Goal: Information Seeking & Learning: Learn about a topic

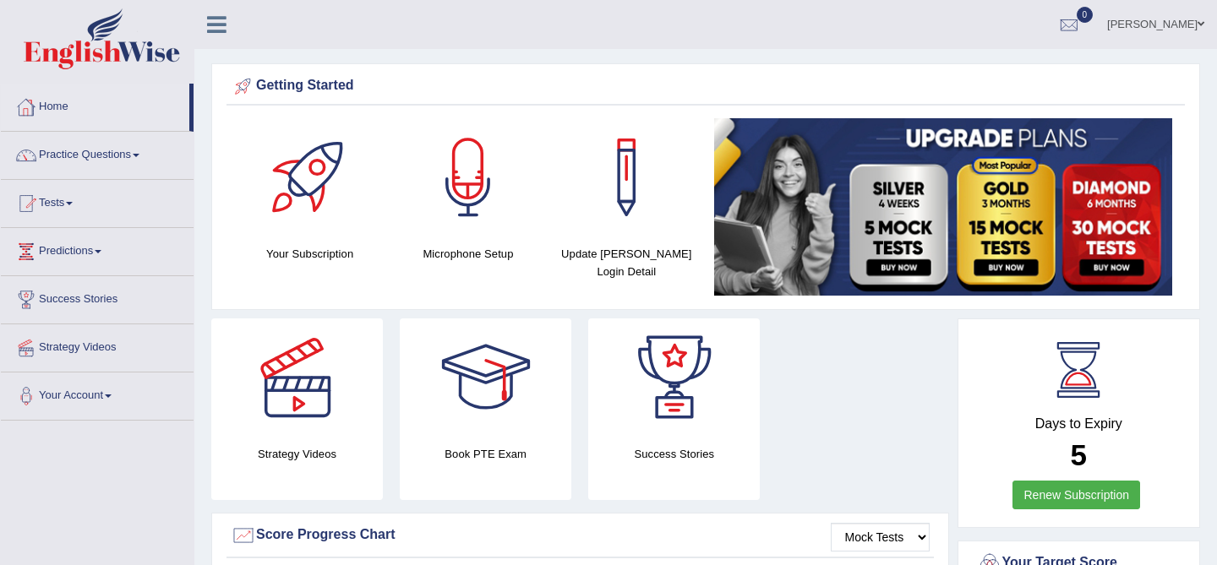
click at [209, 23] on icon at bounding box center [216, 25] width 19 height 22
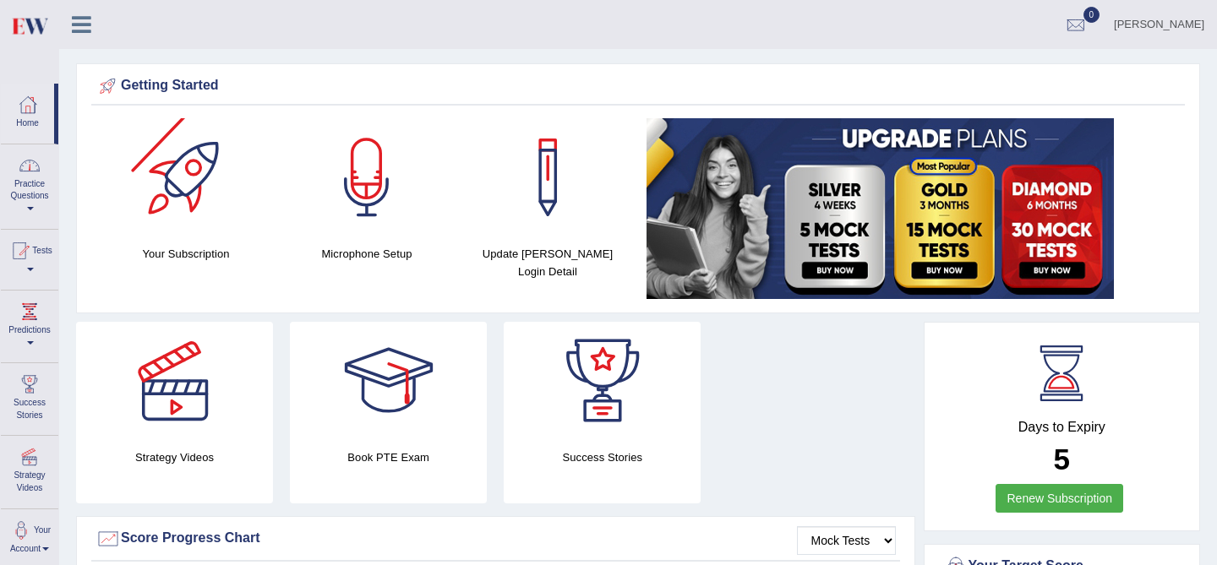
click at [16, 190] on link "Practice Questions" at bounding box center [29, 184] width 57 height 79
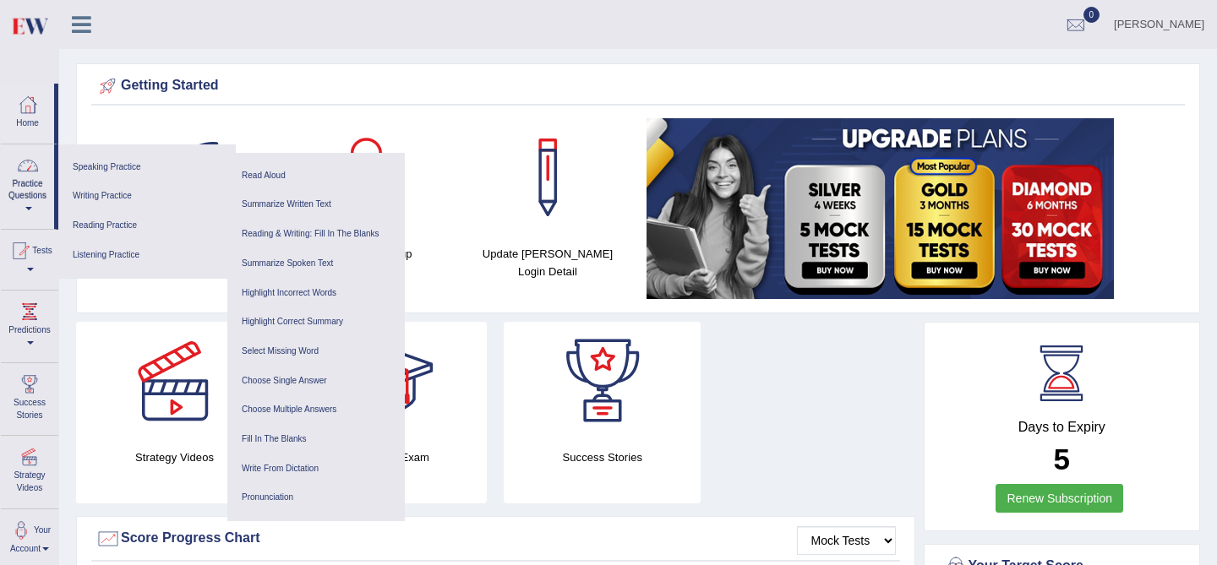
click at [41, 190] on link "Practice Questions" at bounding box center [27, 184] width 53 height 79
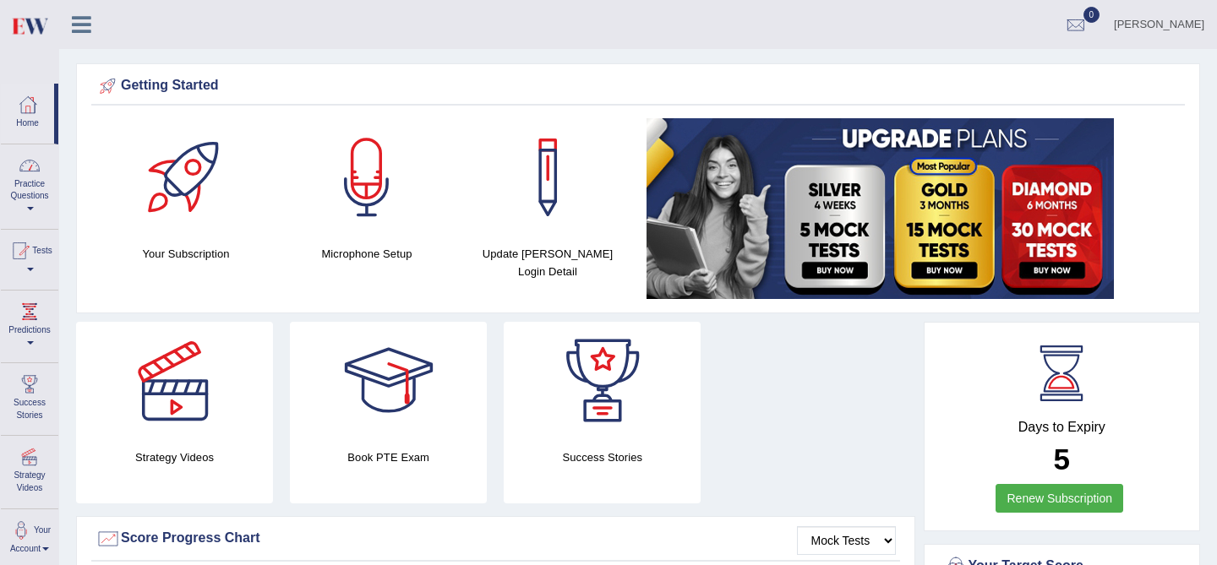
click at [80, 30] on icon at bounding box center [81, 25] width 19 height 22
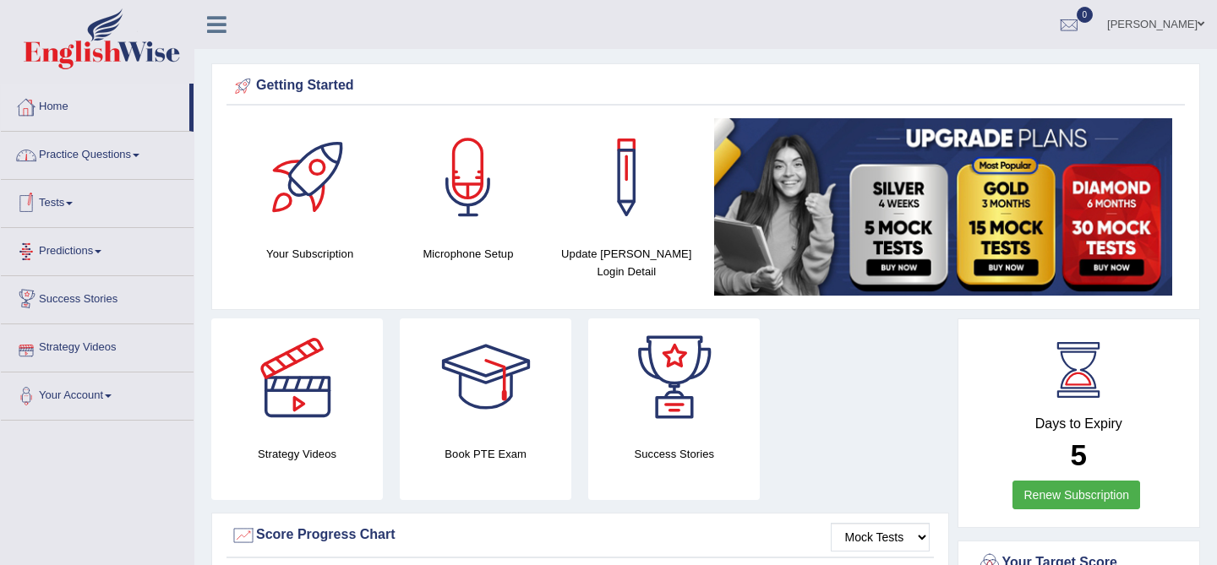
click at [93, 156] on link "Practice Questions" at bounding box center [97, 153] width 193 height 42
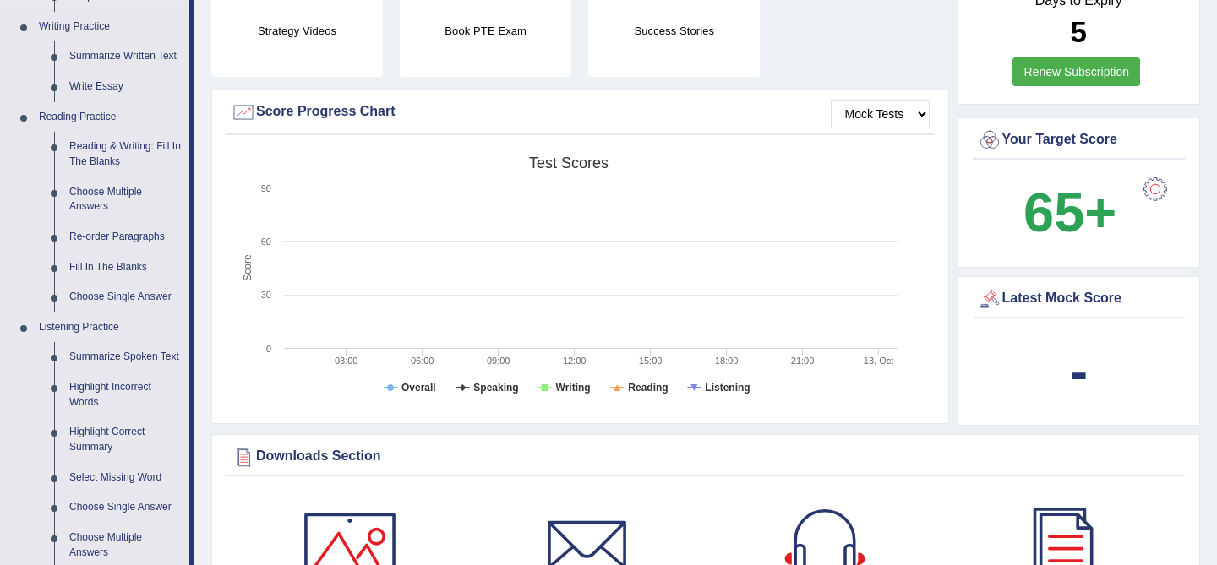
scroll to position [431, 0]
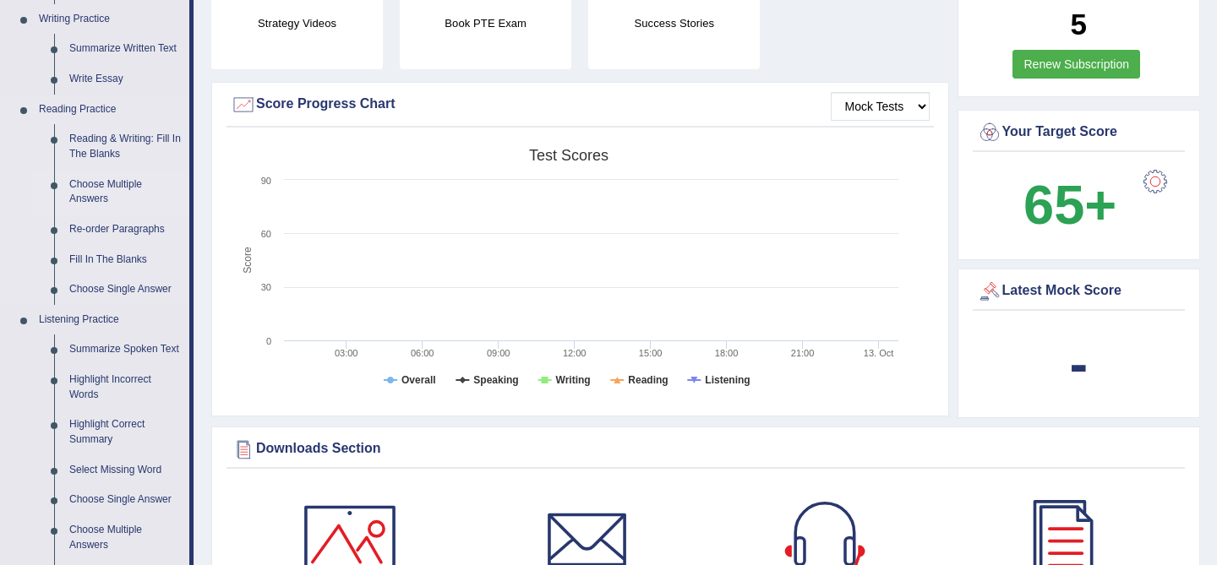
click at [106, 184] on link "Choose Multiple Answers" at bounding box center [126, 192] width 128 height 45
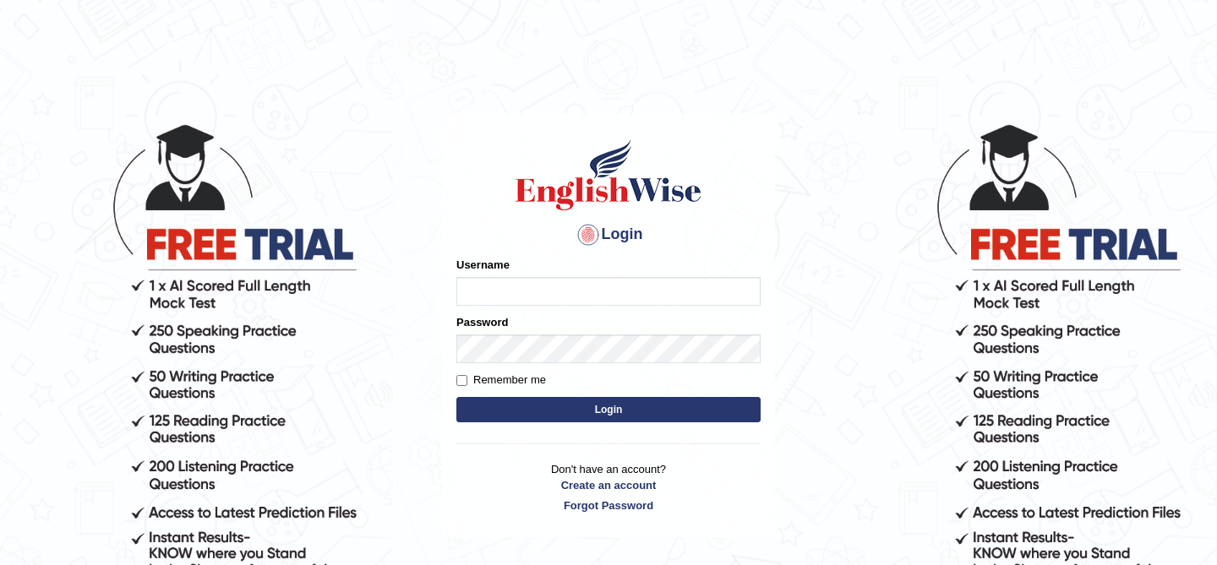
type input "kunwarrupesh"
click at [571, 408] on button "Login" at bounding box center [608, 409] width 304 height 25
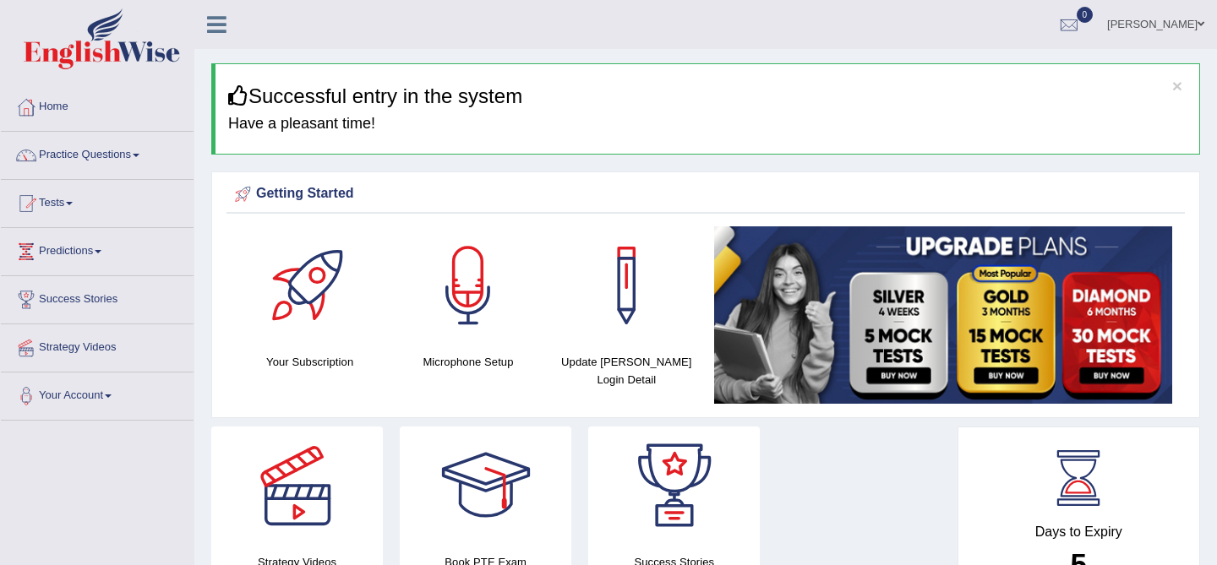
click at [218, 35] on icon at bounding box center [216, 25] width 19 height 22
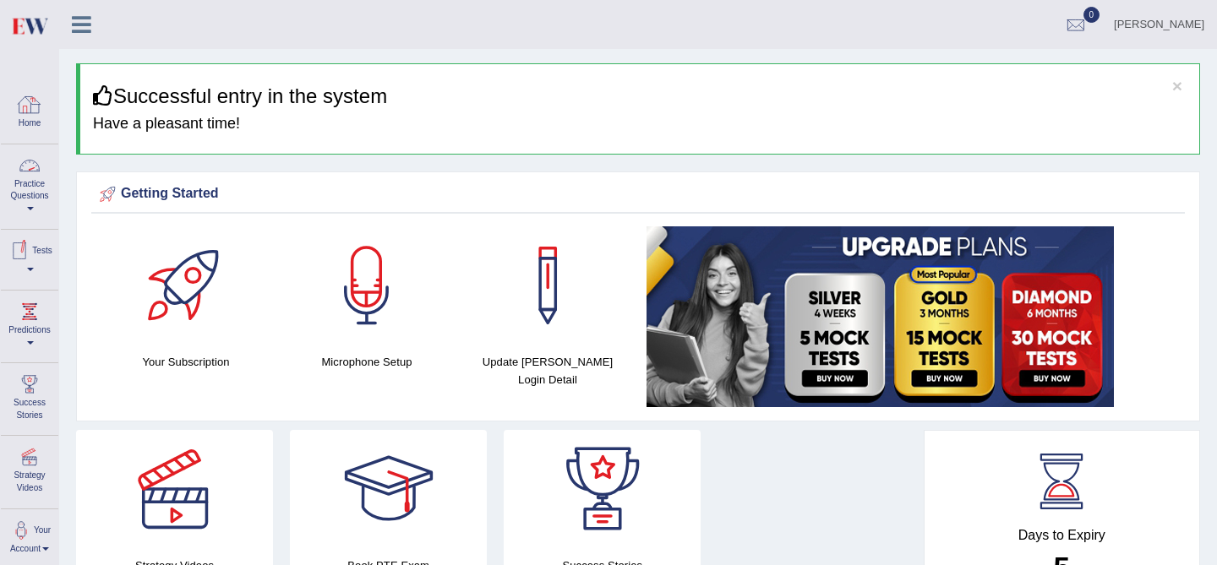
click at [79, 36] on div "Rupesh Kunwar Toggle navigation Username: kunwarrupesh Access Type: Online Subs…" at bounding box center [638, 24] width 1158 height 49
click at [40, 188] on link "Practice Questions" at bounding box center [29, 184] width 57 height 79
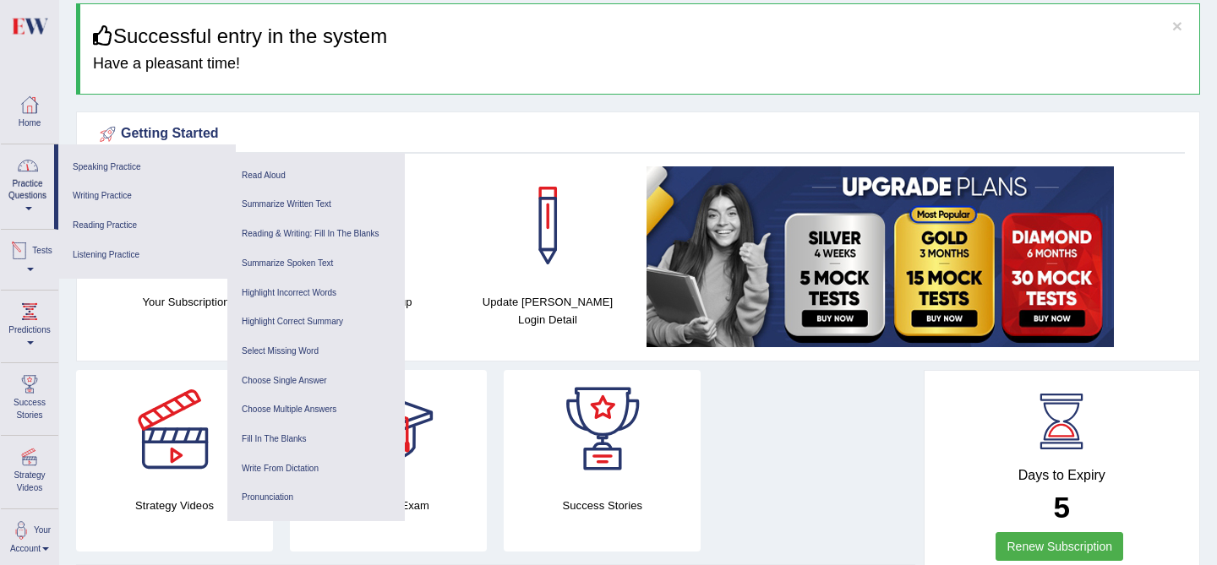
scroll to position [53, 0]
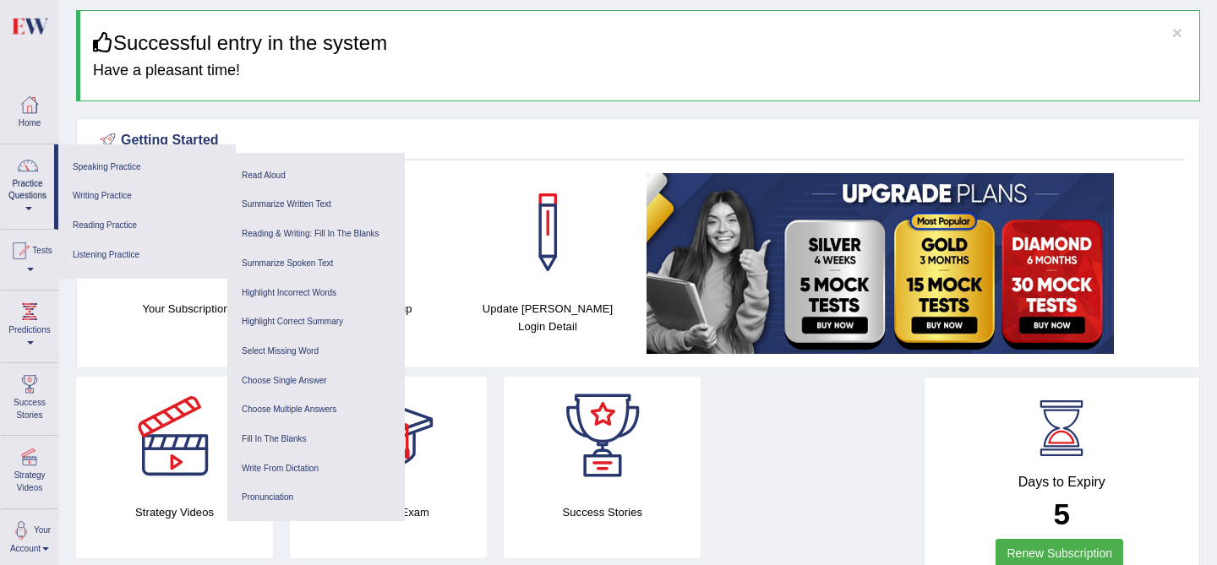
click at [322, 411] on link "Choose Multiple Answers" at bounding box center [316, 411] width 161 height 30
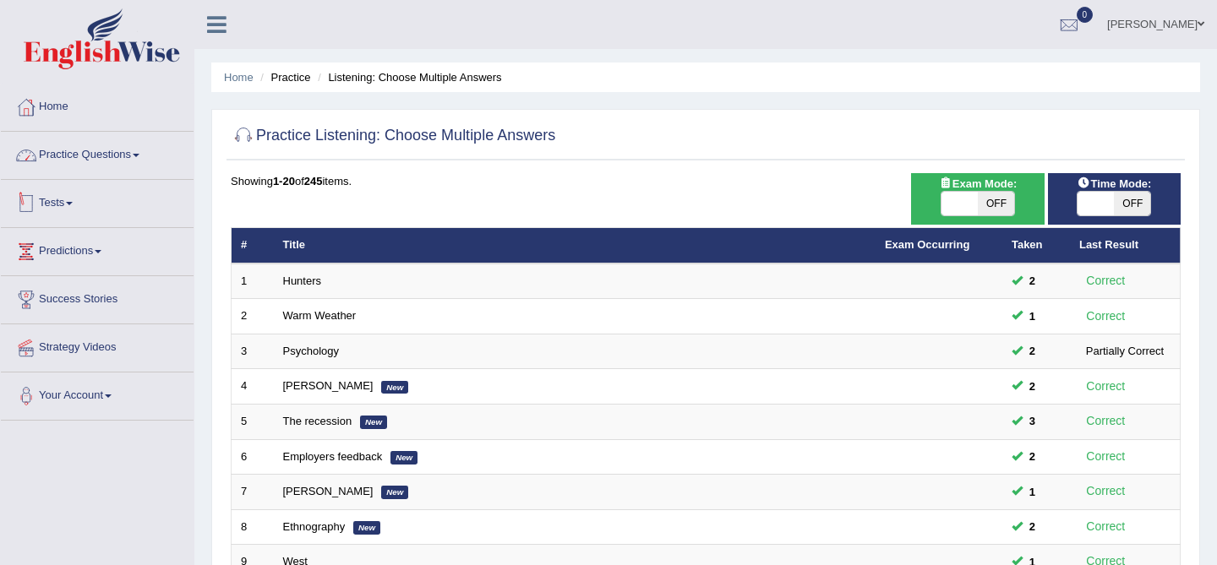
click at [95, 147] on link "Practice Questions" at bounding box center [97, 153] width 193 height 42
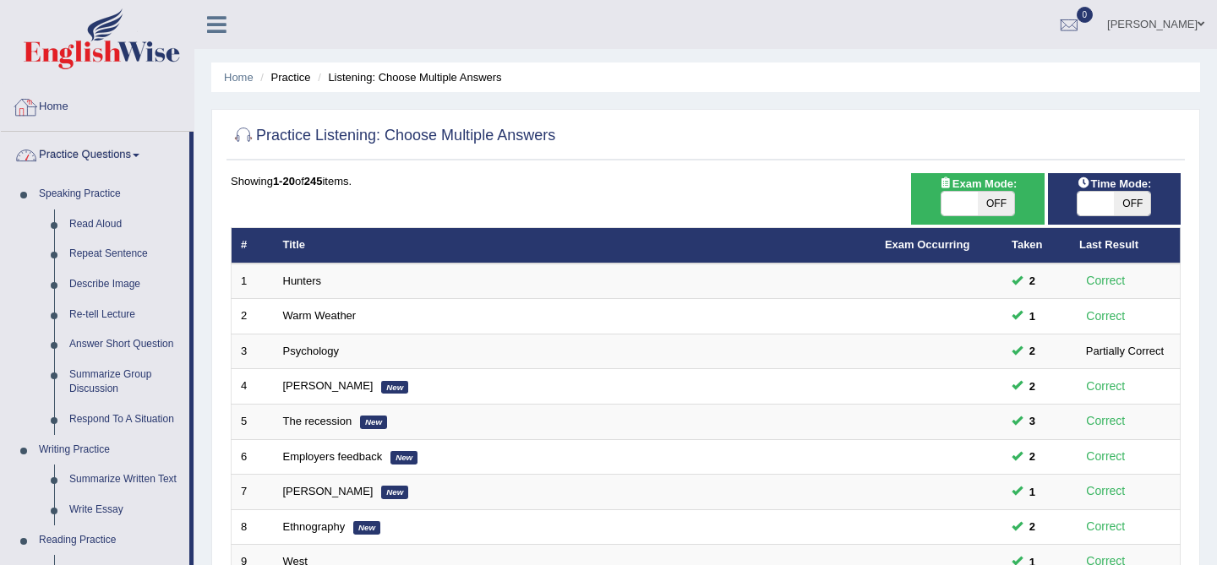
click at [214, 26] on icon at bounding box center [216, 25] width 19 height 22
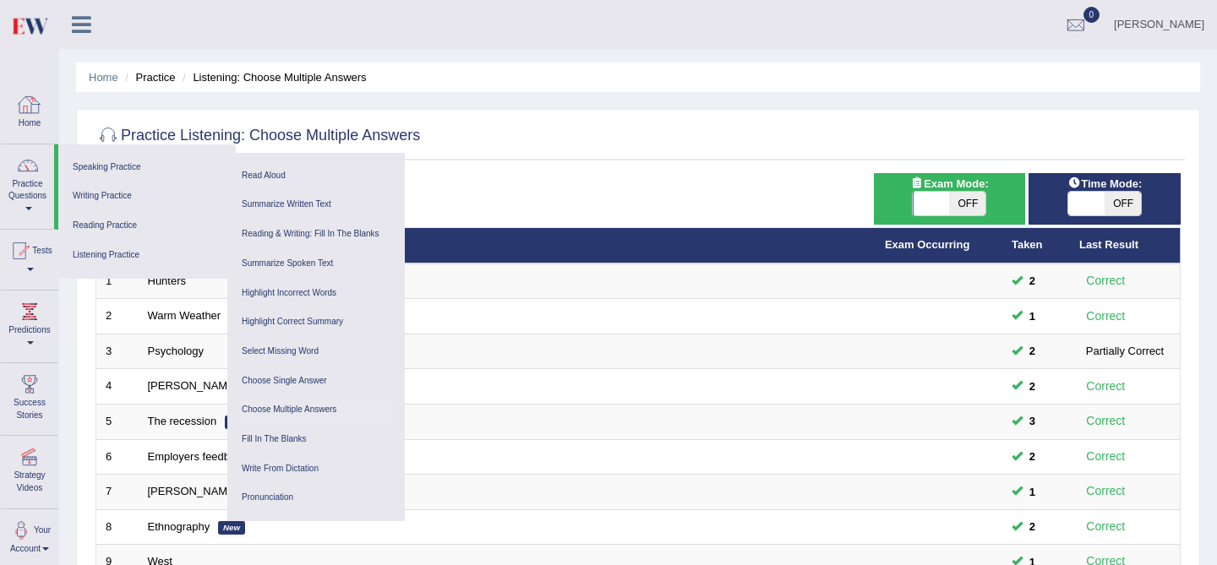
click at [81, 31] on icon at bounding box center [81, 25] width 19 height 22
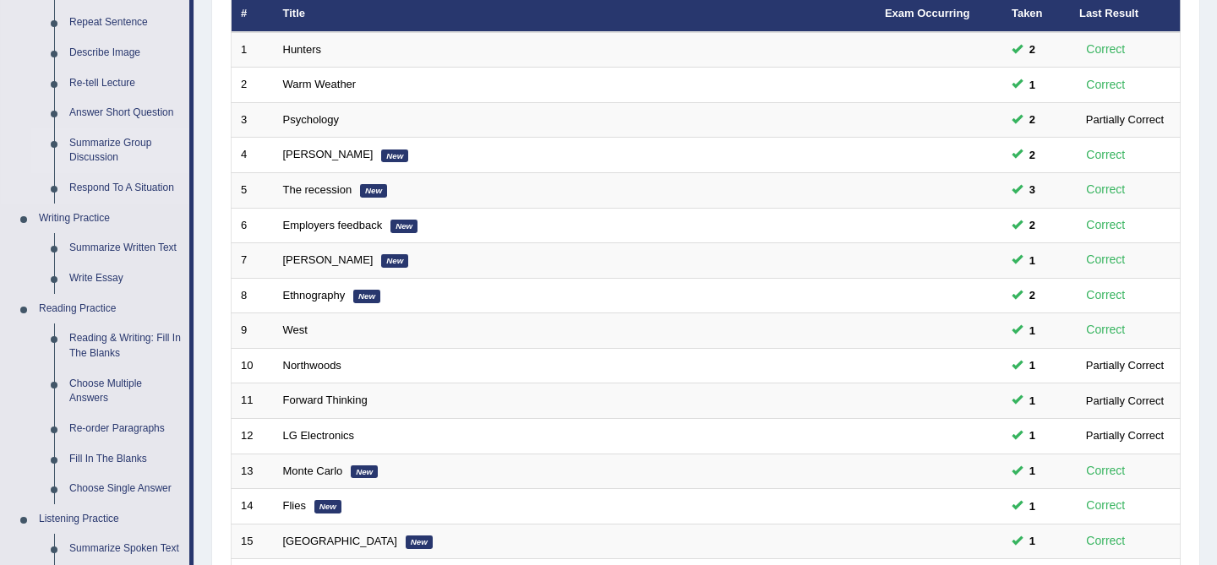
scroll to position [282, 0]
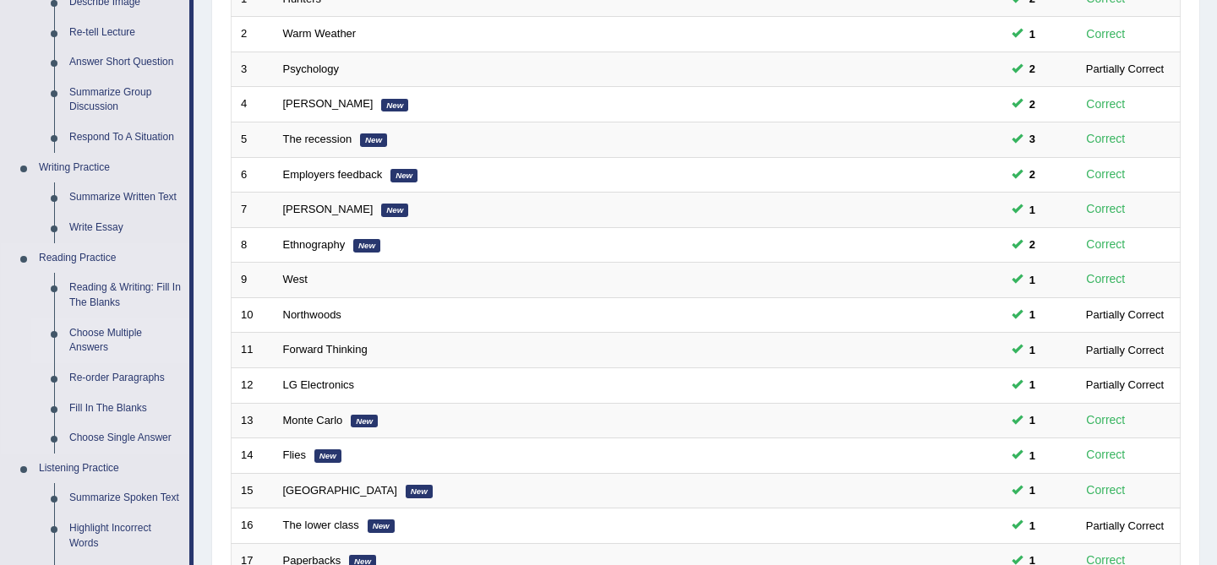
click at [118, 340] on link "Choose Multiple Answers" at bounding box center [126, 341] width 128 height 45
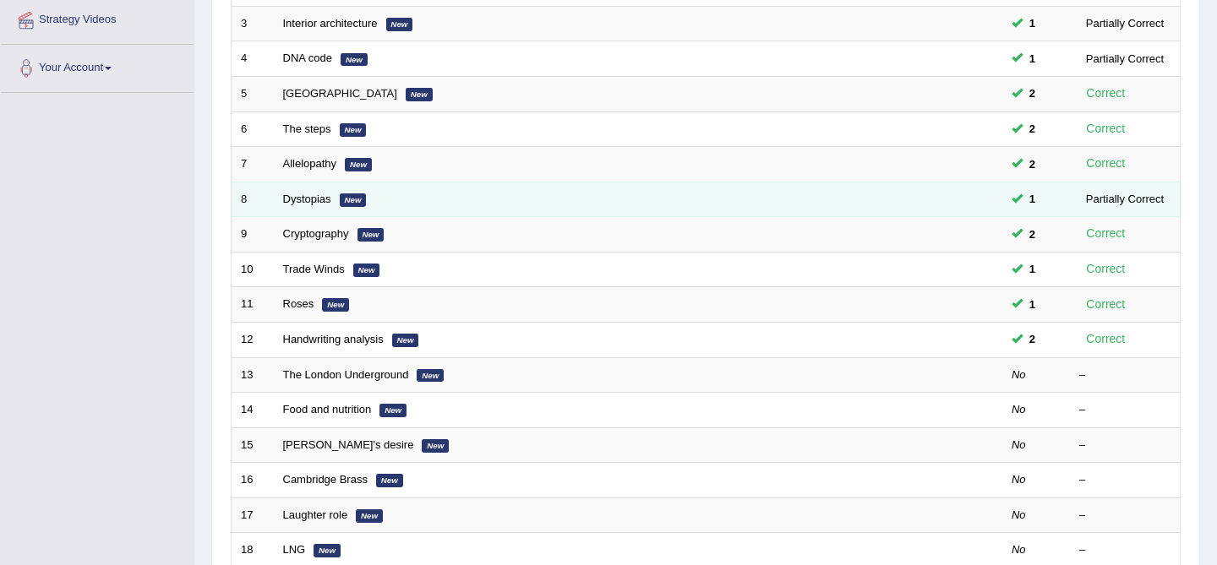
scroll to position [330, 0]
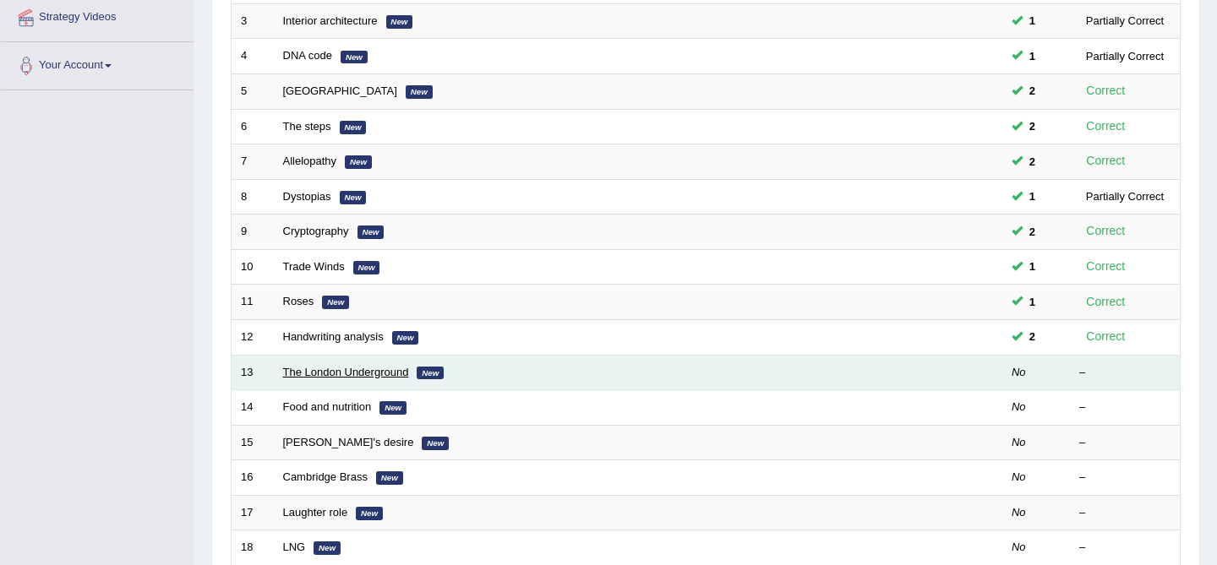
click at [363, 372] on link "The London Underground" at bounding box center [346, 372] width 126 height 13
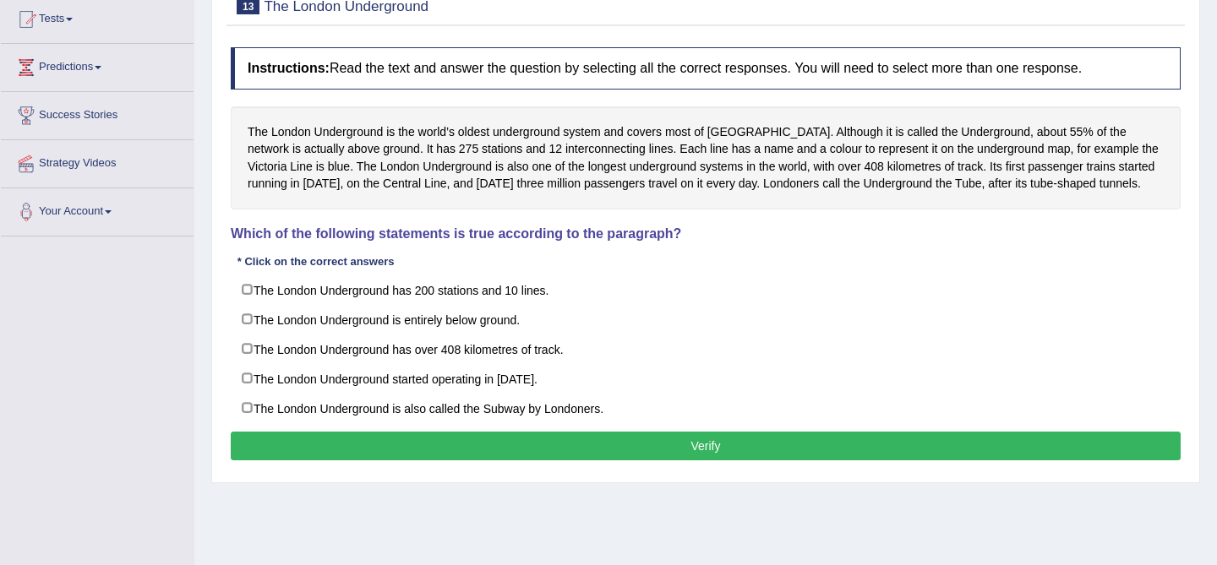
scroll to position [213, 0]
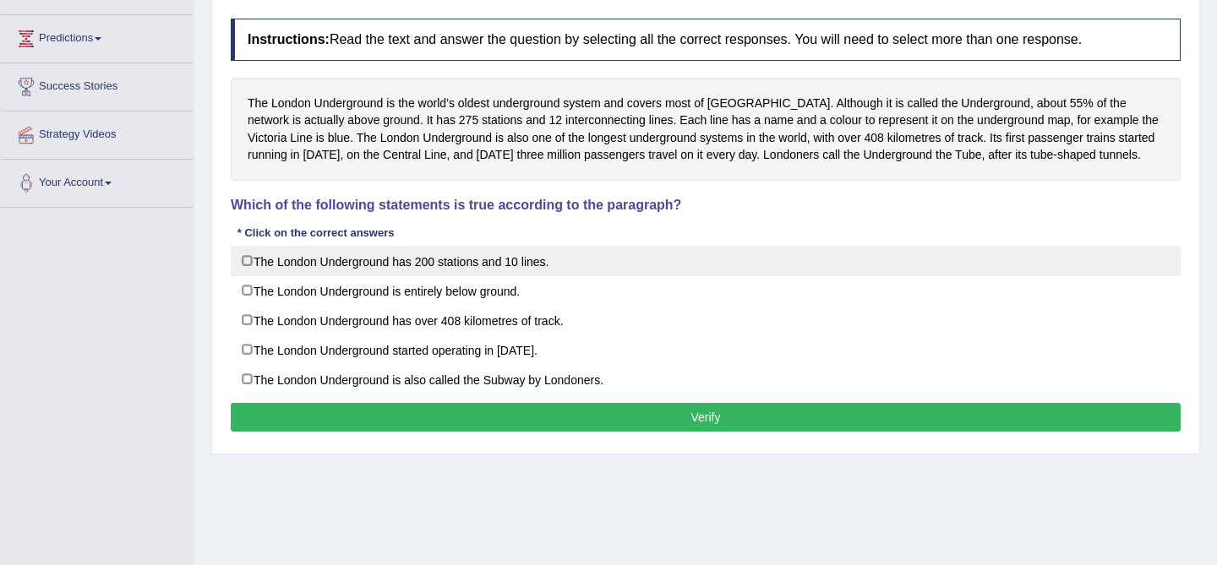
click at [248, 258] on label "The London Underground has 200 stations and 10 lines." at bounding box center [706, 261] width 950 height 30
checkbox input "true"
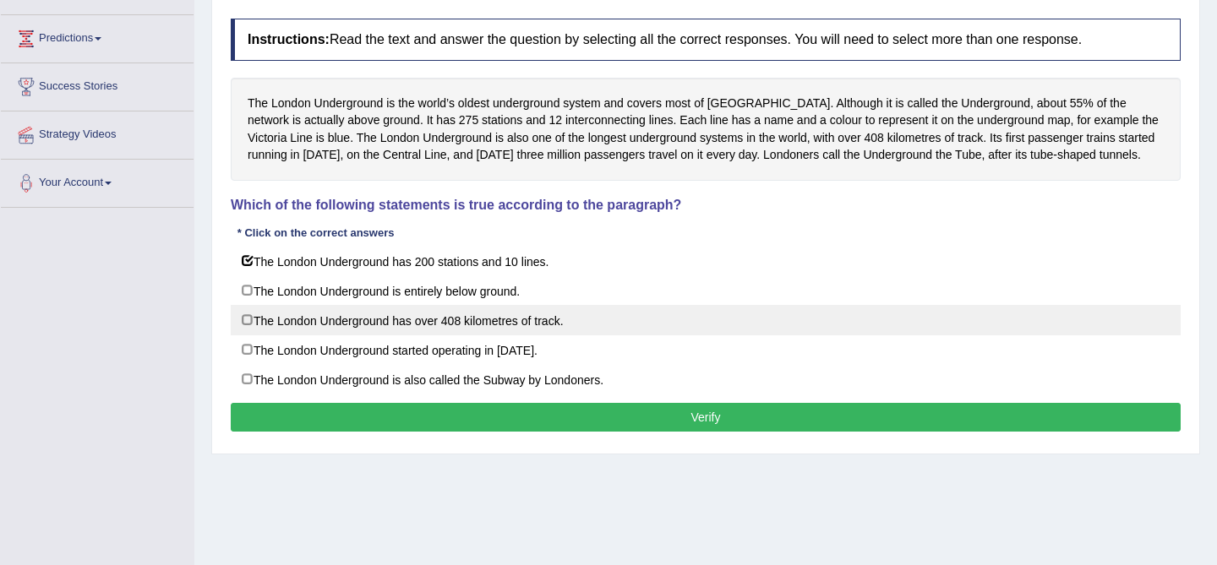
click at [271, 330] on label "The London Underground has over 408 kilometres of track." at bounding box center [706, 320] width 950 height 30
checkbox input "true"
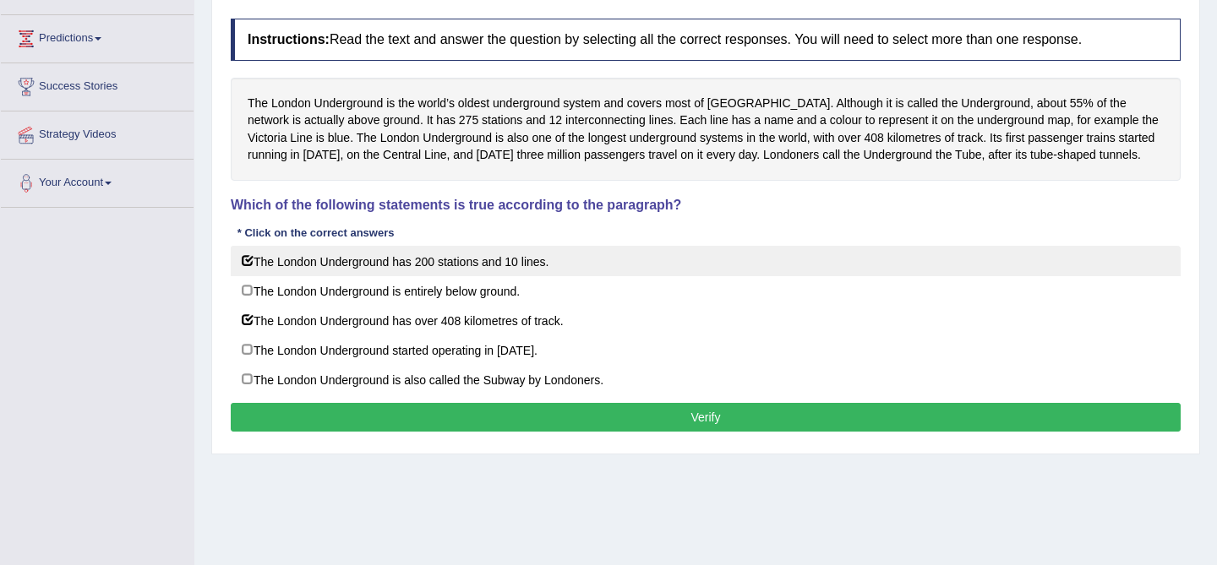
click at [261, 253] on label "The London Underground has 200 stations and 10 lines." at bounding box center [706, 261] width 950 height 30
checkbox input "false"
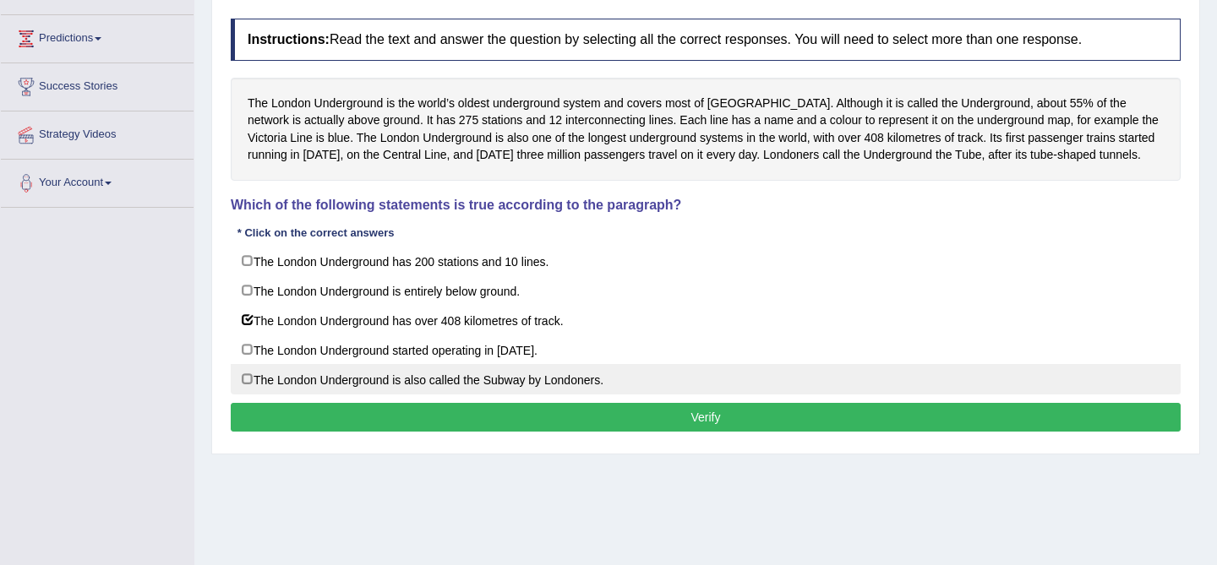
click at [638, 368] on label "The London Underground is also called the Subway by Londoners." at bounding box center [706, 379] width 950 height 30
checkbox input "true"
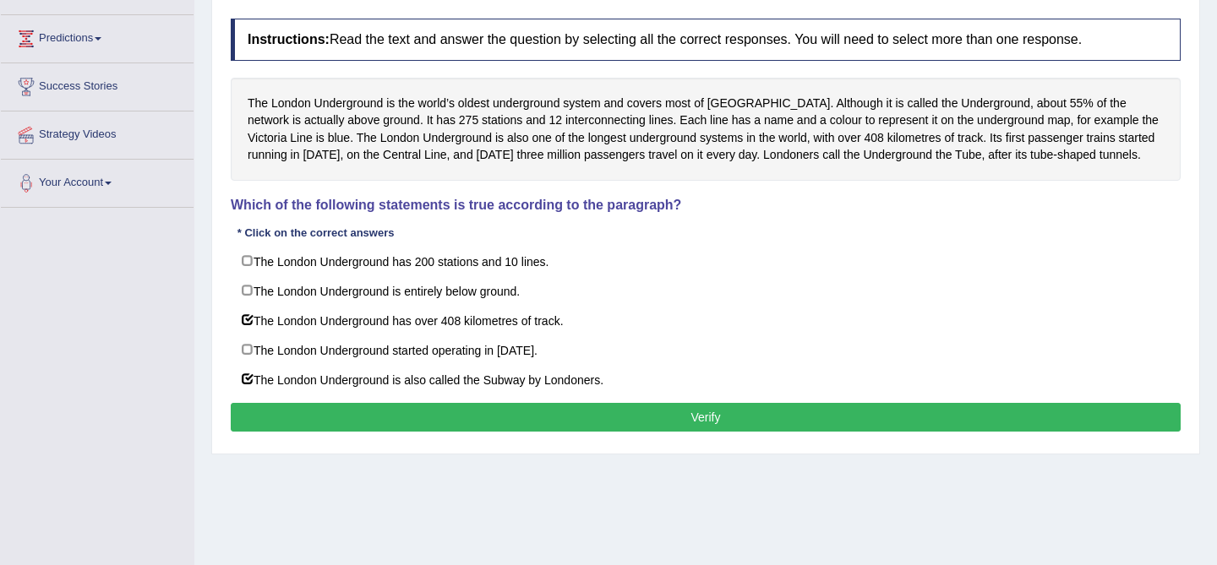
click at [577, 418] on button "Verify" at bounding box center [706, 417] width 950 height 29
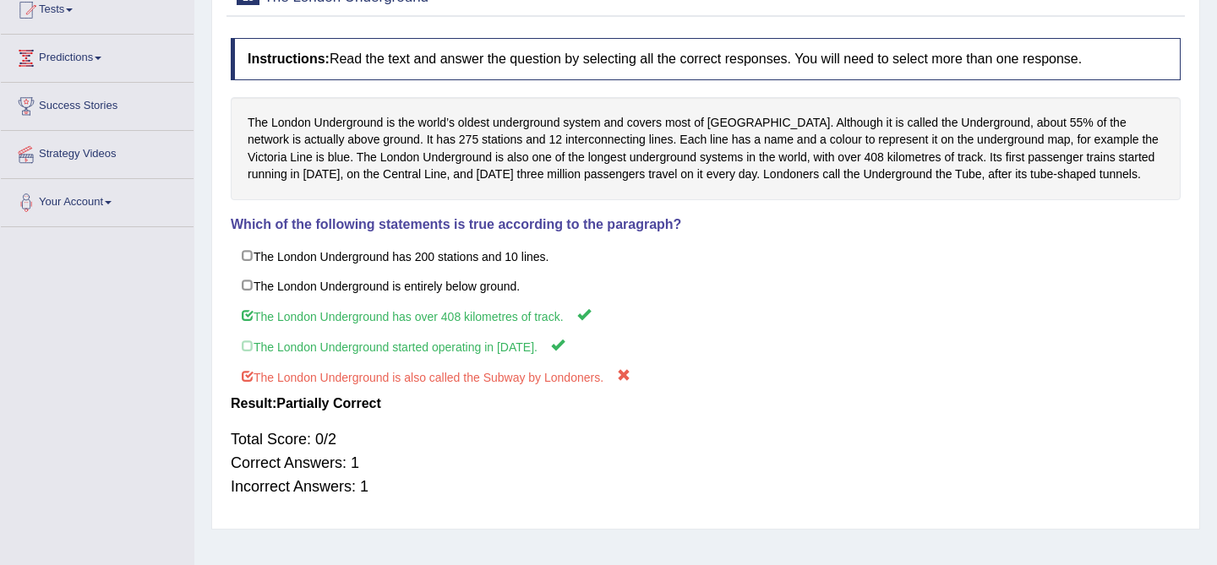
scroll to position [190, 0]
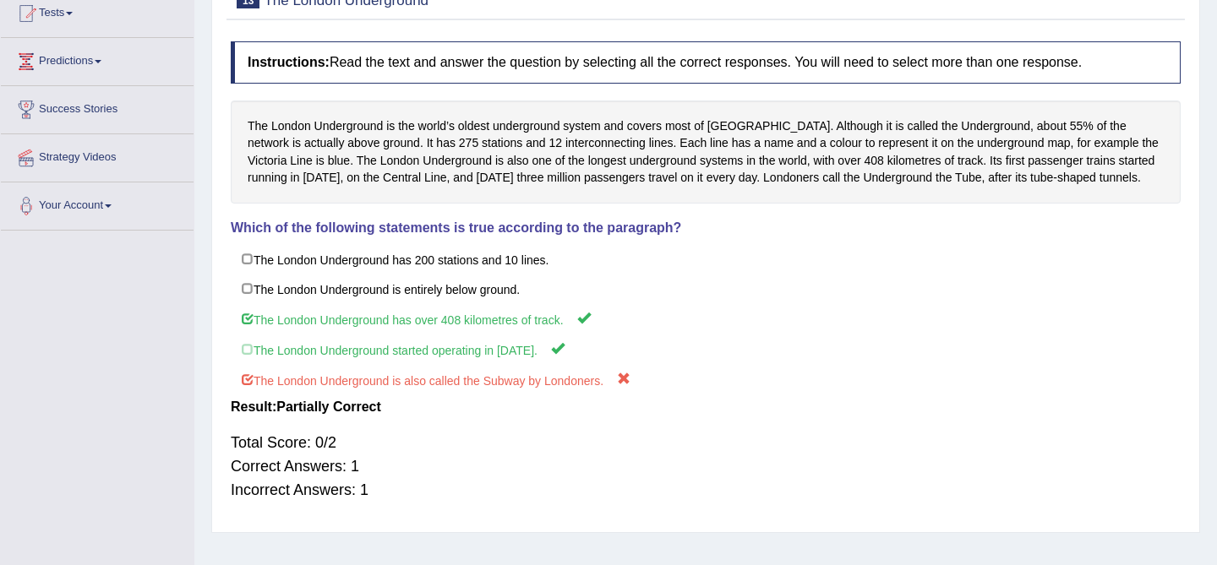
drag, startPoint x: 309, startPoint y: 183, endPoint x: 319, endPoint y: 177, distance: 10.6
click at [319, 177] on div "The London Underground is the world’s oldest underground system and covers most…" at bounding box center [706, 152] width 950 height 103
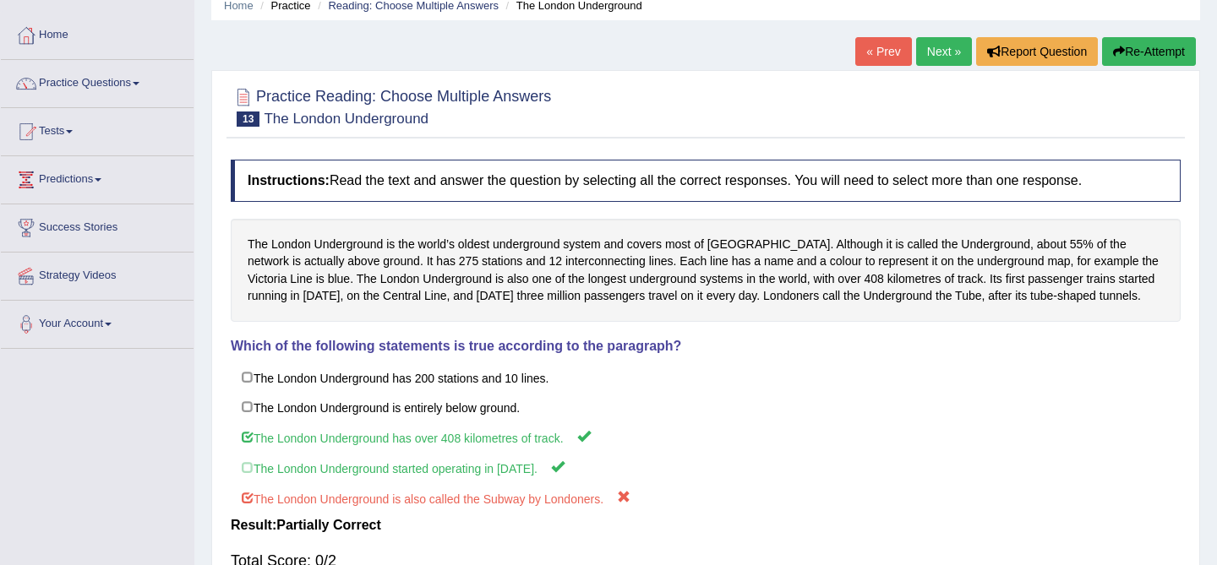
scroll to position [0, 0]
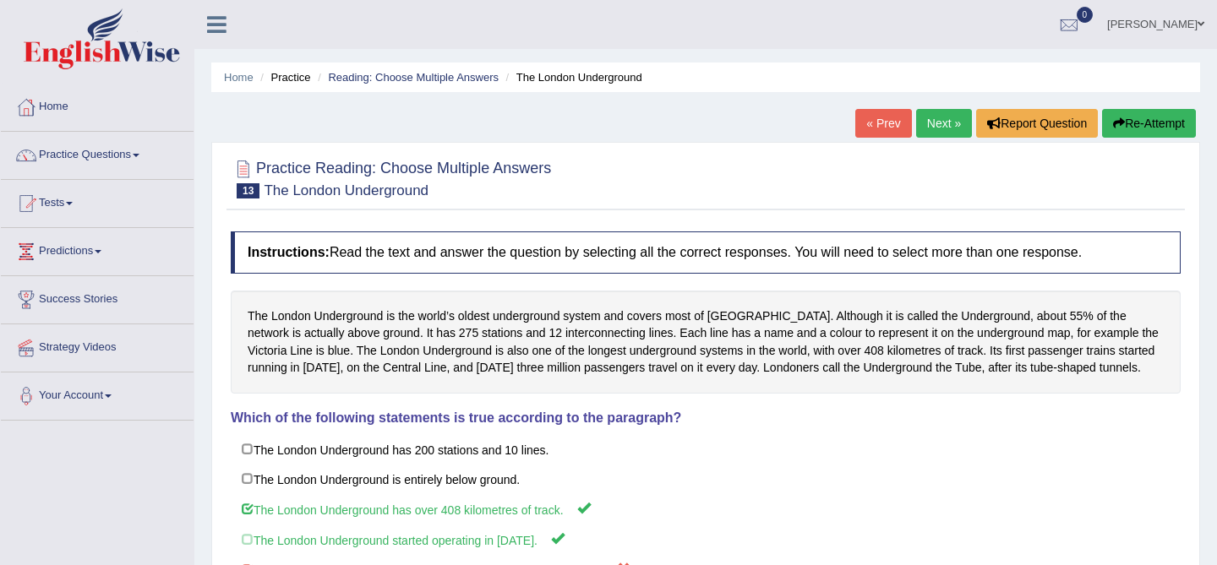
click at [931, 123] on link "Next »" at bounding box center [944, 123] width 56 height 29
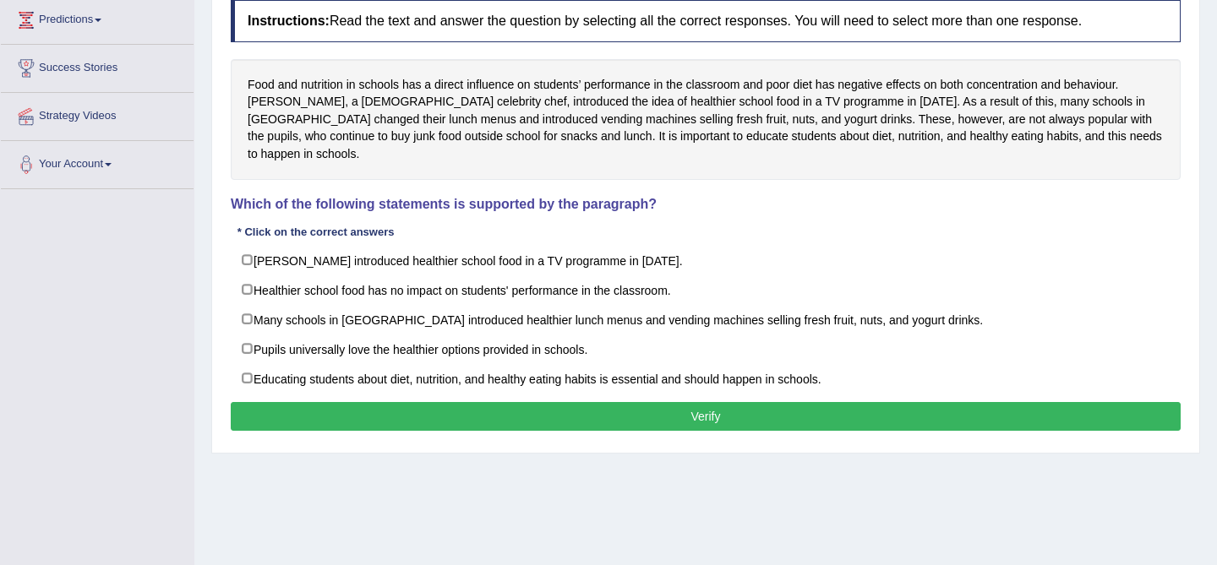
scroll to position [187, 0]
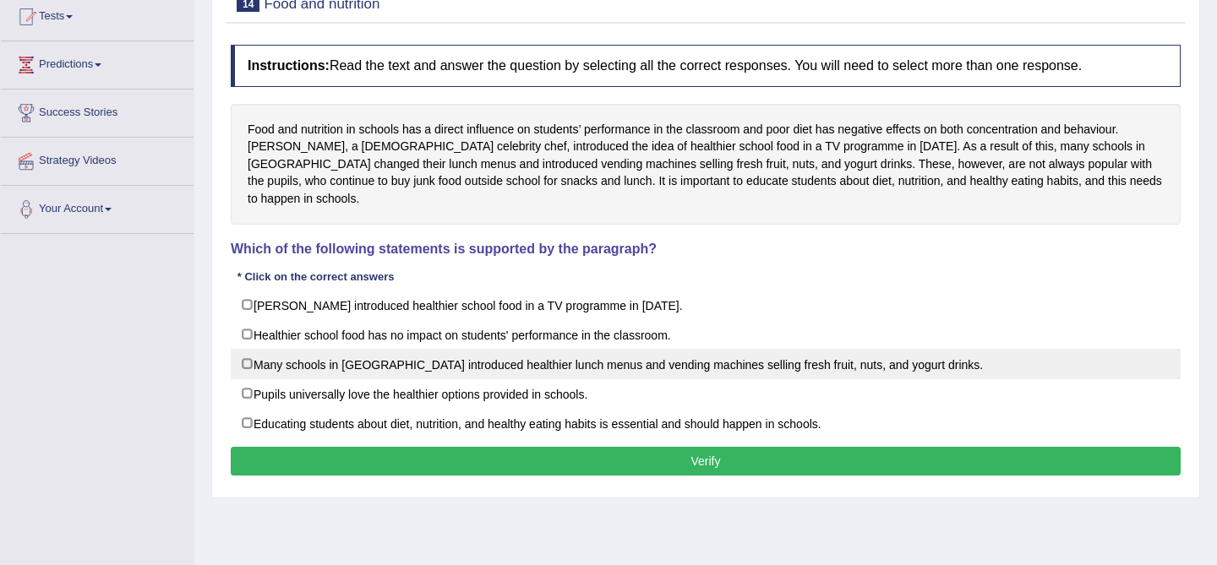
click at [707, 349] on label "Many schools in [GEOGRAPHIC_DATA] introduced healthier lunch menus and vending …" at bounding box center [706, 364] width 950 height 30
checkbox input "true"
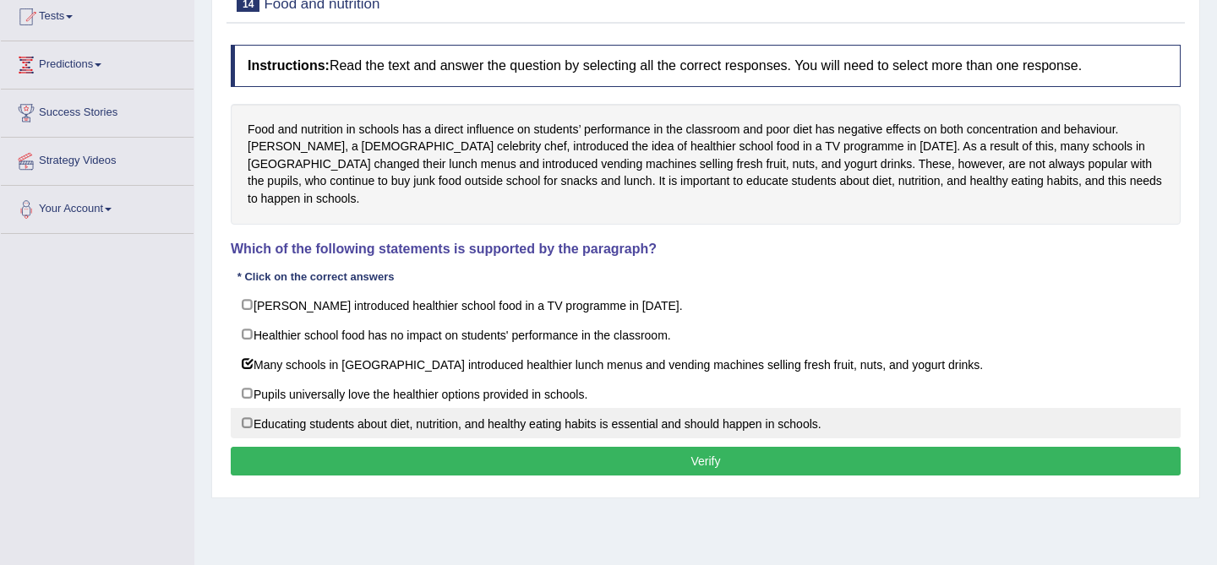
click at [795, 408] on label "Educating students about diet, nutrition, and healthy eating habits is essentia…" at bounding box center [706, 423] width 950 height 30
checkbox input "true"
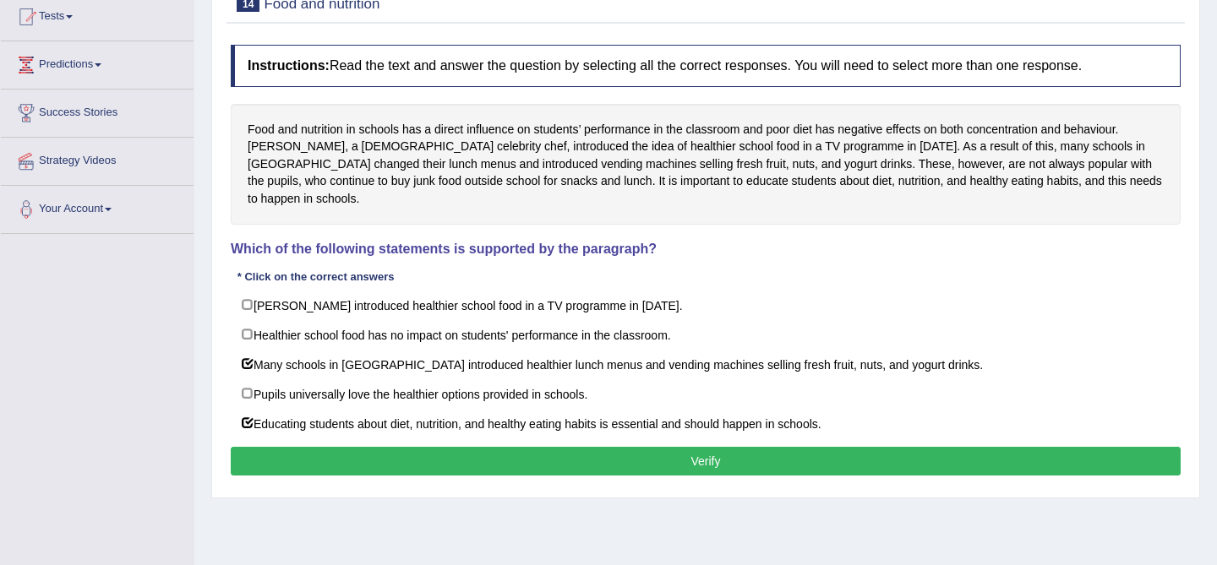
click at [788, 447] on button "Verify" at bounding box center [706, 461] width 950 height 29
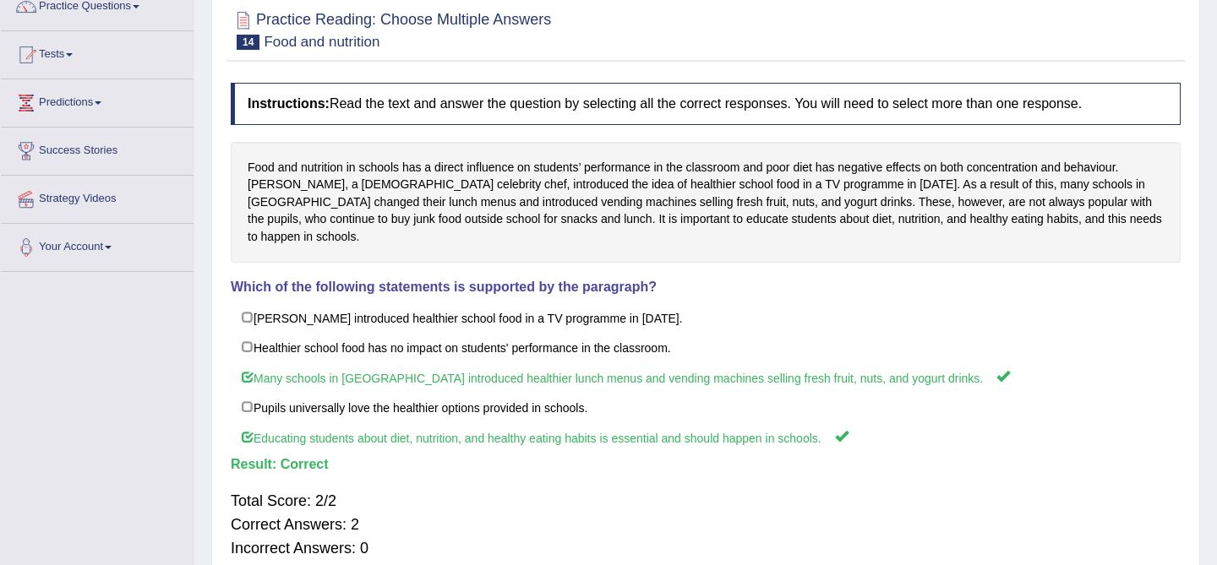
scroll to position [0, 0]
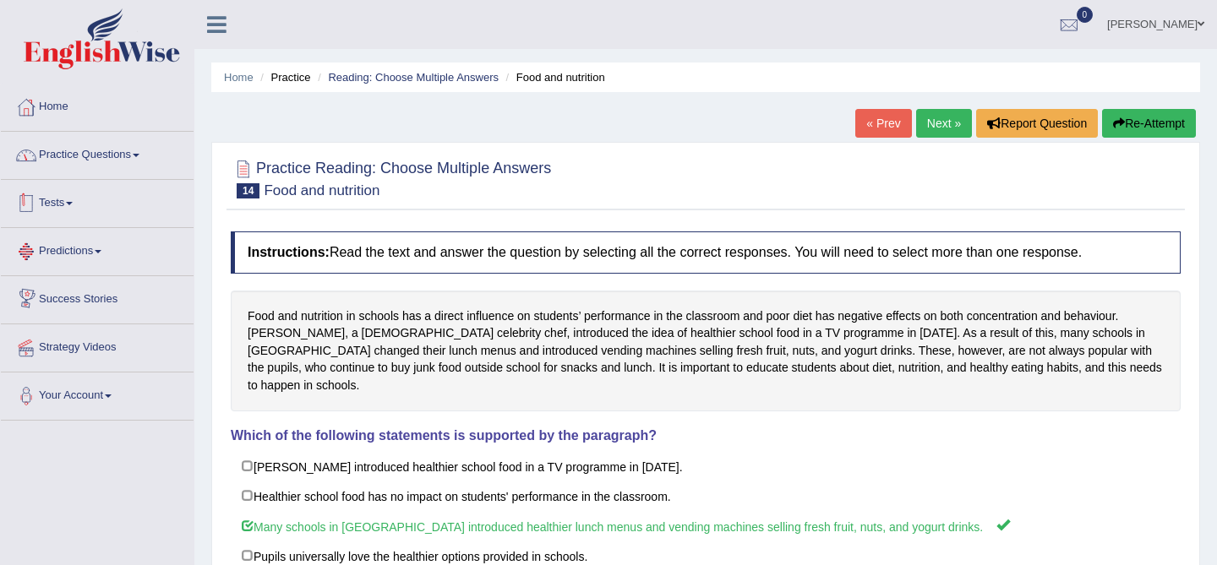
click at [123, 165] on link "Practice Questions" at bounding box center [97, 153] width 193 height 42
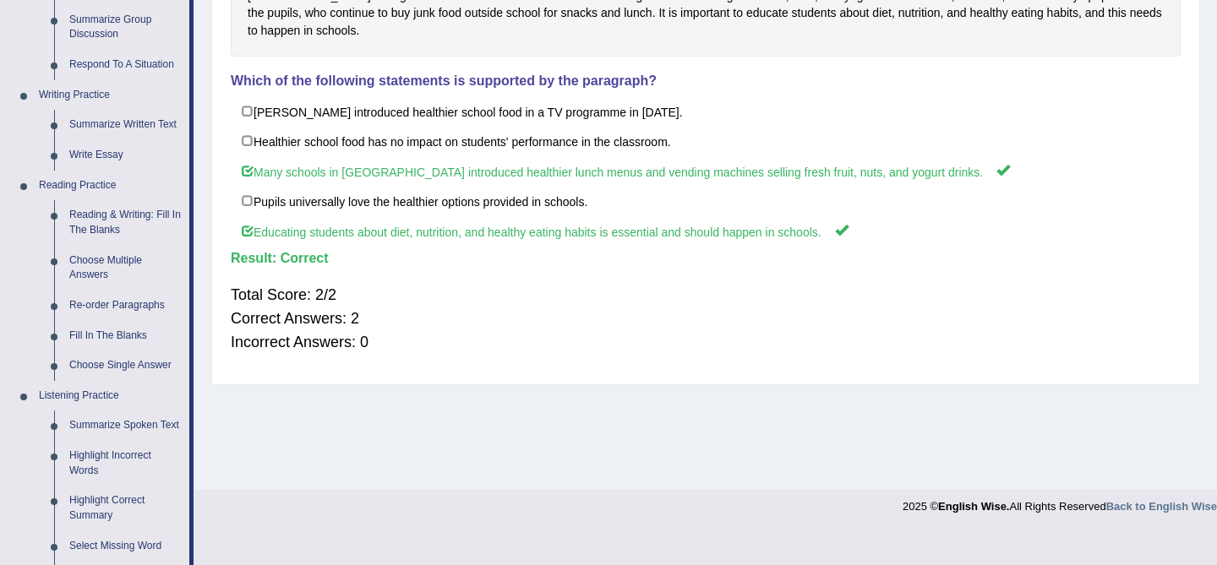
scroll to position [368, 0]
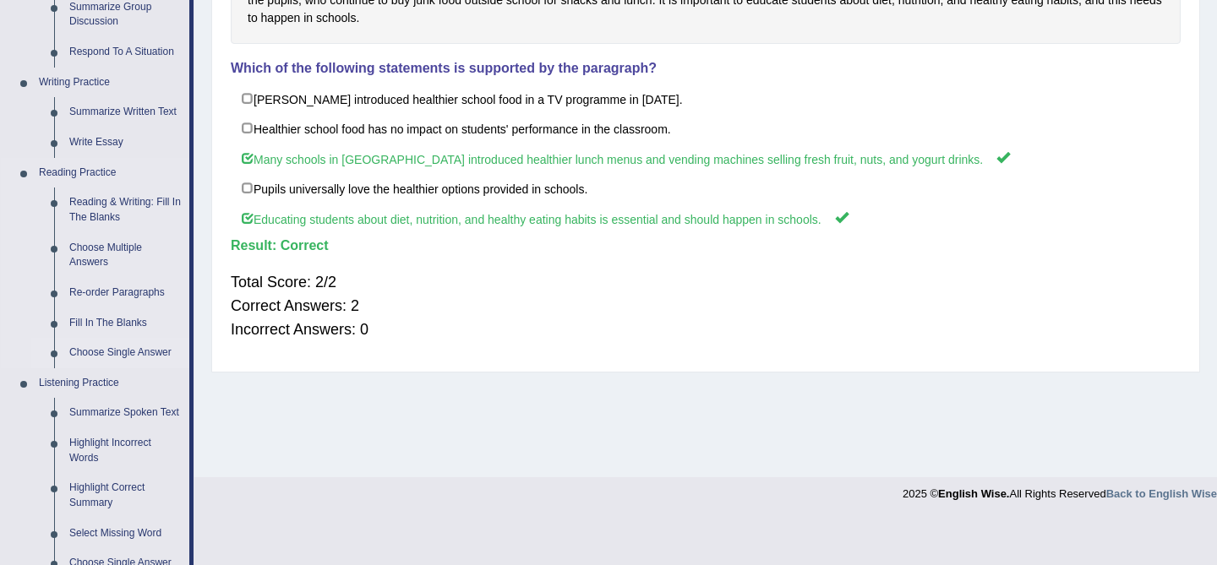
click at [121, 360] on link "Choose Single Answer" at bounding box center [126, 353] width 128 height 30
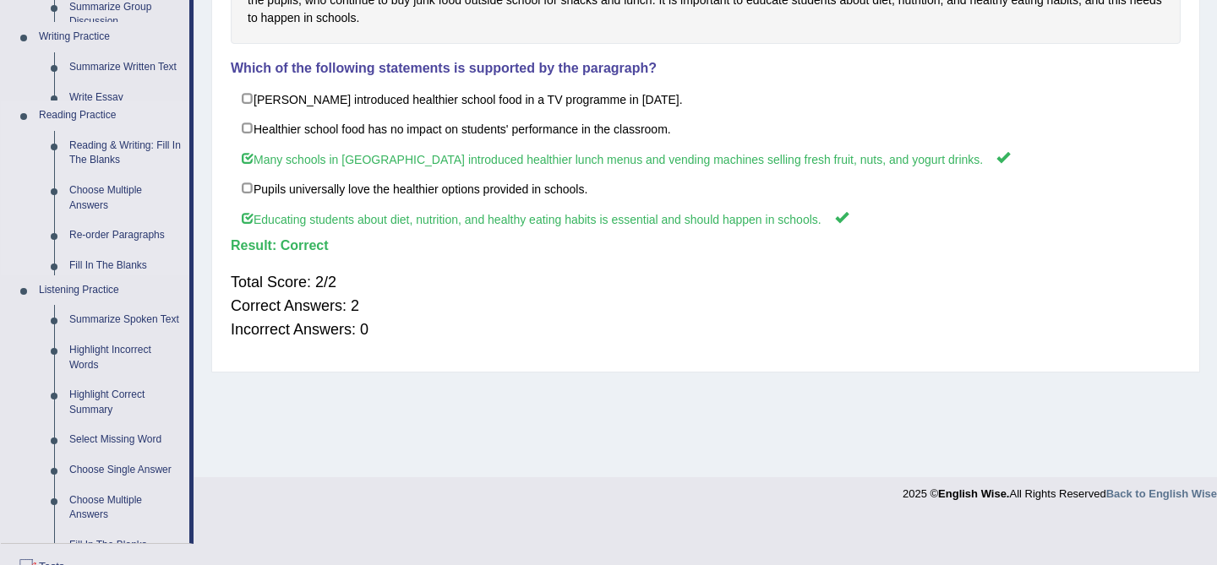
scroll to position [282, 0]
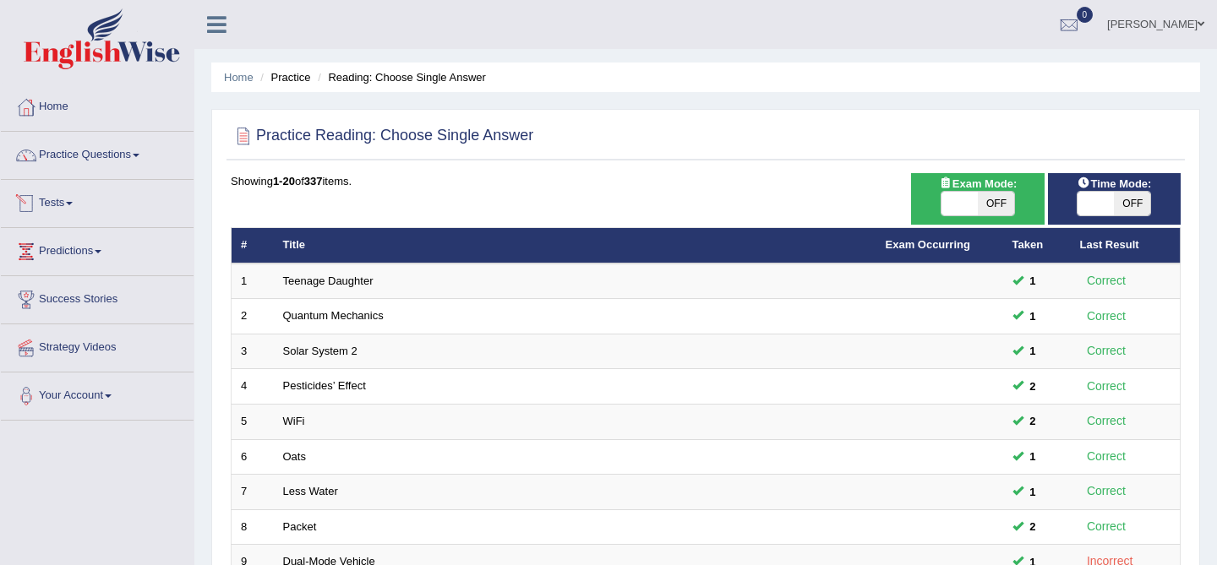
click at [121, 156] on link "Practice Questions" at bounding box center [97, 153] width 193 height 42
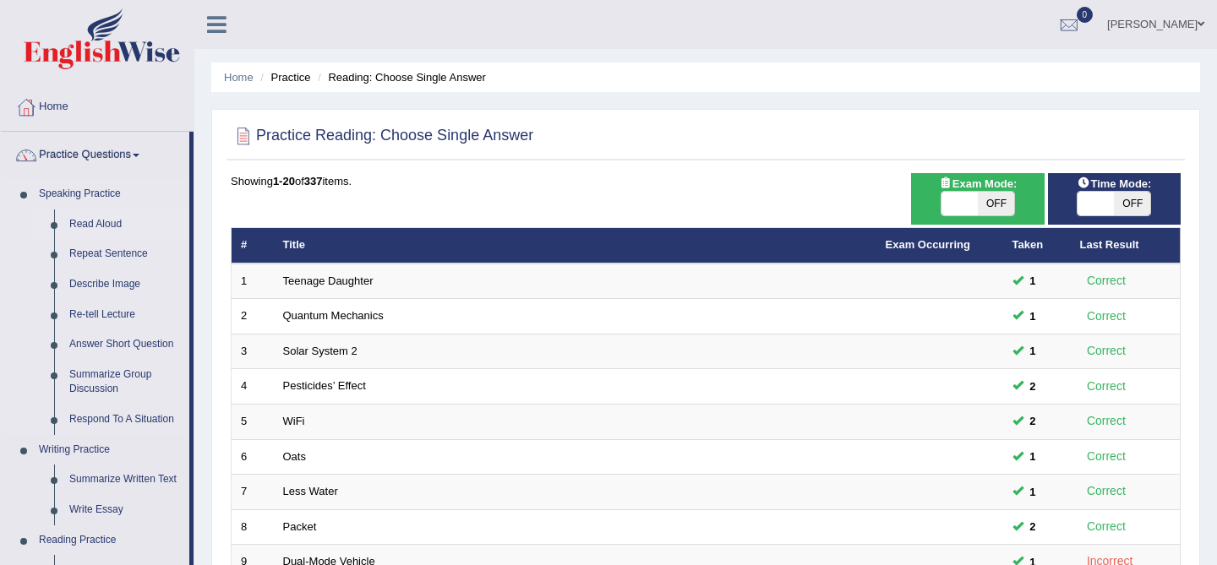
click at [113, 222] on link "Read Aloud" at bounding box center [126, 225] width 128 height 30
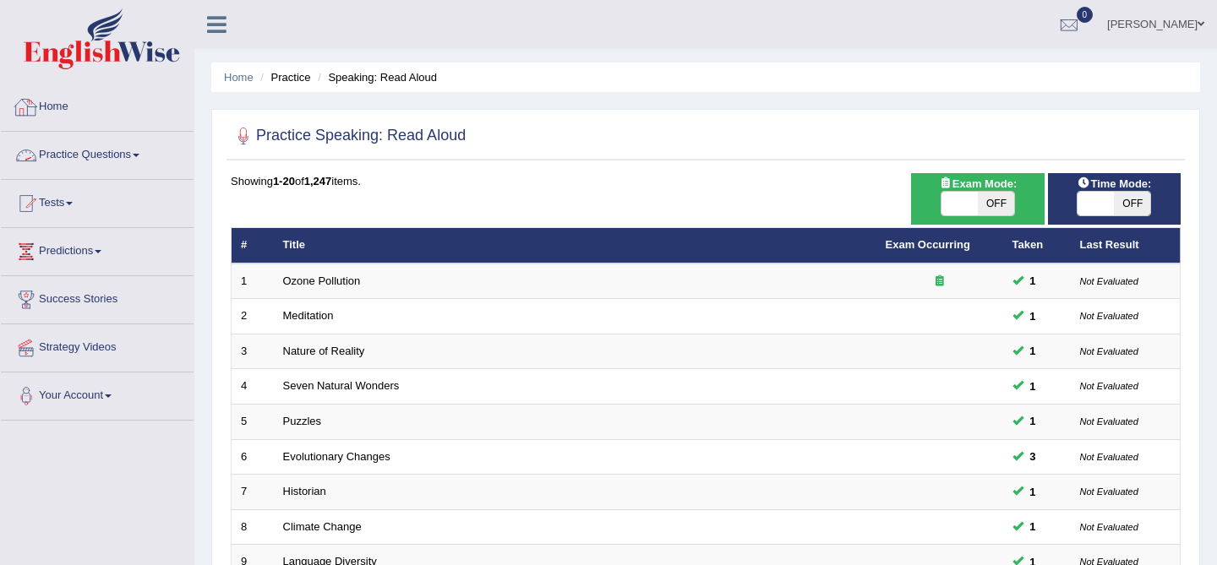
click at [60, 102] on link "Home" at bounding box center [97, 105] width 193 height 42
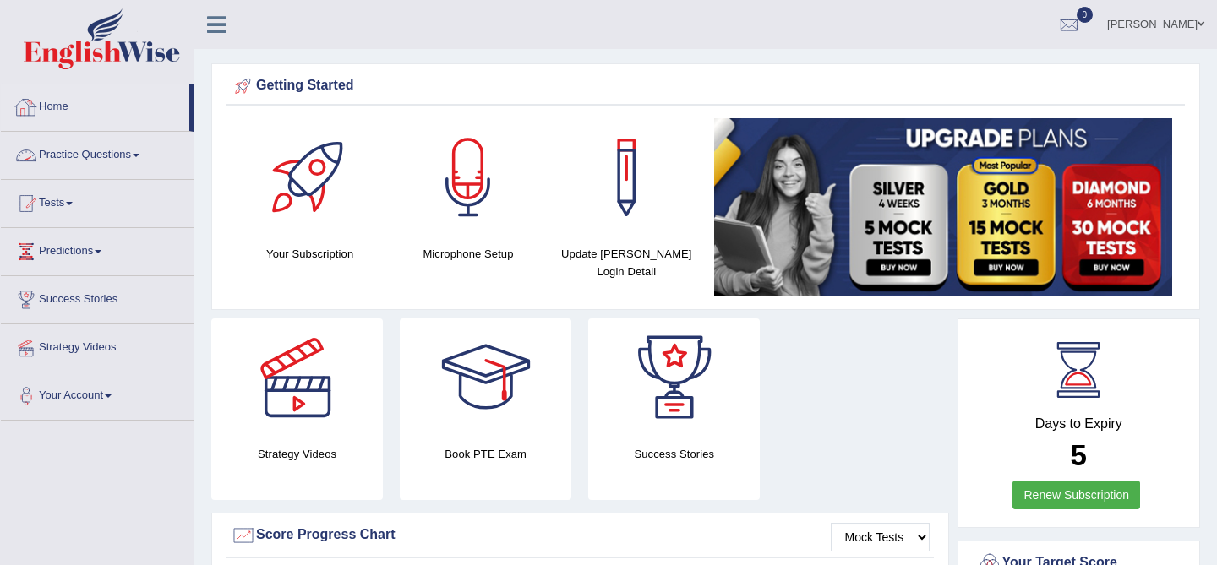
click at [65, 98] on link "Home" at bounding box center [95, 105] width 188 height 42
click at [75, 152] on link "Practice Questions" at bounding box center [97, 153] width 193 height 42
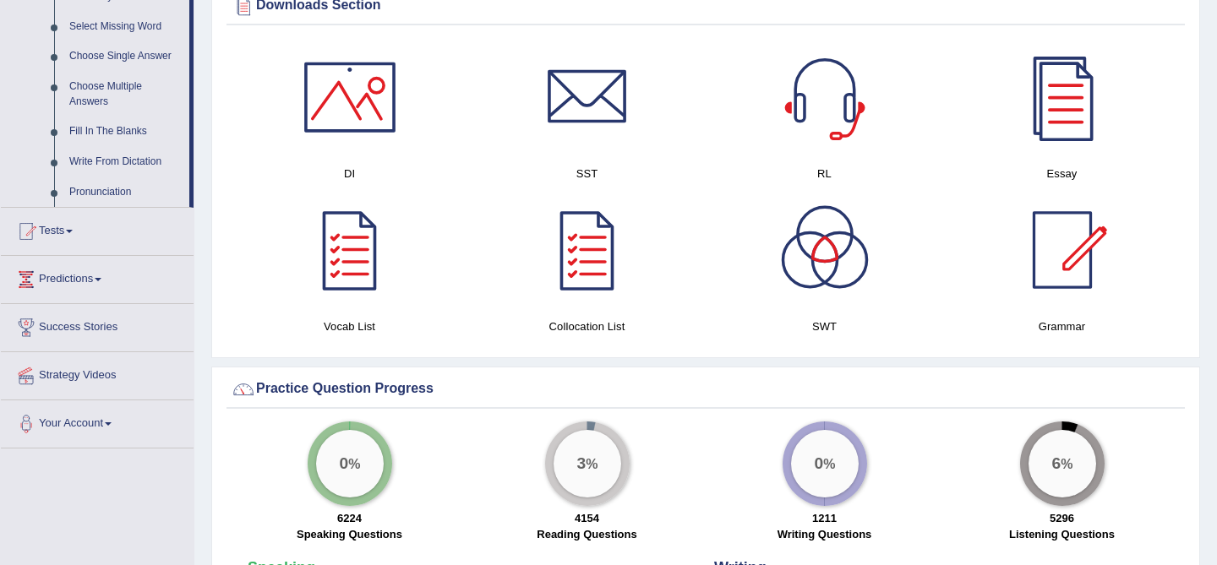
scroll to position [877, 0]
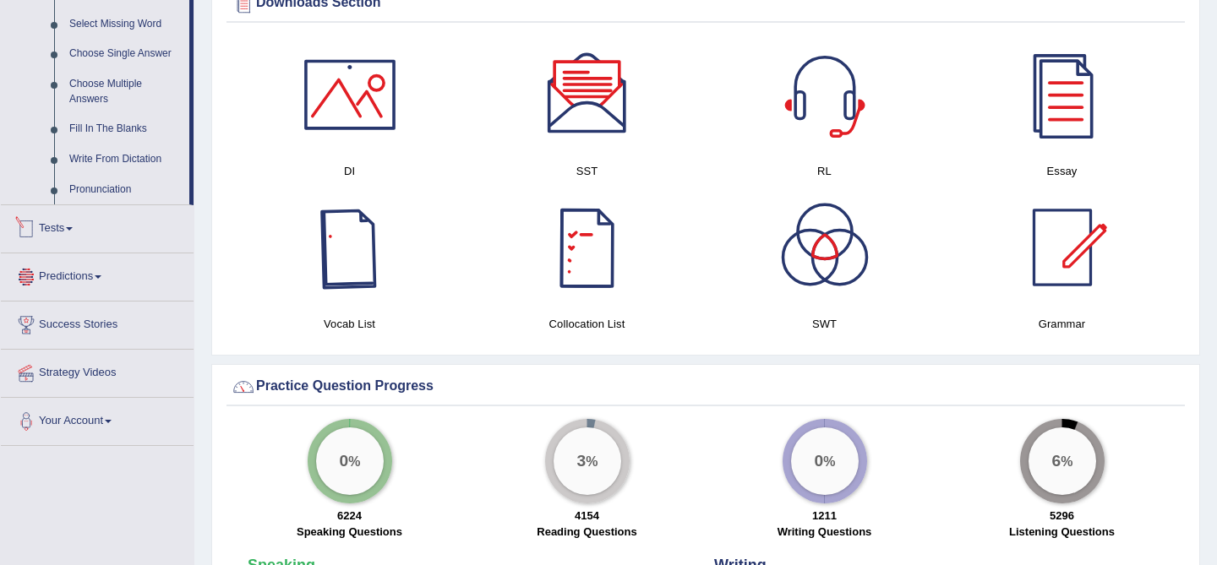
click at [58, 245] on link "Tests" at bounding box center [97, 226] width 193 height 42
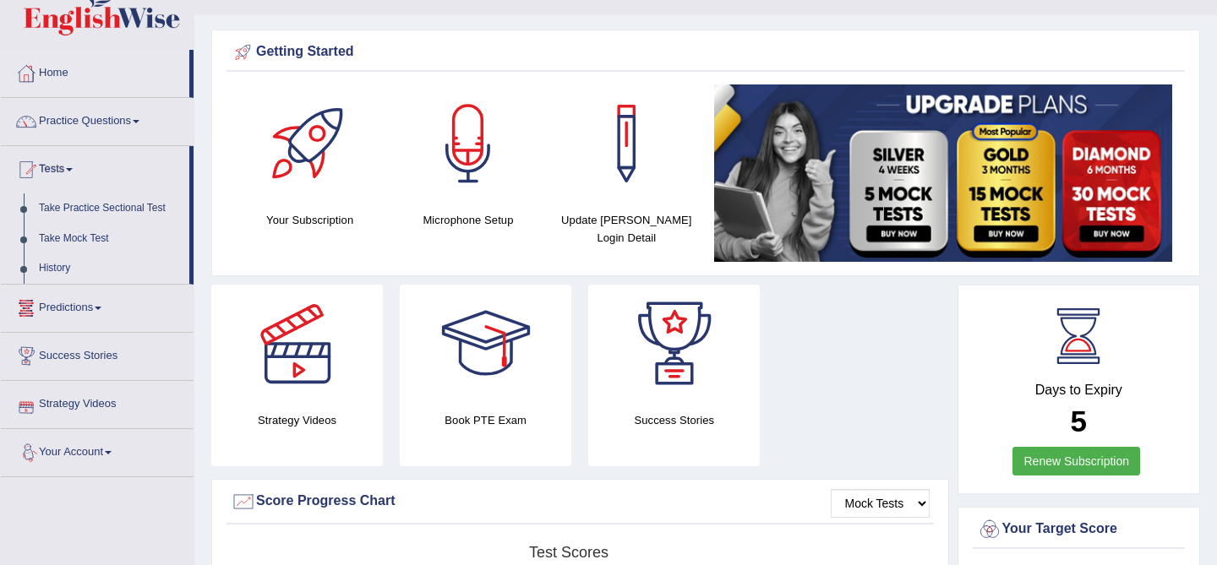
scroll to position [31, 0]
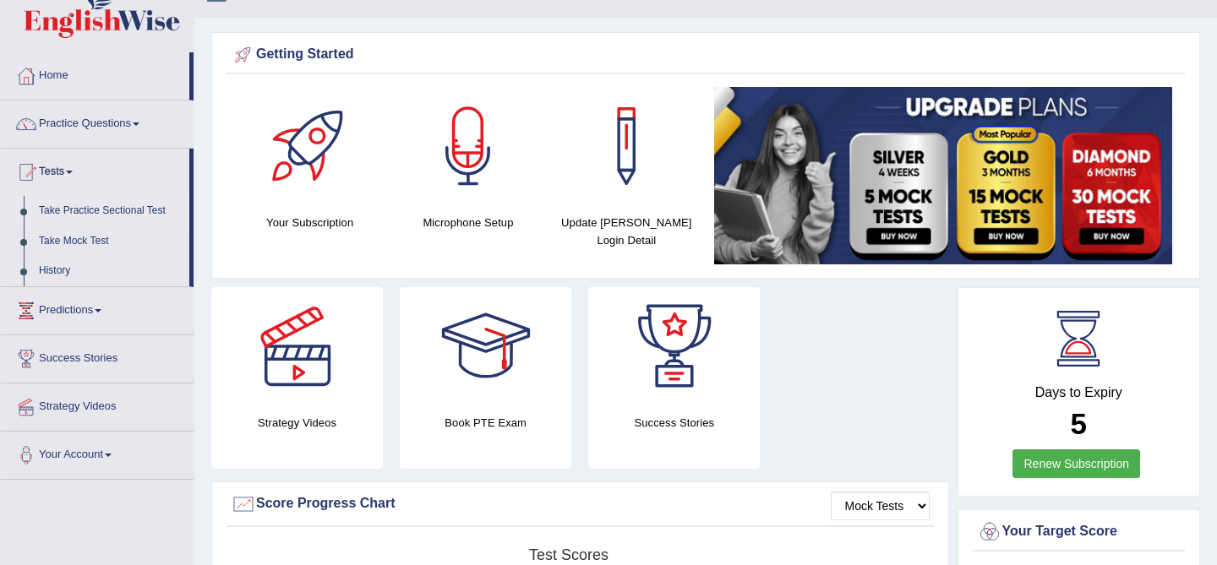
click at [85, 204] on link "Take Practice Sectional Test" at bounding box center [110, 211] width 158 height 30
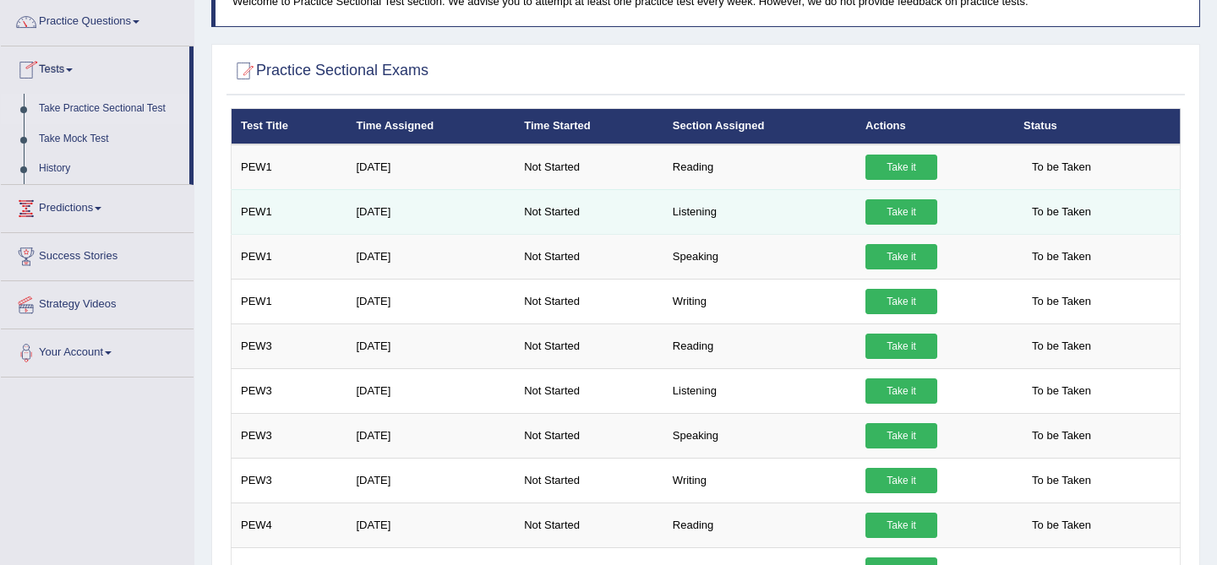
scroll to position [150, 0]
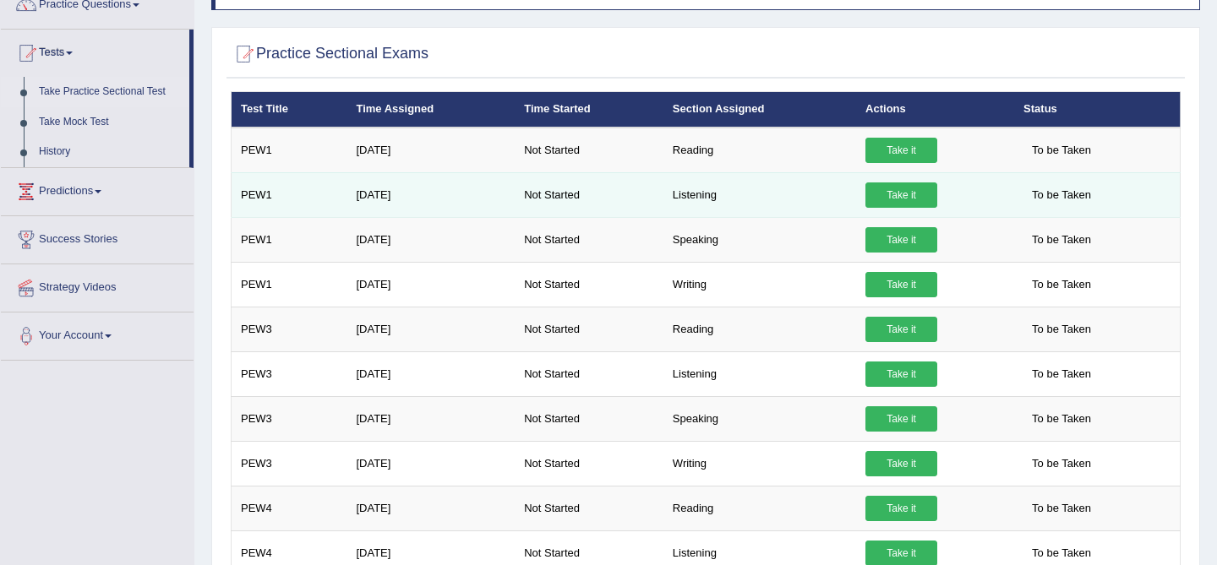
click at [939, 196] on td "Take it" at bounding box center [935, 194] width 158 height 45
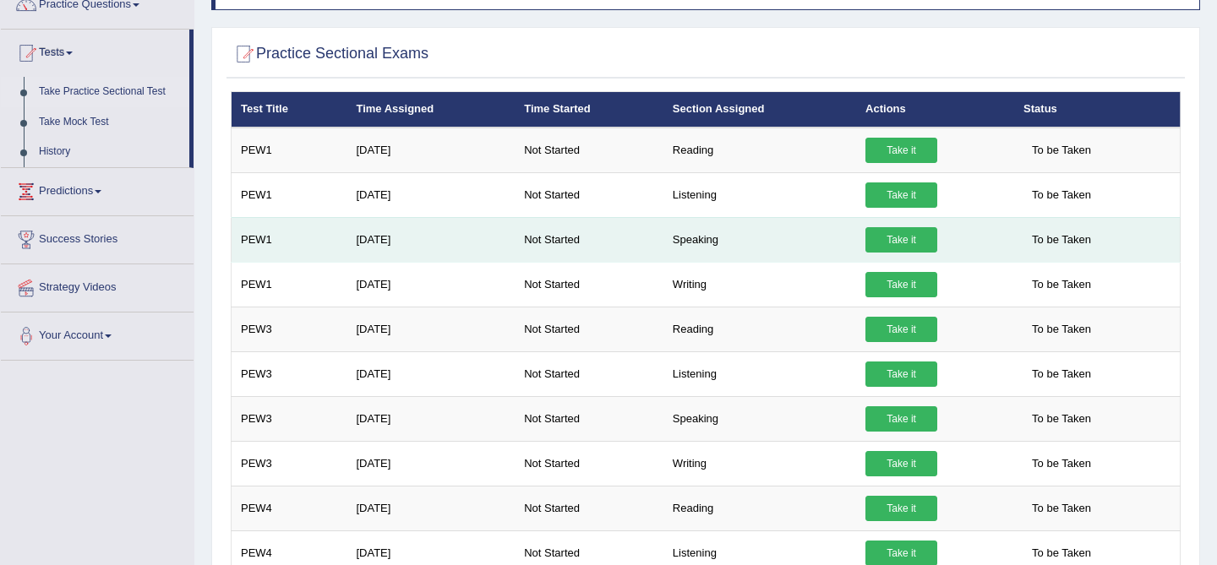
scroll to position [0, 0]
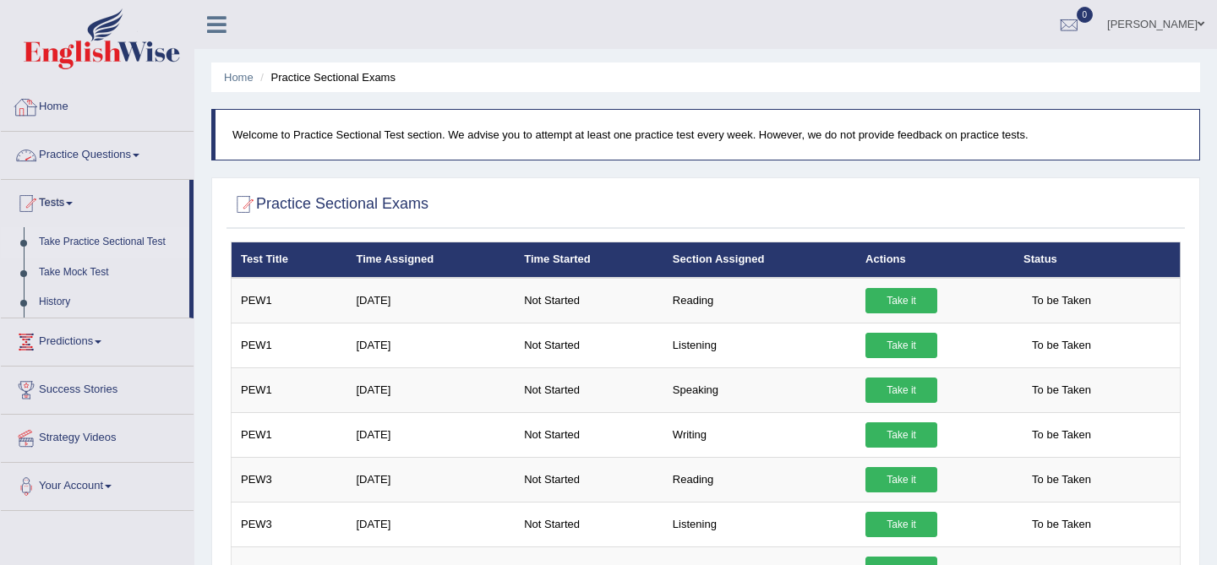
click at [34, 110] on div at bounding box center [26, 107] width 25 height 25
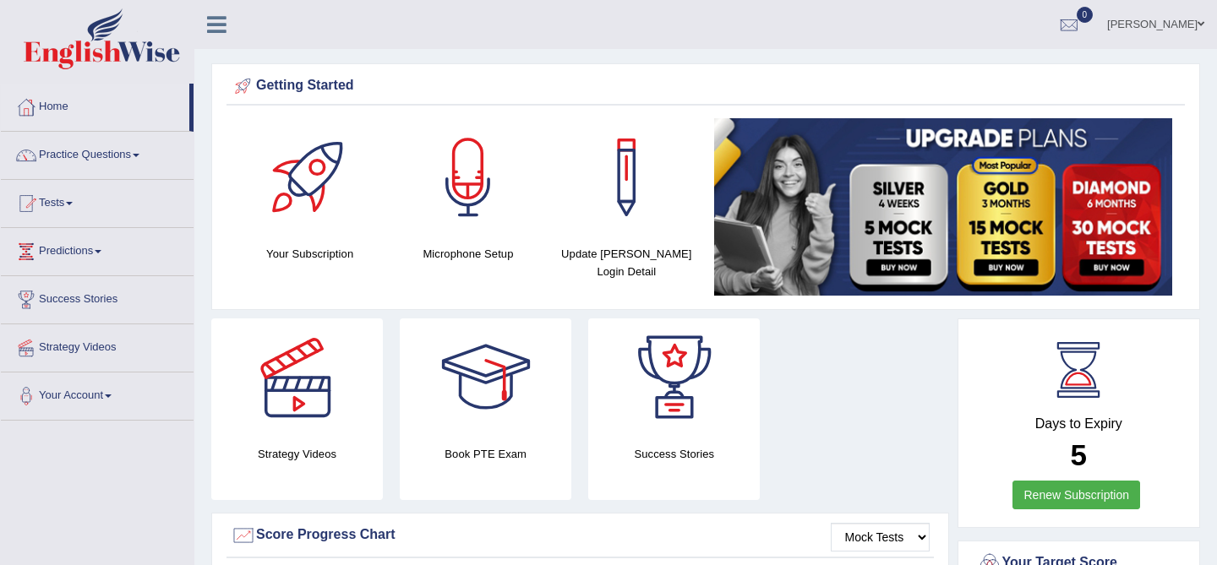
click at [234, 19] on link at bounding box center [216, 22] width 45 height 25
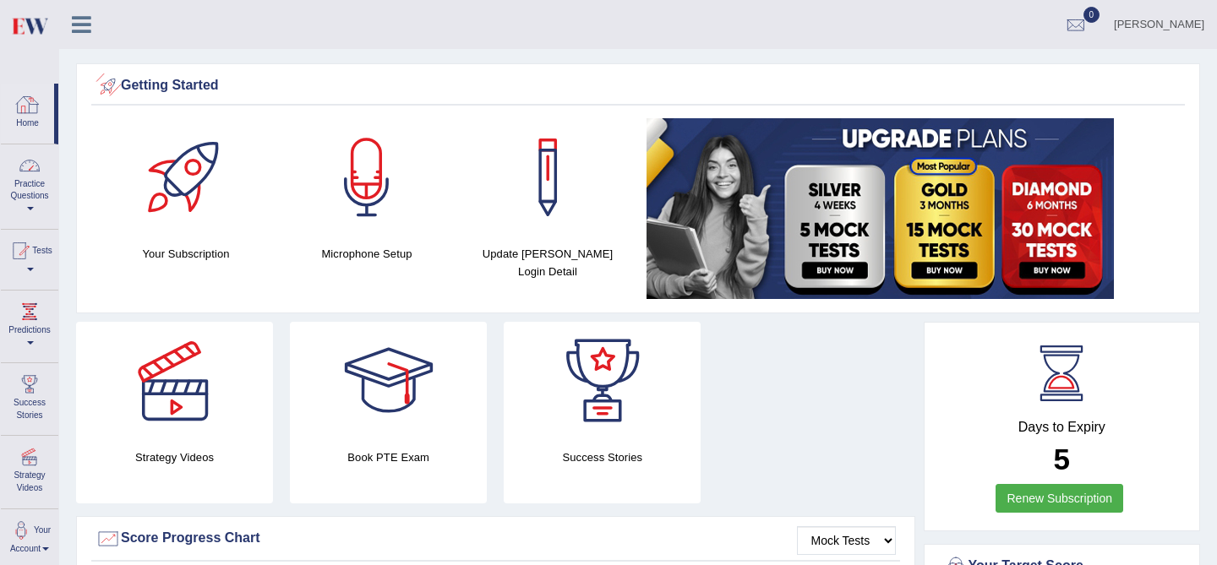
click at [27, 188] on link "Practice Questions" at bounding box center [29, 184] width 57 height 79
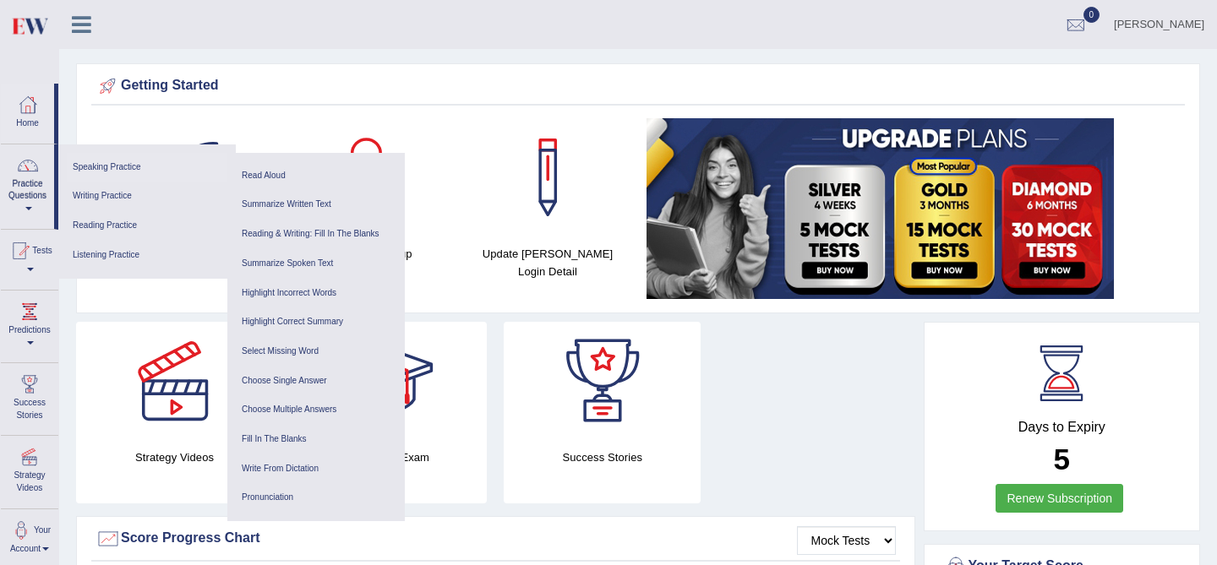
click at [154, 162] on link "Speaking Practice" at bounding box center [147, 168] width 161 height 30
click at [26, 194] on link "Practice Questions" at bounding box center [27, 184] width 53 height 79
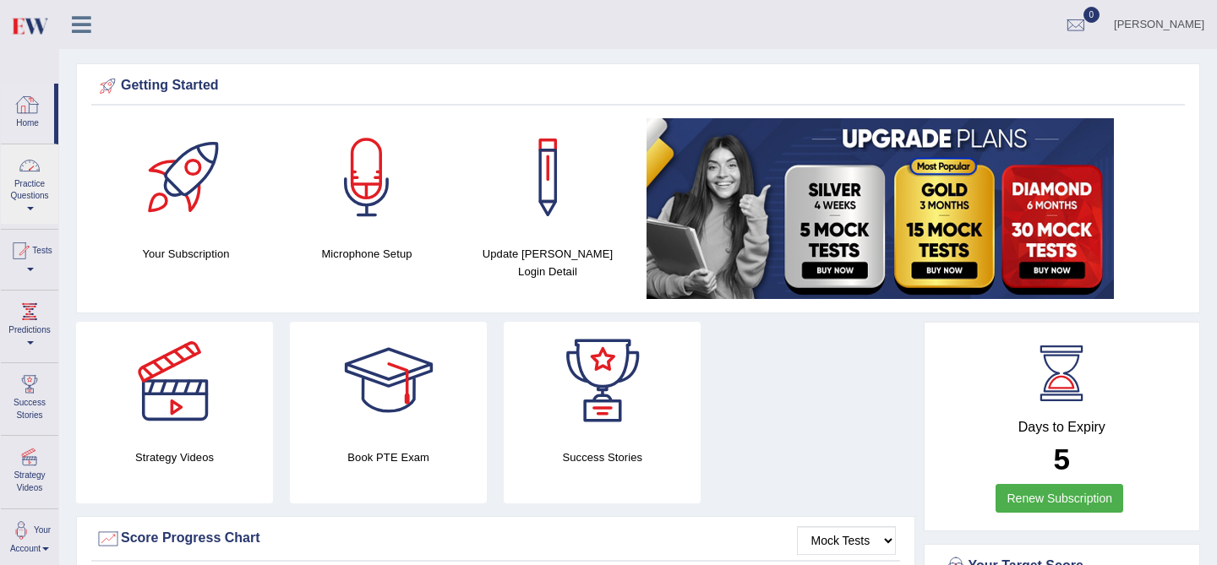
click at [74, 29] on icon at bounding box center [81, 25] width 19 height 22
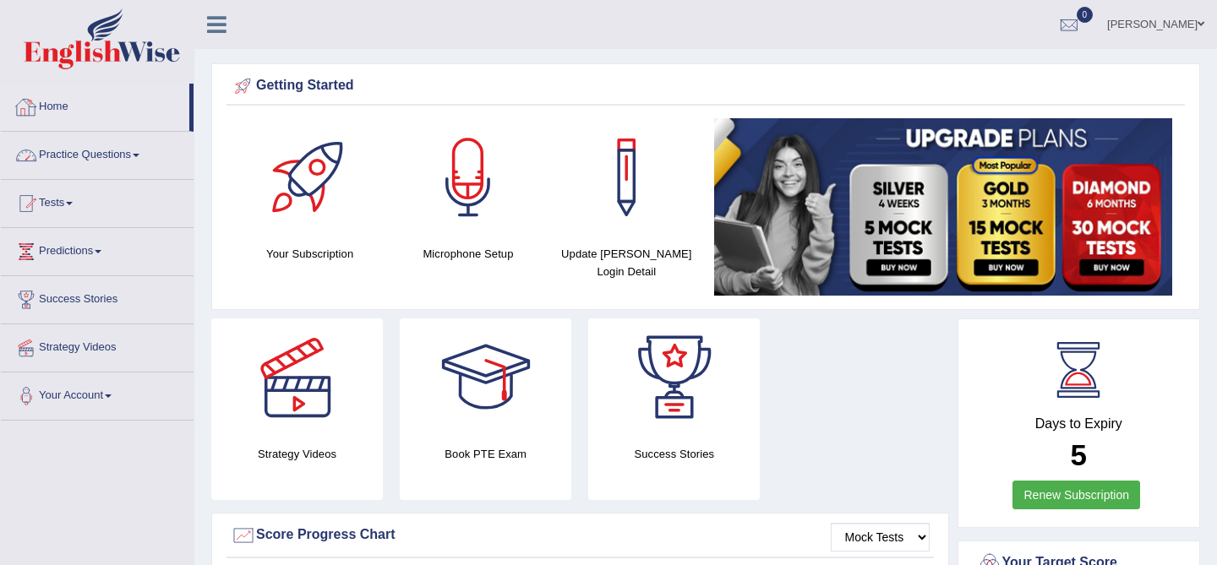
click at [82, 157] on link "Practice Questions" at bounding box center [97, 153] width 193 height 42
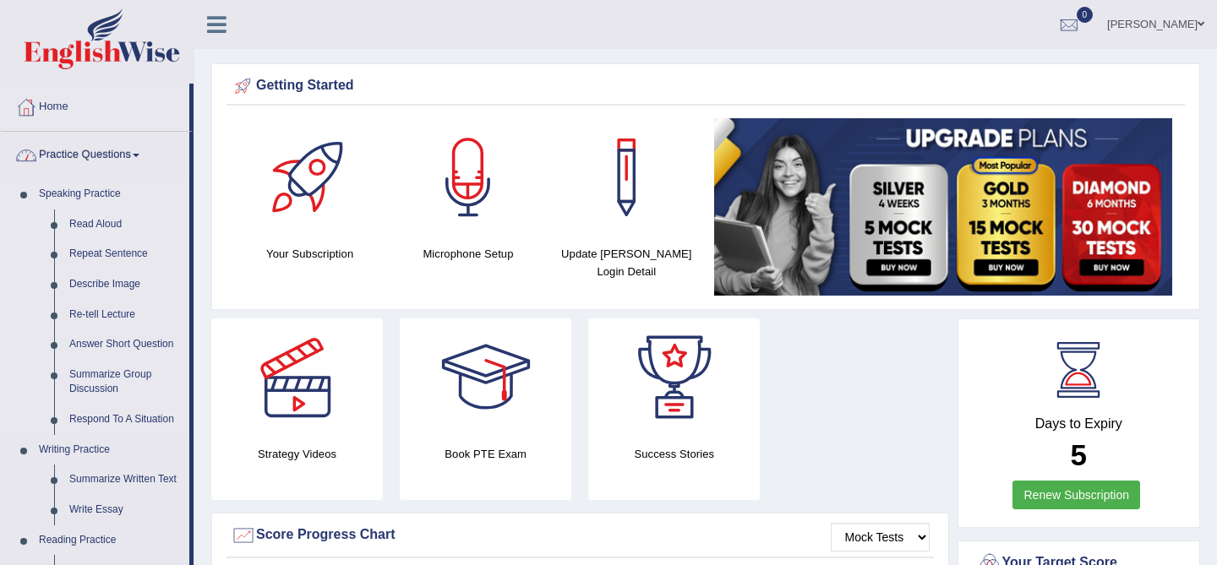
click at [110, 221] on link "Read Aloud" at bounding box center [126, 225] width 128 height 30
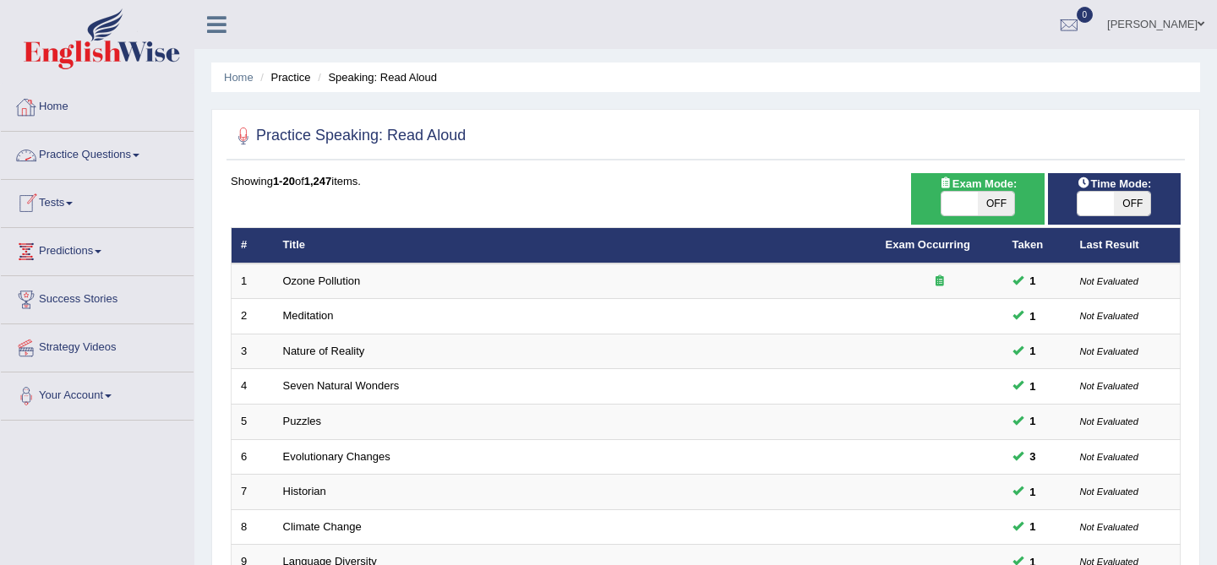
click at [80, 107] on link "Home" at bounding box center [97, 105] width 193 height 42
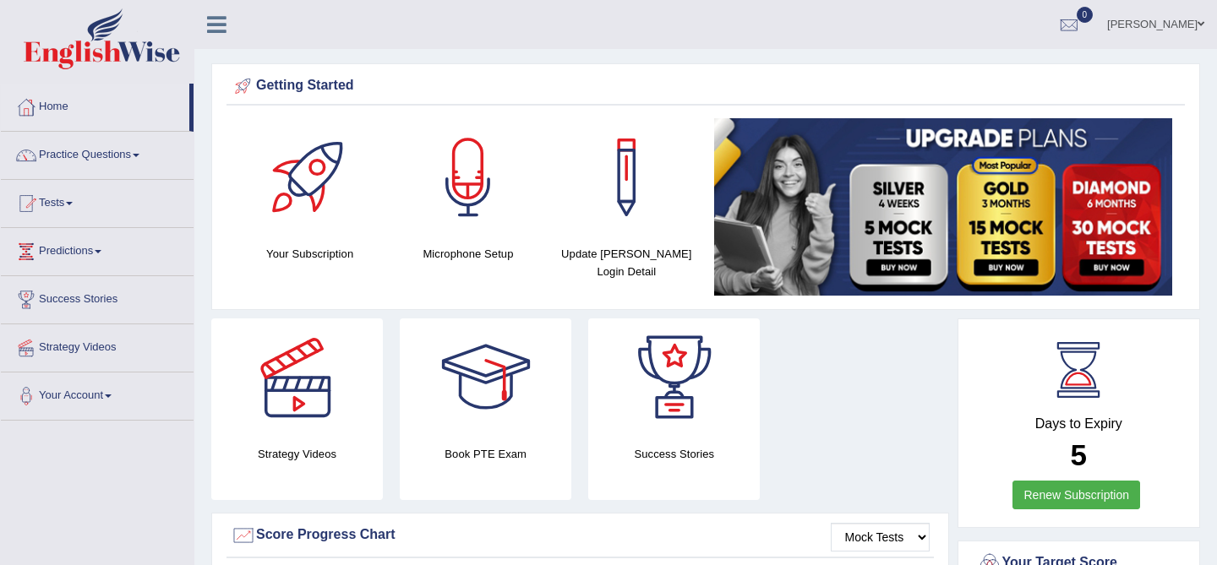
click at [68, 112] on link "Home" at bounding box center [95, 105] width 188 height 42
click at [102, 168] on link "Practice Questions" at bounding box center [97, 153] width 193 height 42
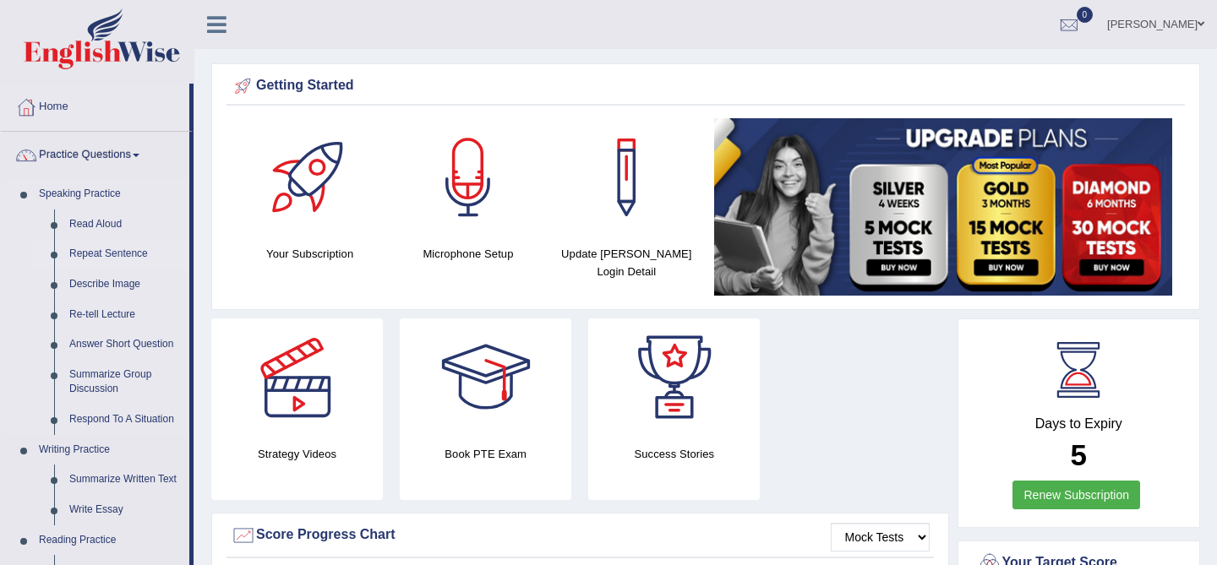
click at [109, 254] on link "Repeat Sentence" at bounding box center [126, 254] width 128 height 30
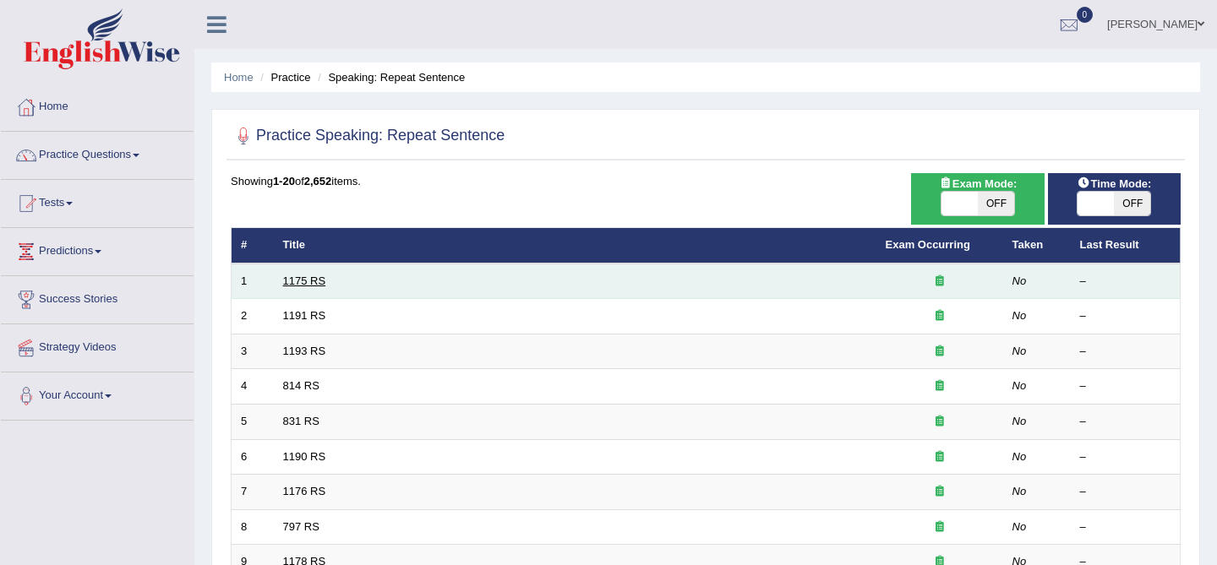
click at [308, 284] on link "1175 RS" at bounding box center [304, 281] width 43 height 13
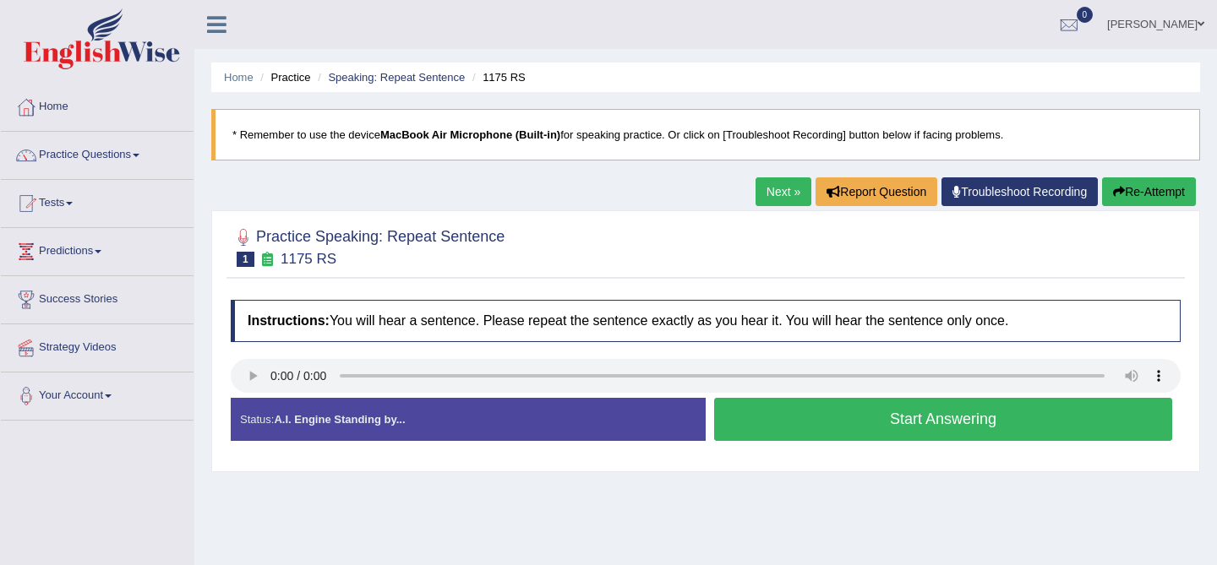
click at [828, 418] on button "Start Answering" at bounding box center [943, 419] width 458 height 43
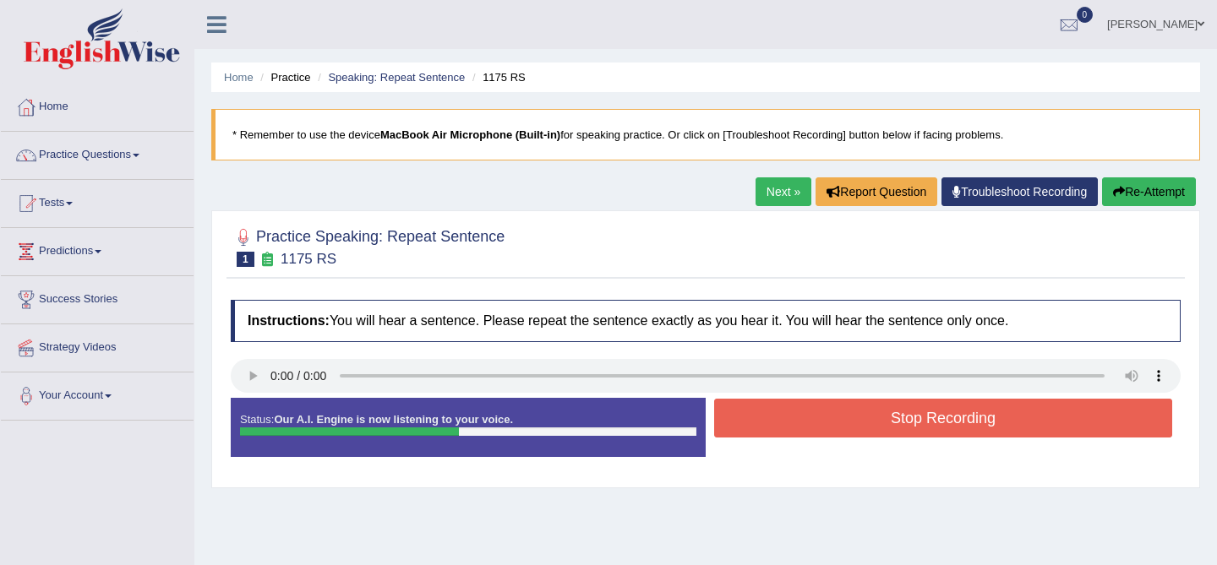
click at [828, 418] on button "Stop Recording" at bounding box center [943, 418] width 458 height 39
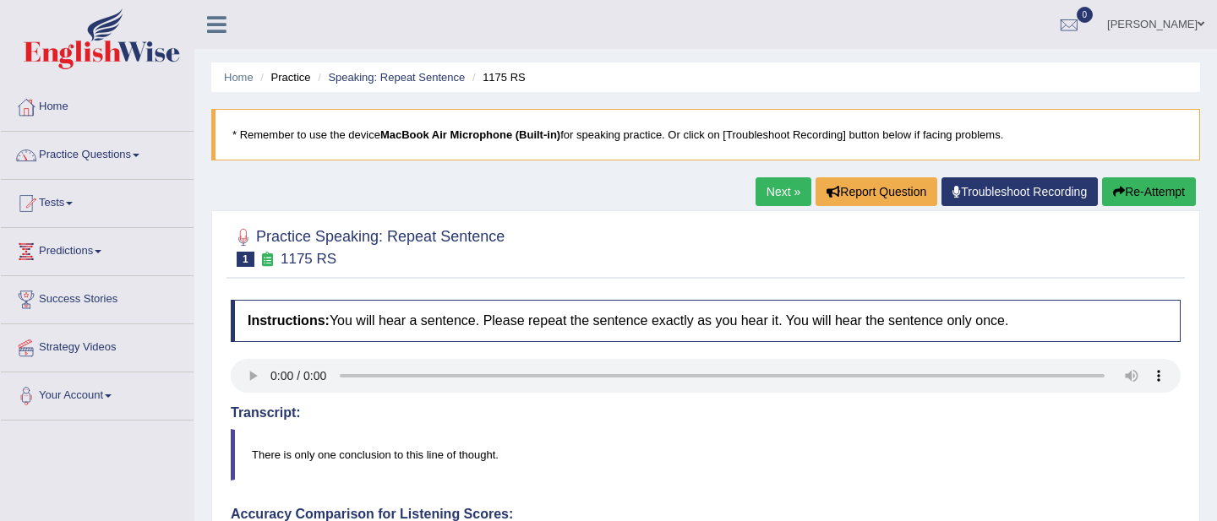
click at [763, 191] on link "Next »" at bounding box center [784, 191] width 56 height 29
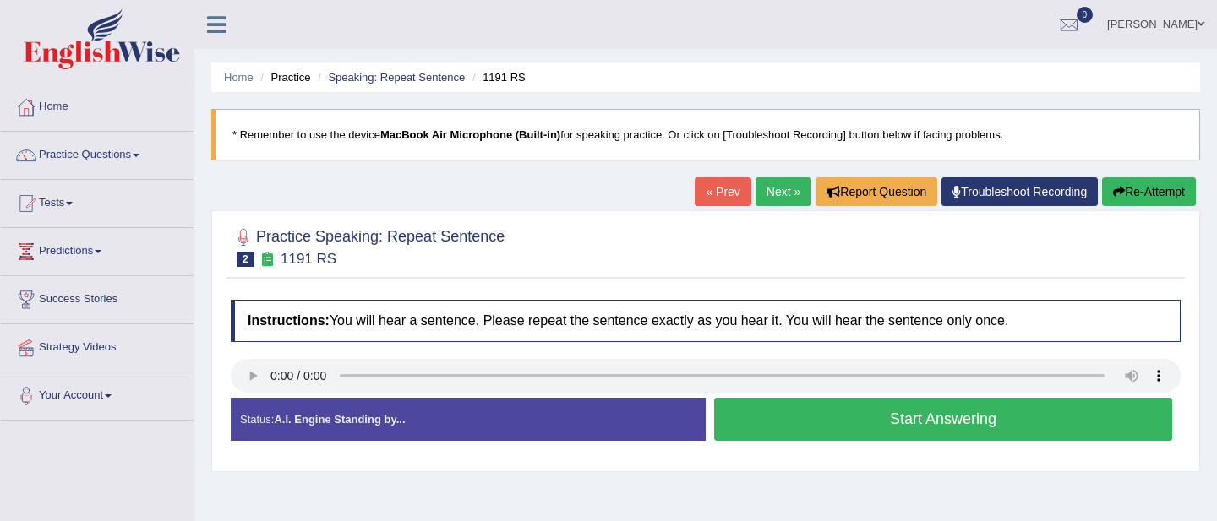
click at [713, 193] on link "« Prev" at bounding box center [723, 191] width 56 height 29
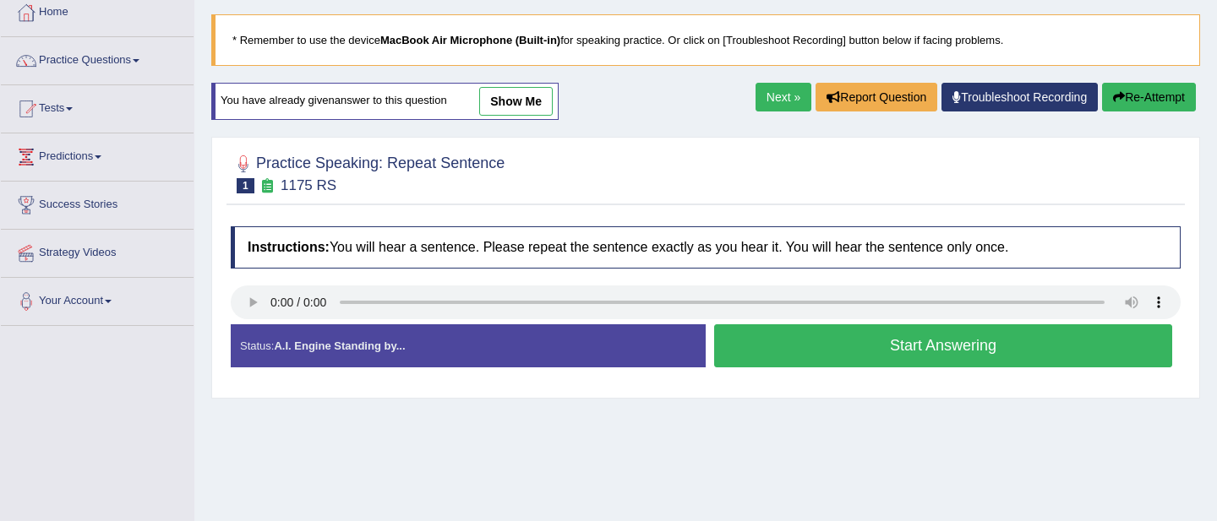
scroll to position [71, 0]
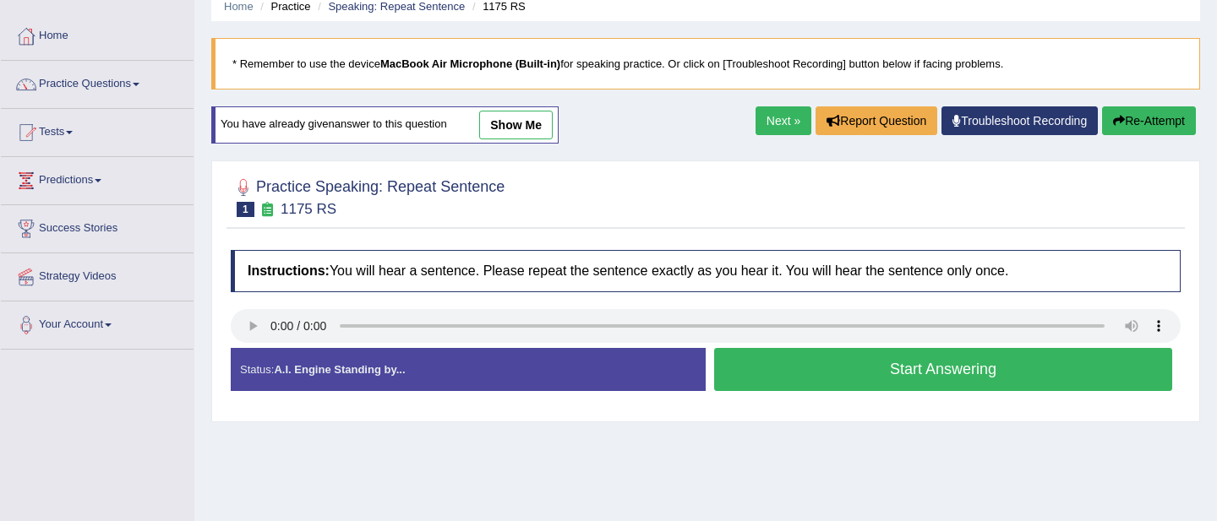
click at [508, 111] on link "show me" at bounding box center [516, 125] width 74 height 29
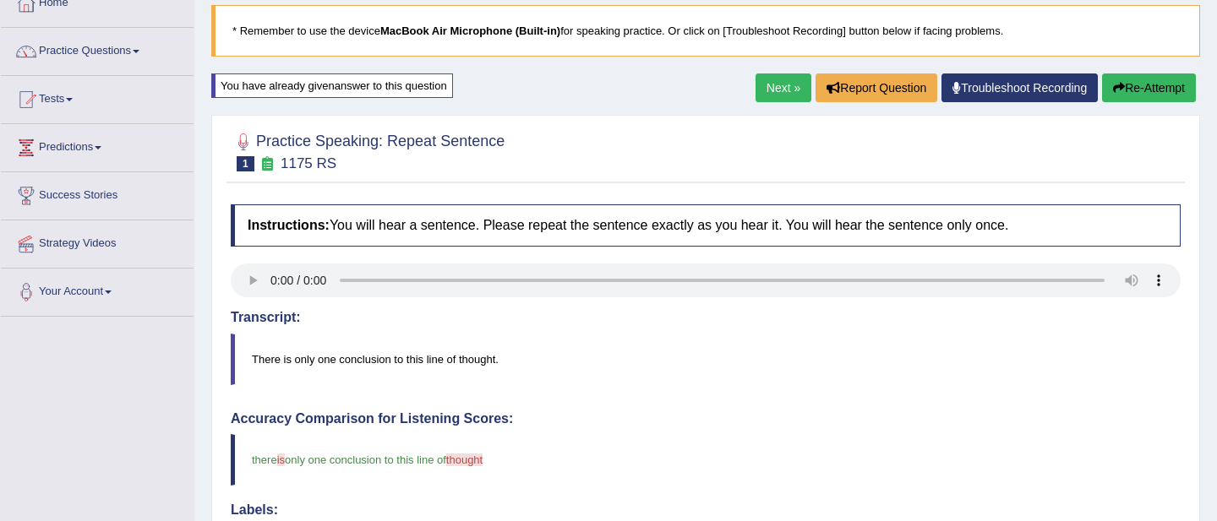
scroll to position [0, 0]
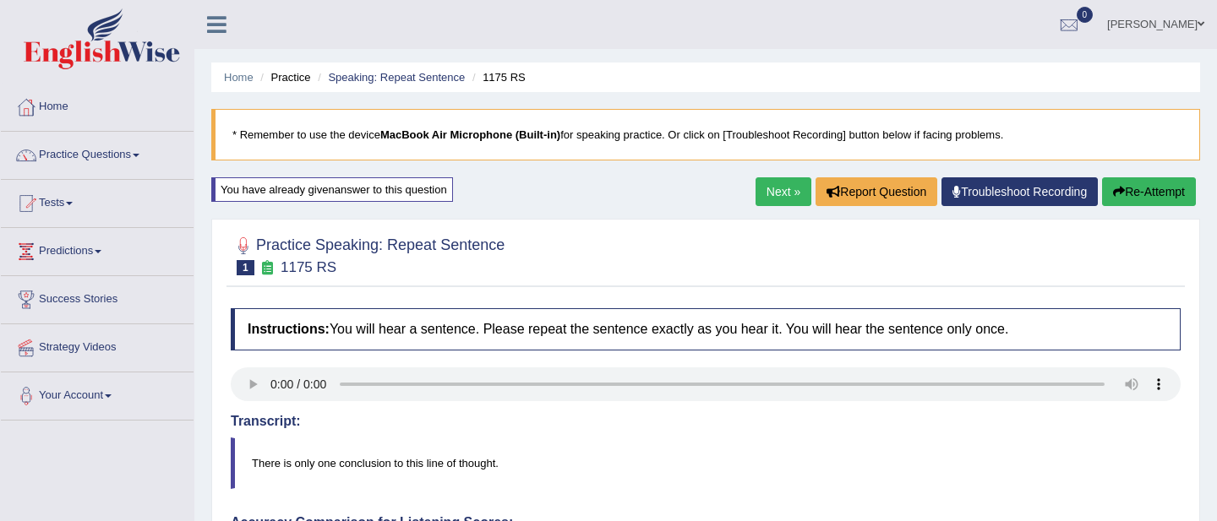
click at [761, 189] on link "Next »" at bounding box center [784, 191] width 56 height 29
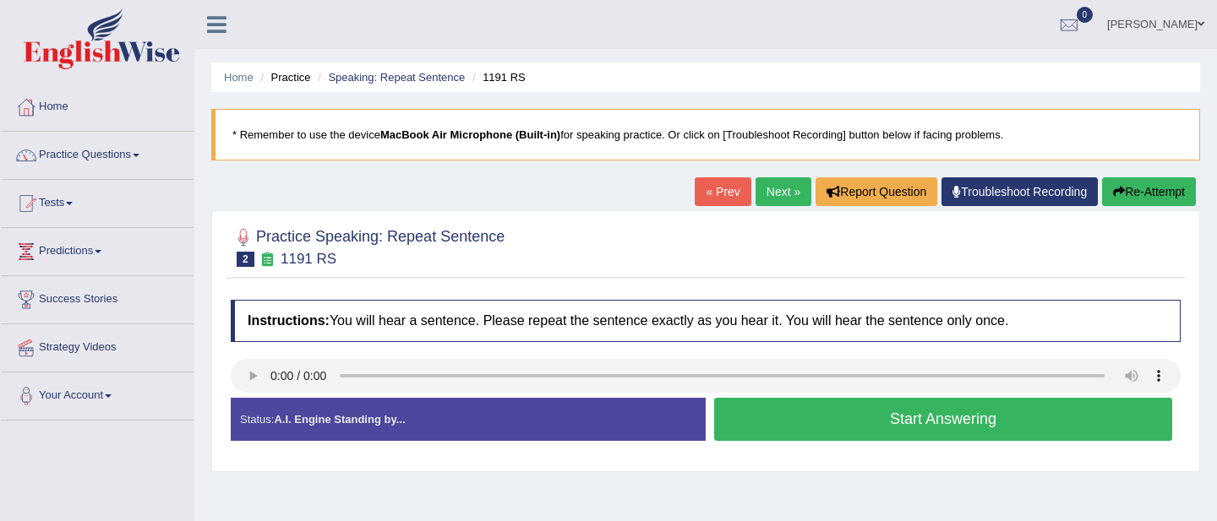
click at [809, 418] on button "Start Answering" at bounding box center [943, 419] width 458 height 43
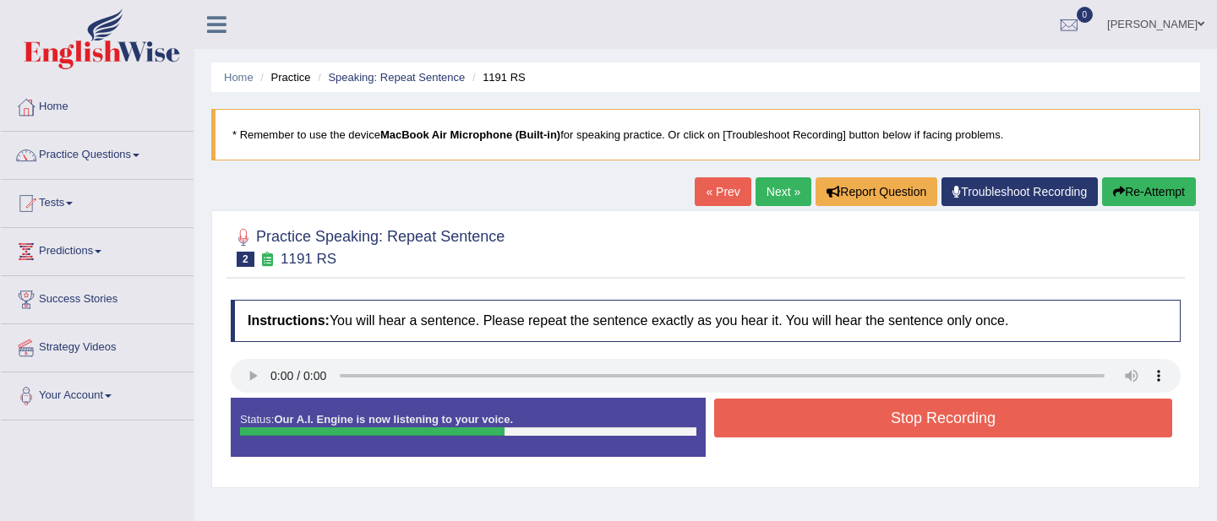
click at [809, 418] on button "Stop Recording" at bounding box center [943, 418] width 458 height 39
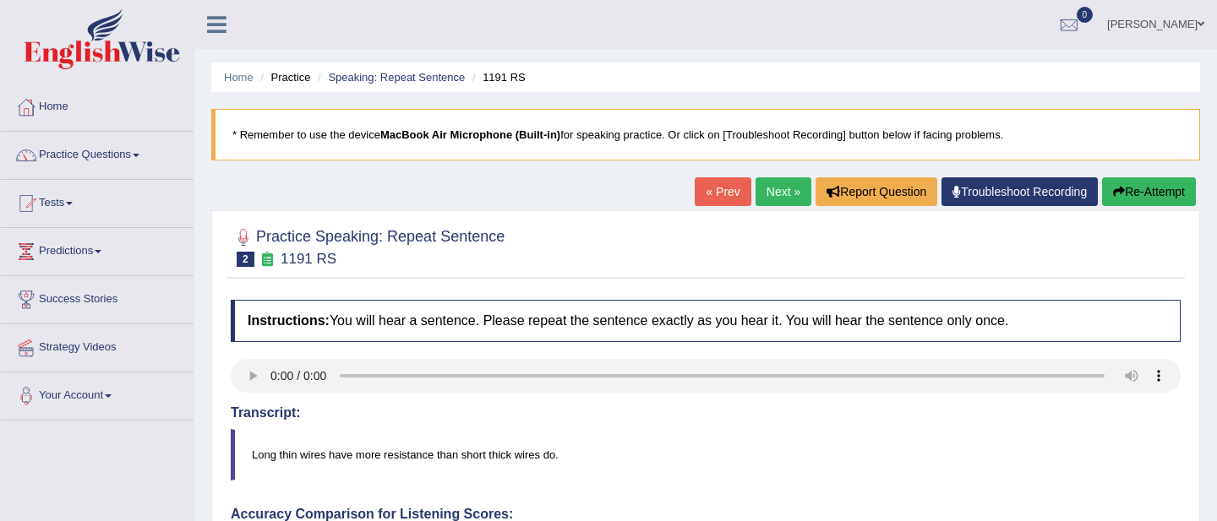
click at [767, 194] on link "Next »" at bounding box center [784, 191] width 56 height 29
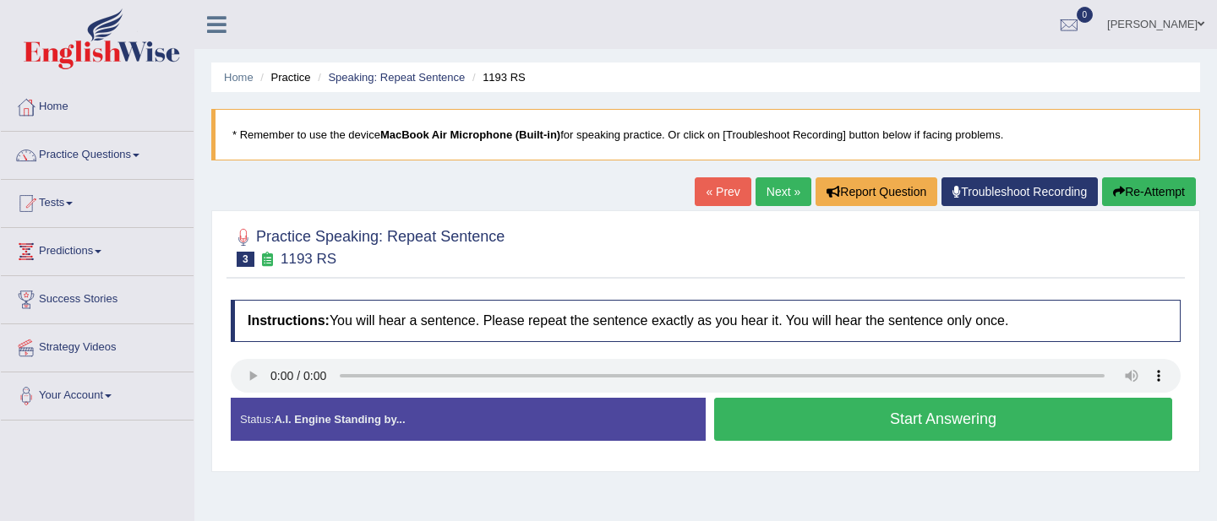
click at [888, 428] on button "Start Answering" at bounding box center [943, 419] width 458 height 43
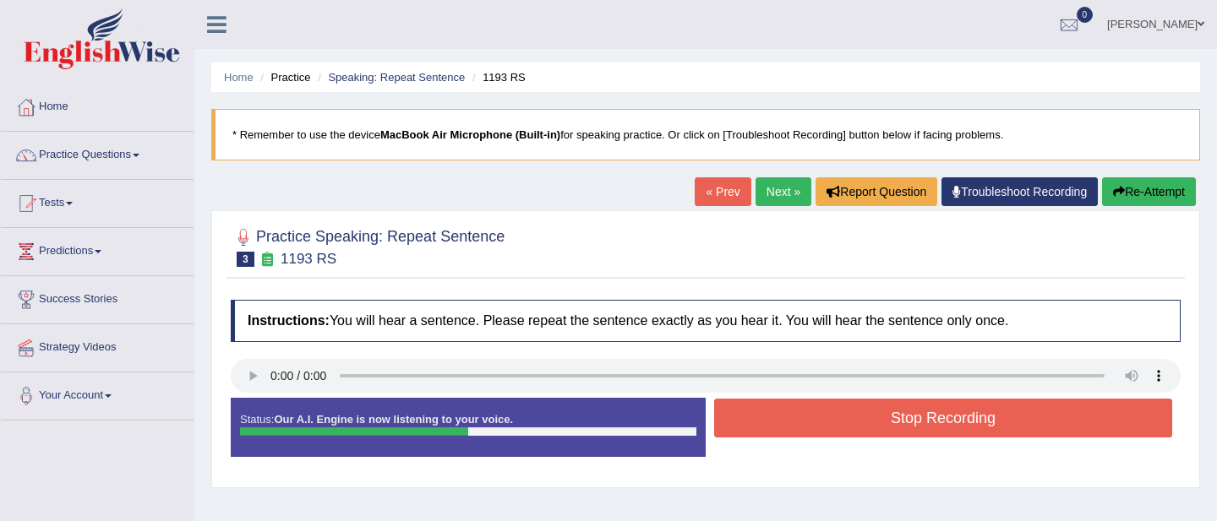
click at [888, 428] on button "Stop Recording" at bounding box center [943, 418] width 458 height 39
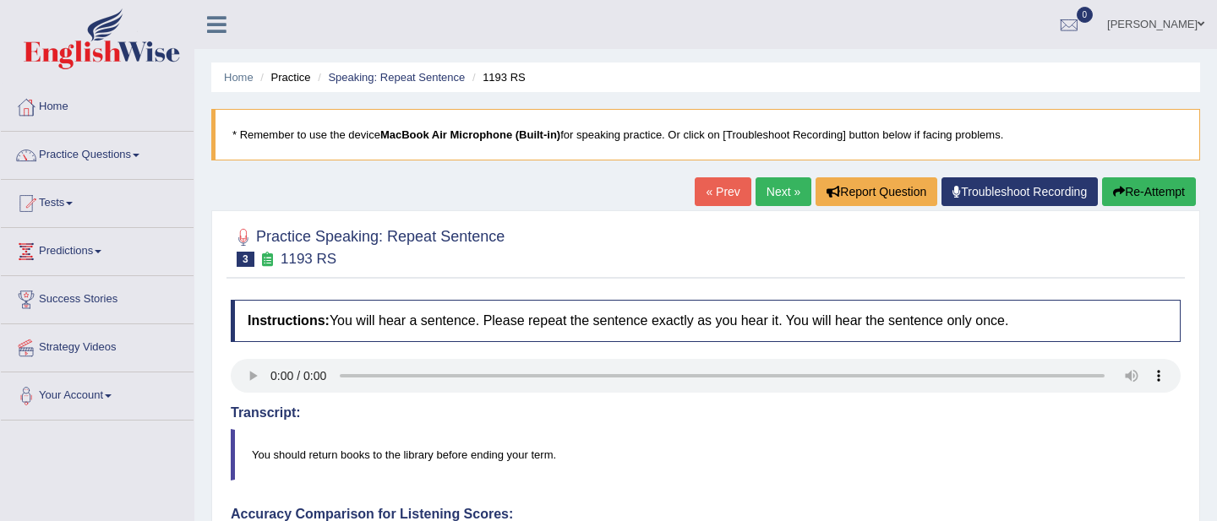
click at [765, 199] on link "Next »" at bounding box center [784, 191] width 56 height 29
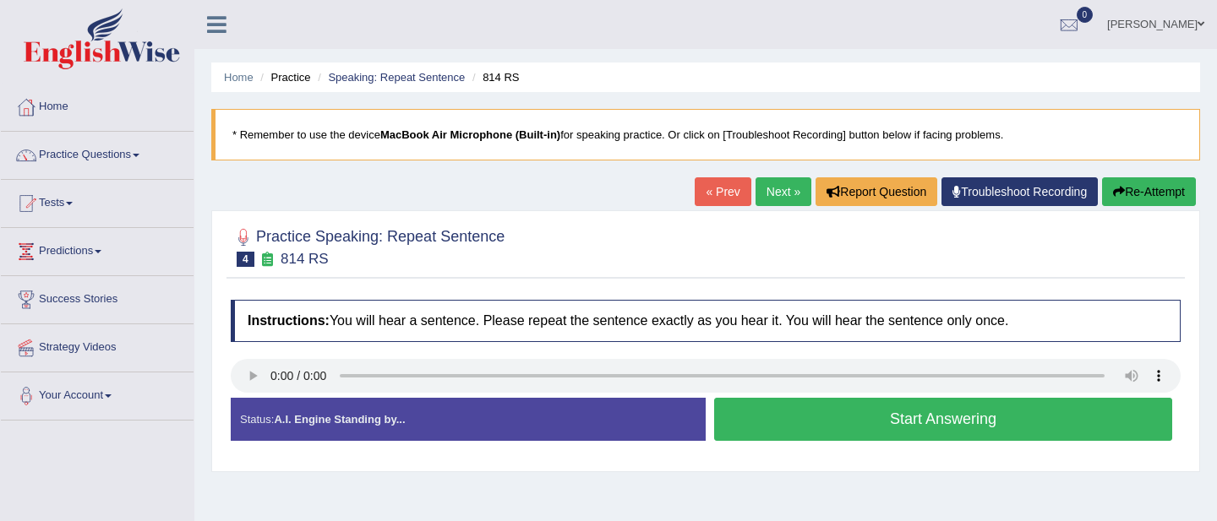
click at [833, 433] on button "Start Answering" at bounding box center [943, 419] width 458 height 43
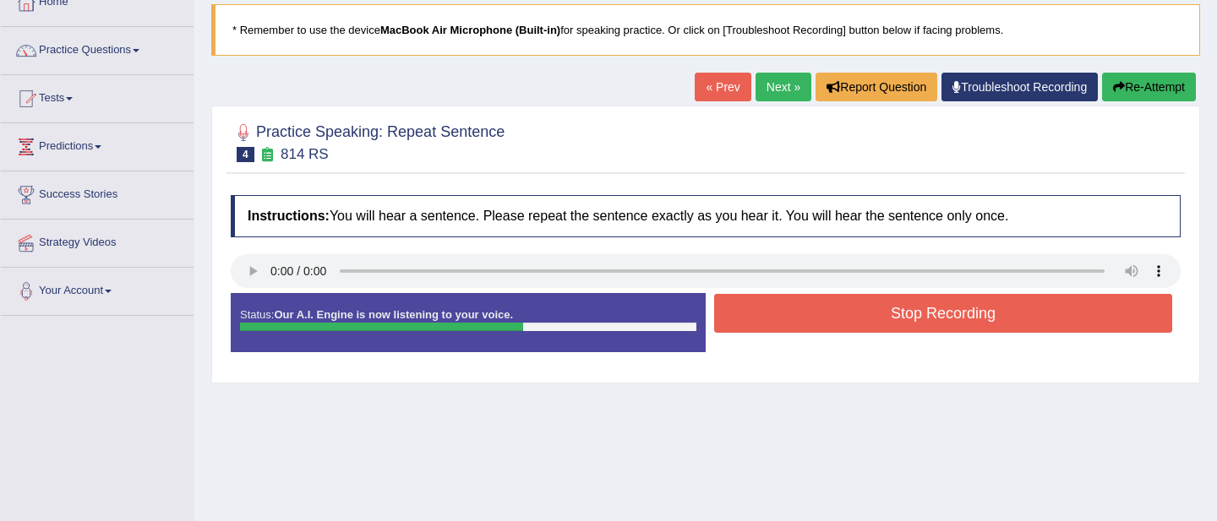
scroll to position [121, 0]
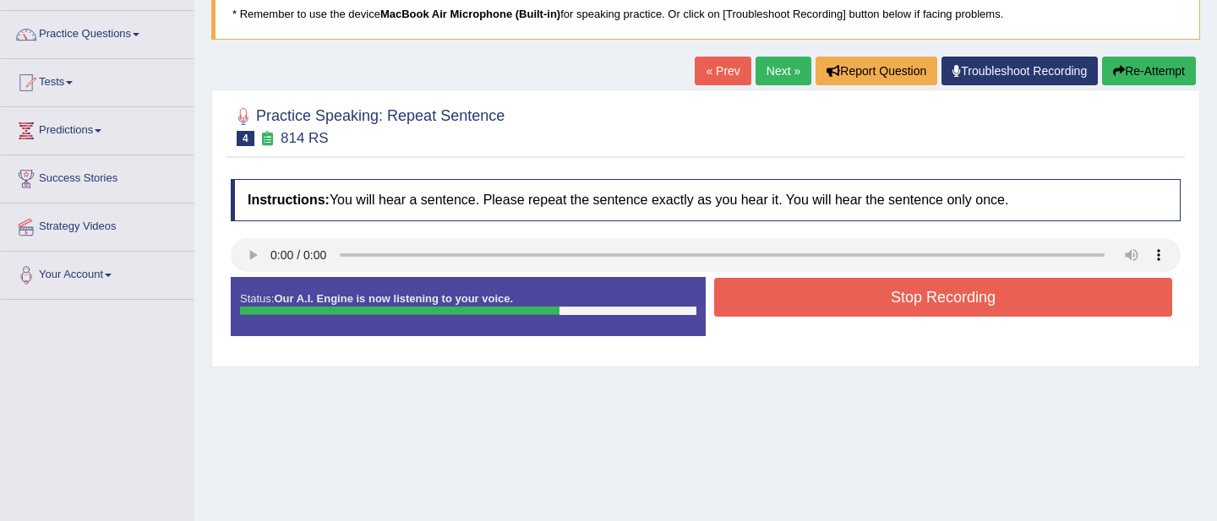
click at [847, 300] on button "Stop Recording" at bounding box center [943, 297] width 458 height 39
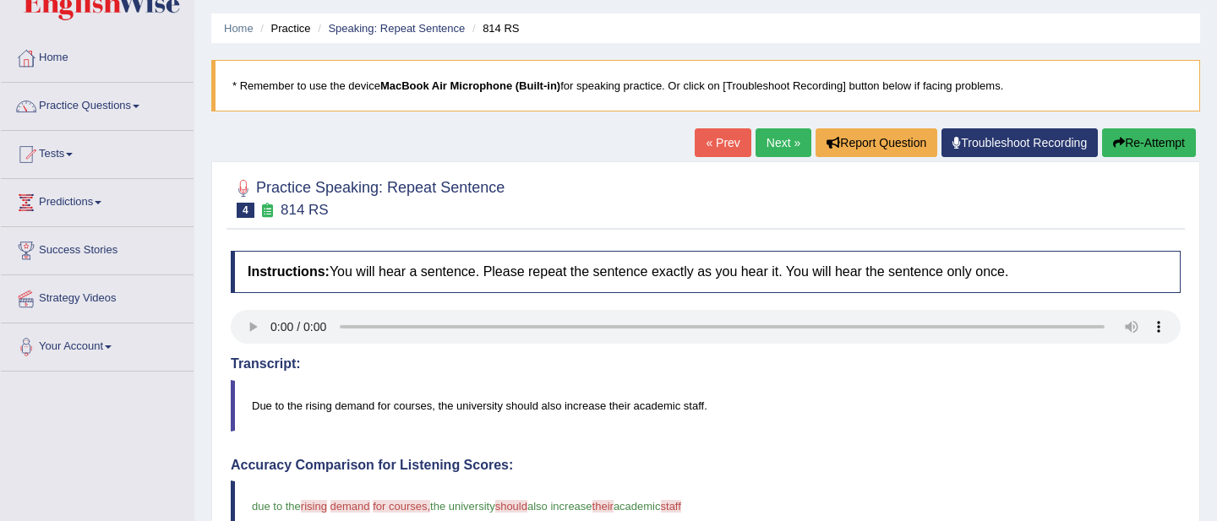
scroll to position [0, 0]
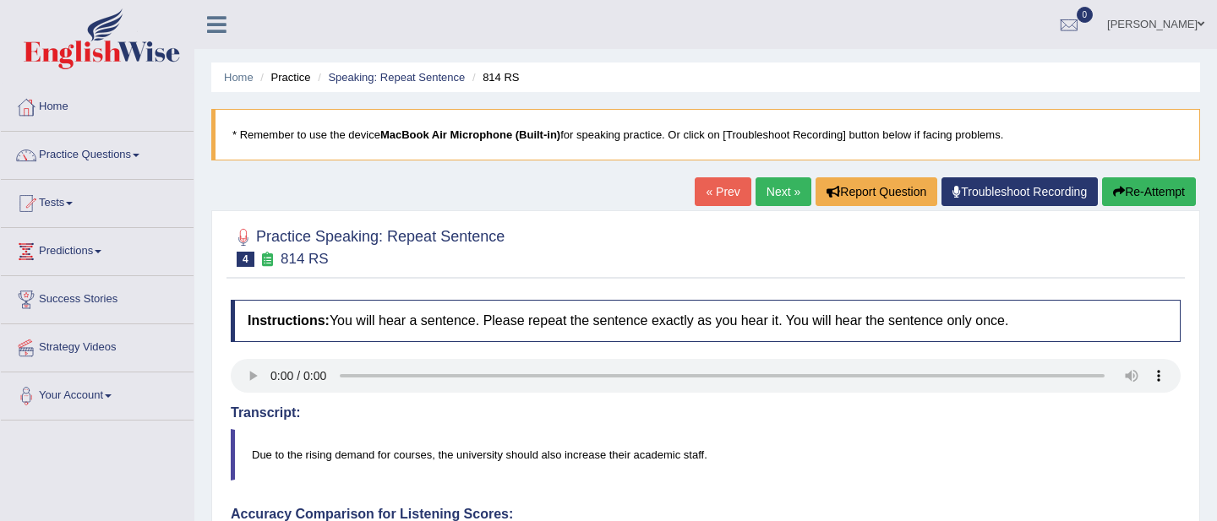
click at [1146, 194] on button "Re-Attempt" at bounding box center [1149, 191] width 94 height 29
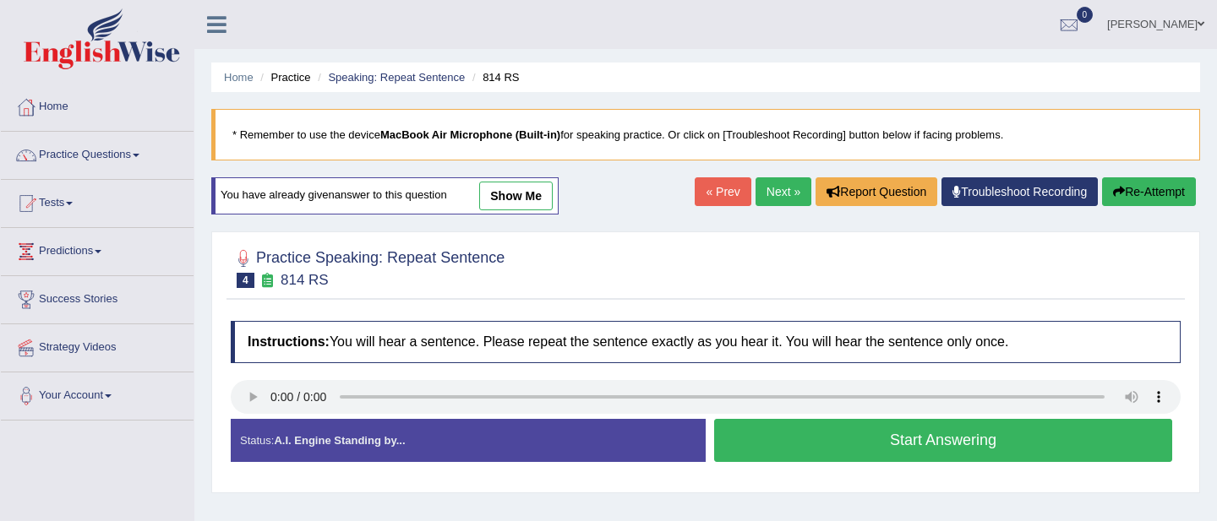
click at [892, 450] on button "Start Answering" at bounding box center [943, 440] width 458 height 43
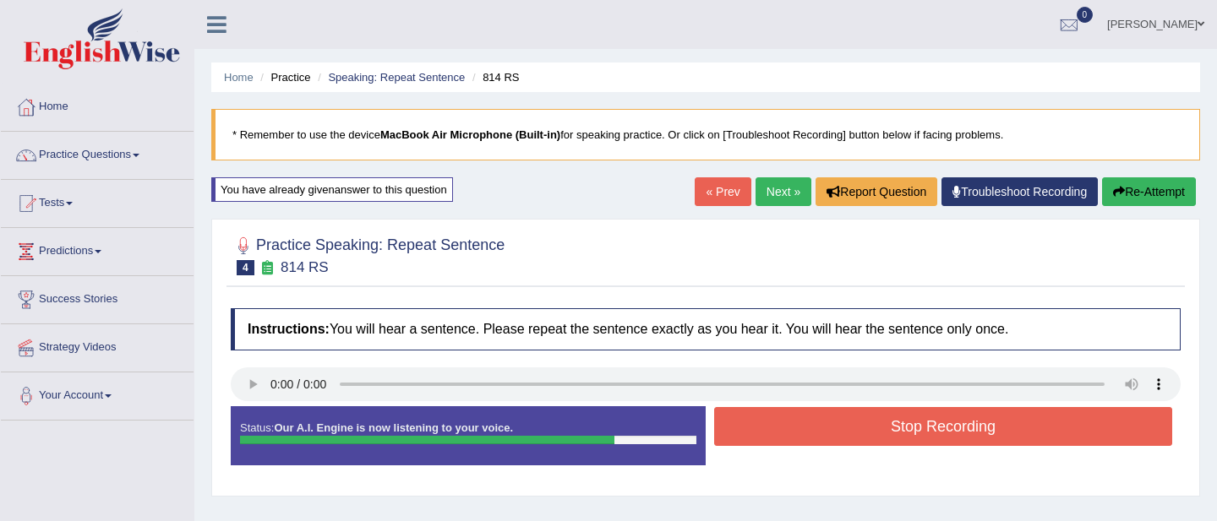
click at [887, 431] on button "Stop Recording" at bounding box center [943, 426] width 458 height 39
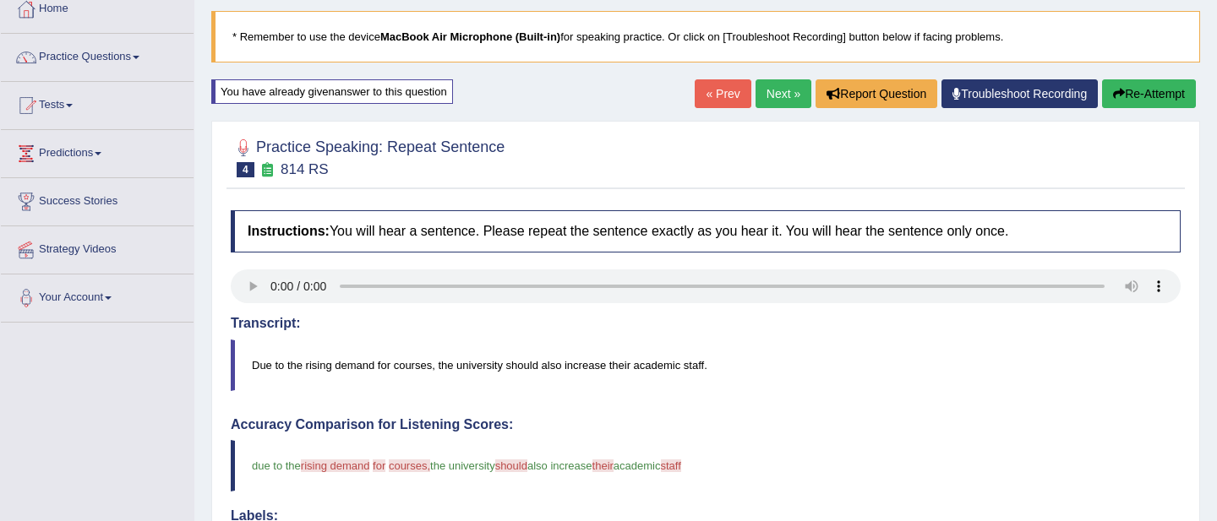
scroll to position [78, 0]
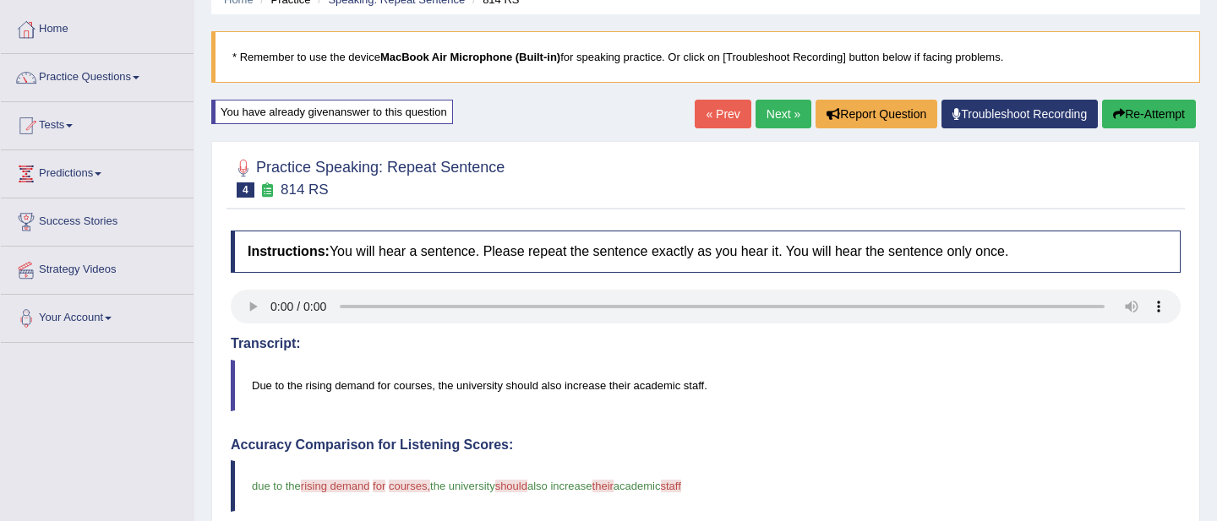
click at [767, 112] on link "Next »" at bounding box center [784, 114] width 56 height 29
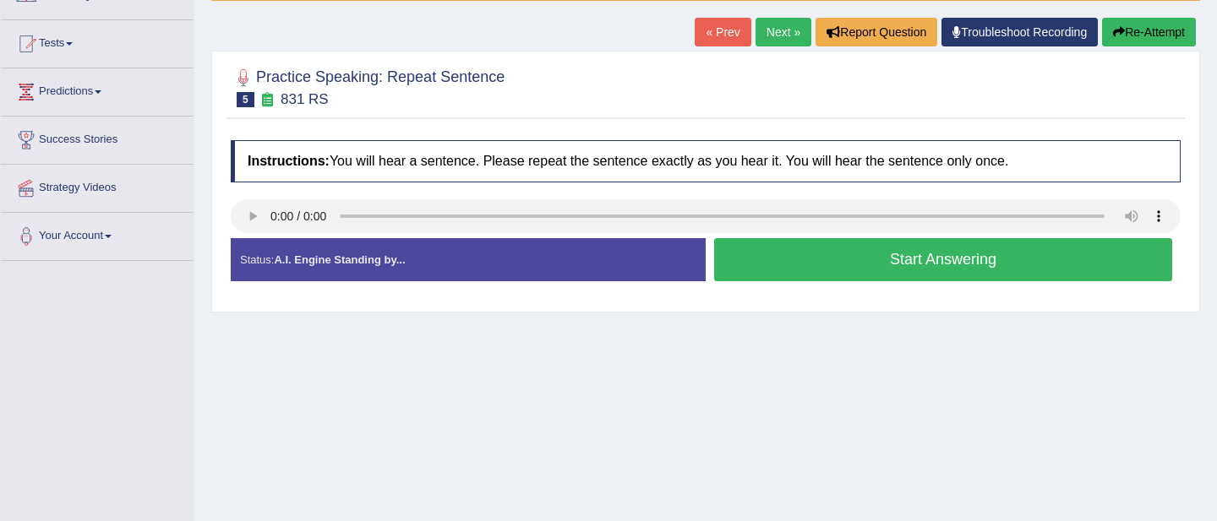
scroll to position [157, 0]
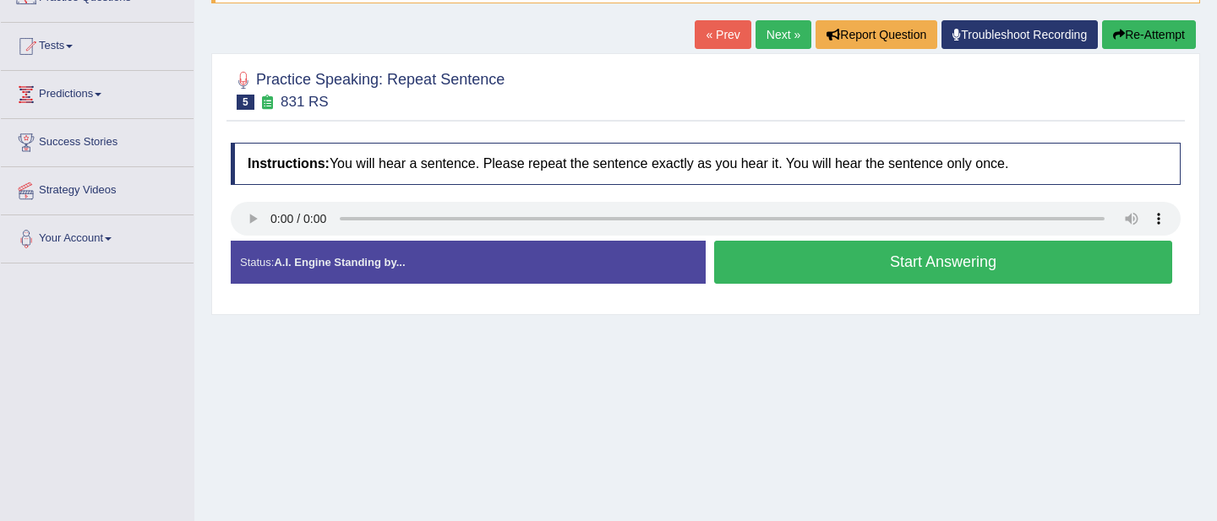
click at [762, 267] on button "Start Answering" at bounding box center [943, 262] width 458 height 43
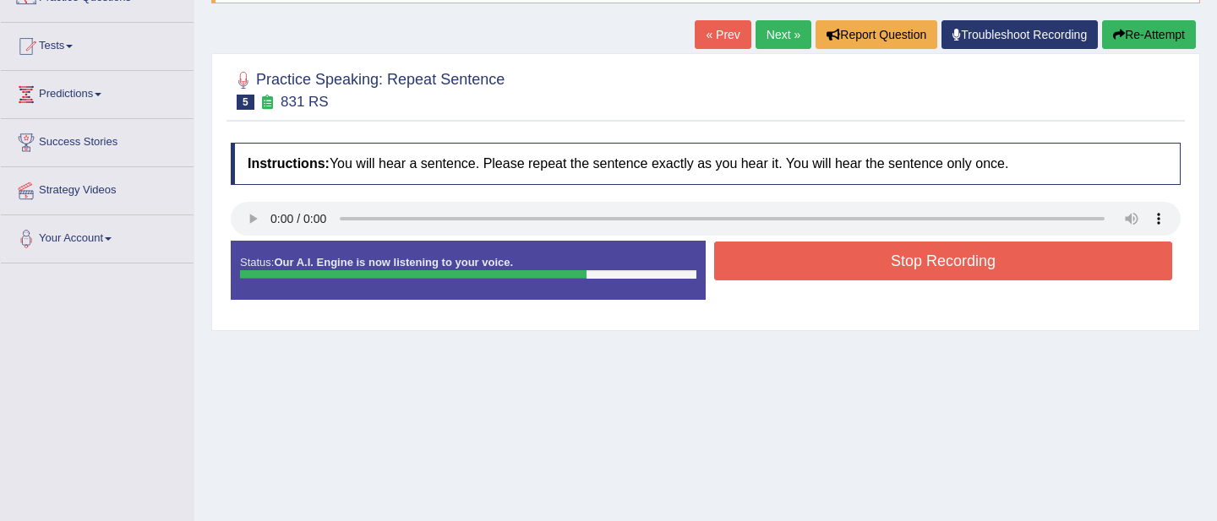
click at [843, 274] on button "Stop Recording" at bounding box center [943, 261] width 458 height 39
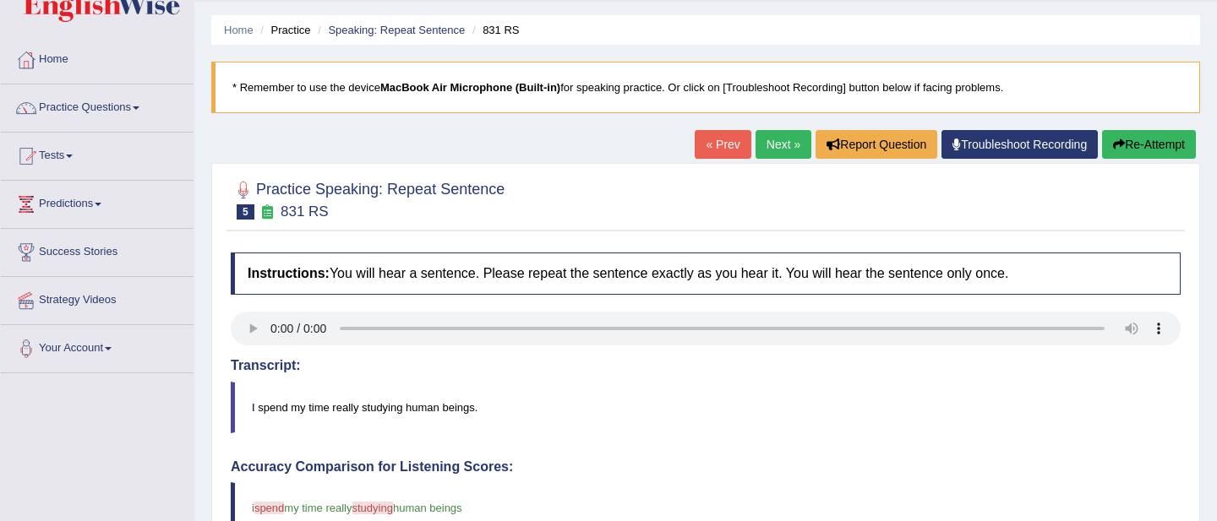
scroll to position [0, 0]
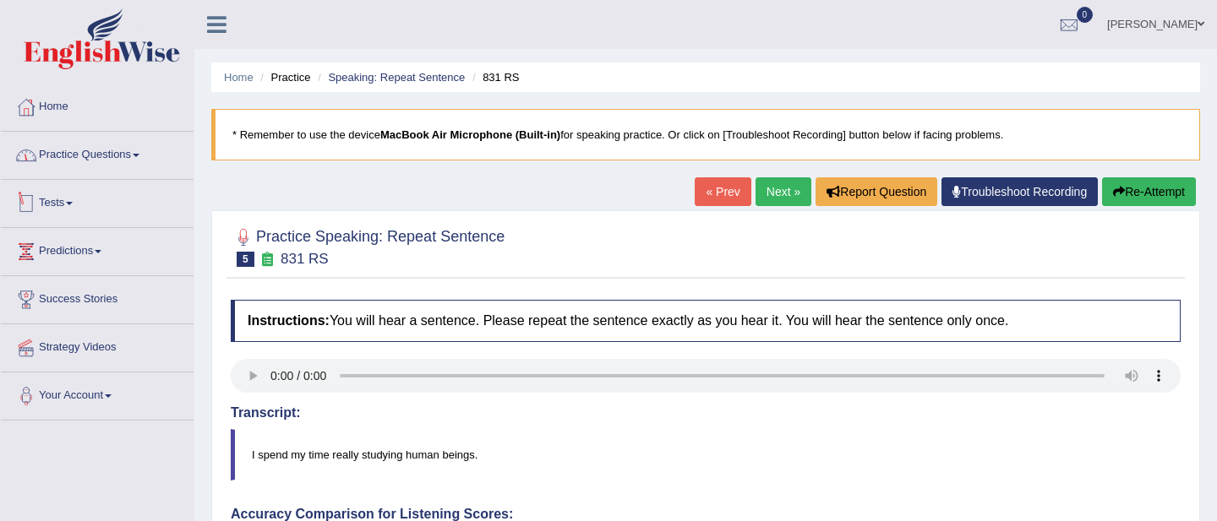
click at [148, 150] on link "Practice Questions" at bounding box center [97, 153] width 193 height 42
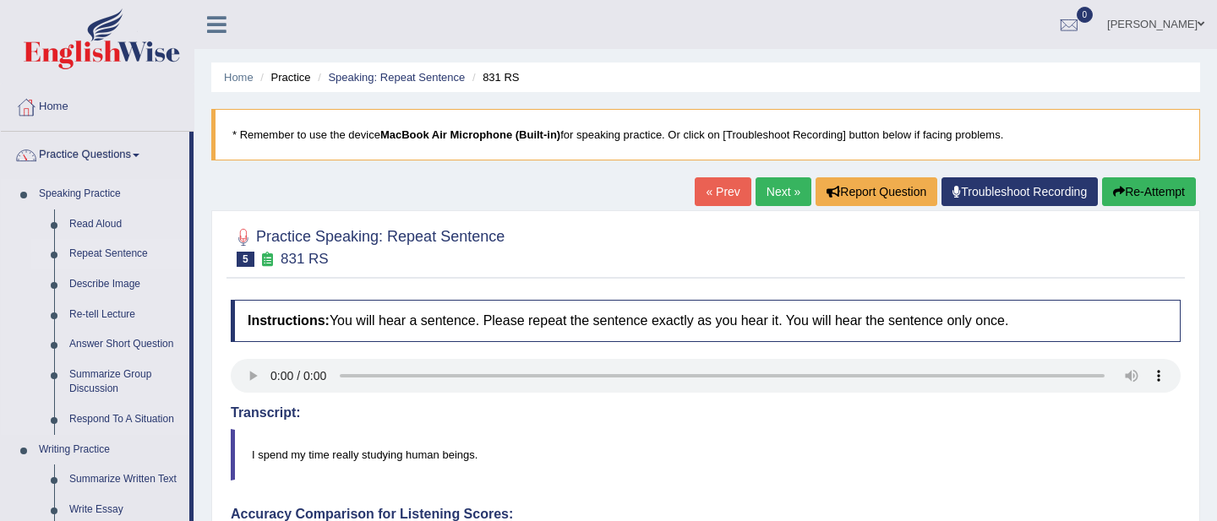
click at [97, 250] on link "Repeat Sentence" at bounding box center [126, 254] width 128 height 30
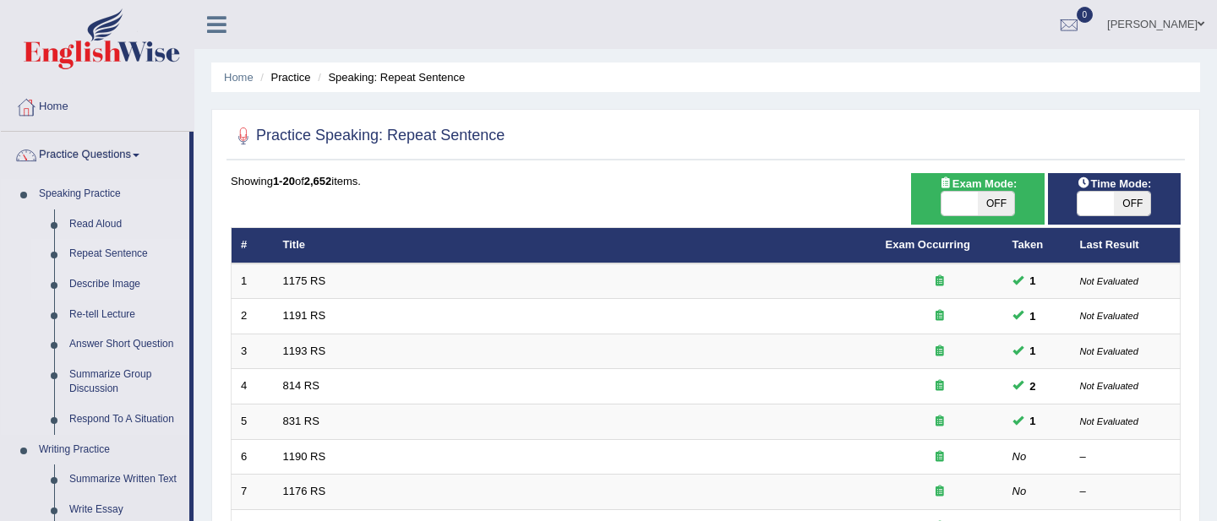
click at [109, 285] on link "Describe Image" at bounding box center [126, 285] width 128 height 30
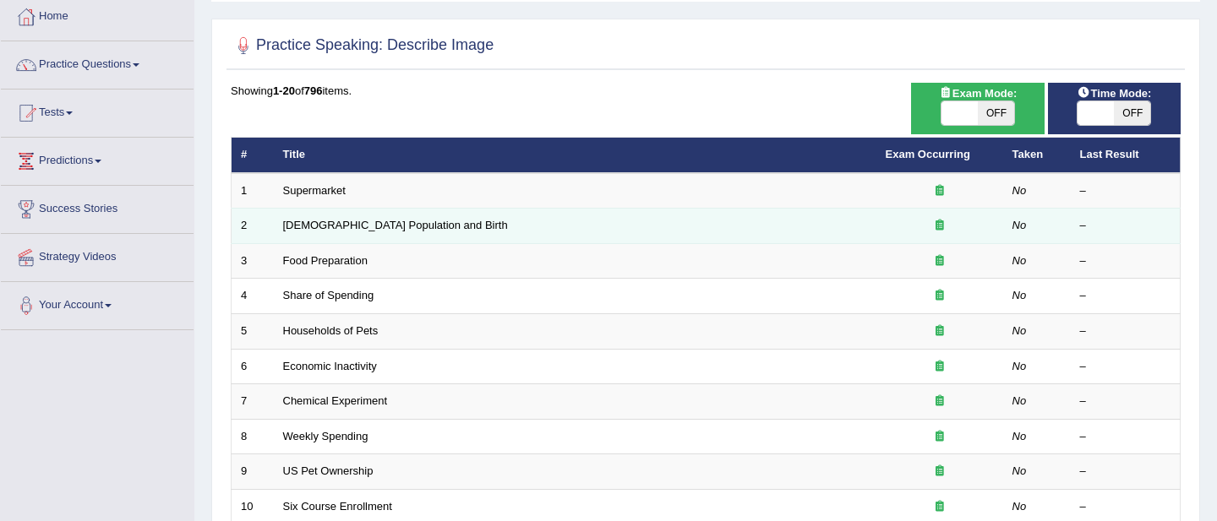
scroll to position [96, 0]
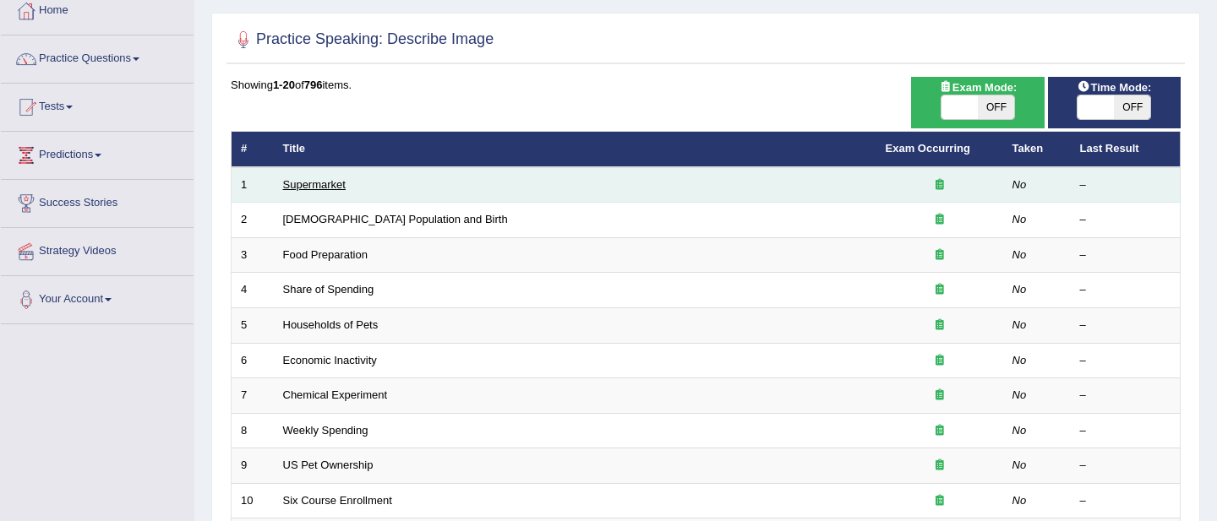
click at [321, 191] on link "Supermarket" at bounding box center [314, 184] width 63 height 13
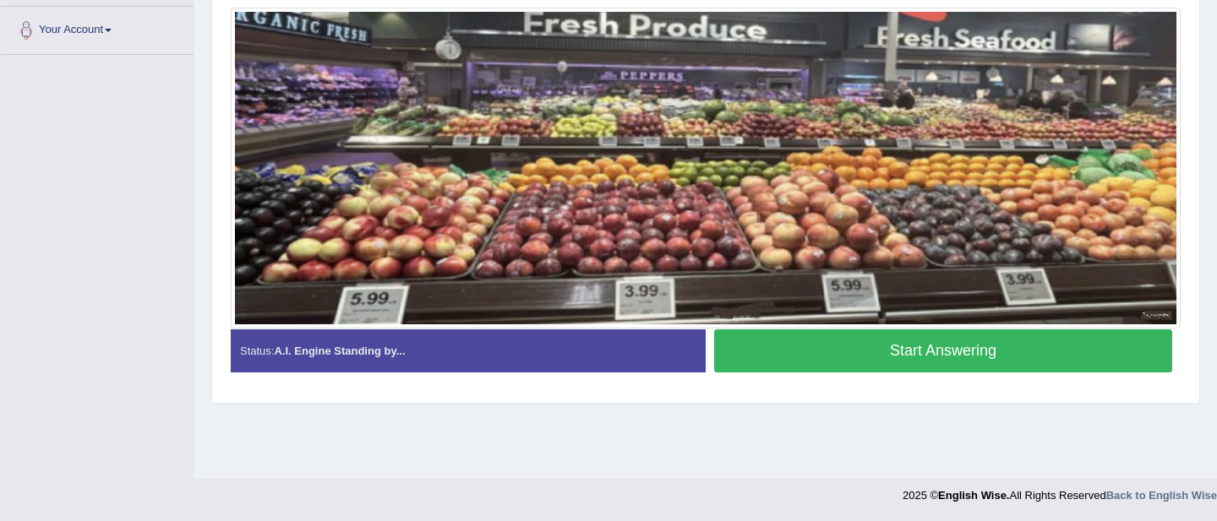
scroll to position [365, 0]
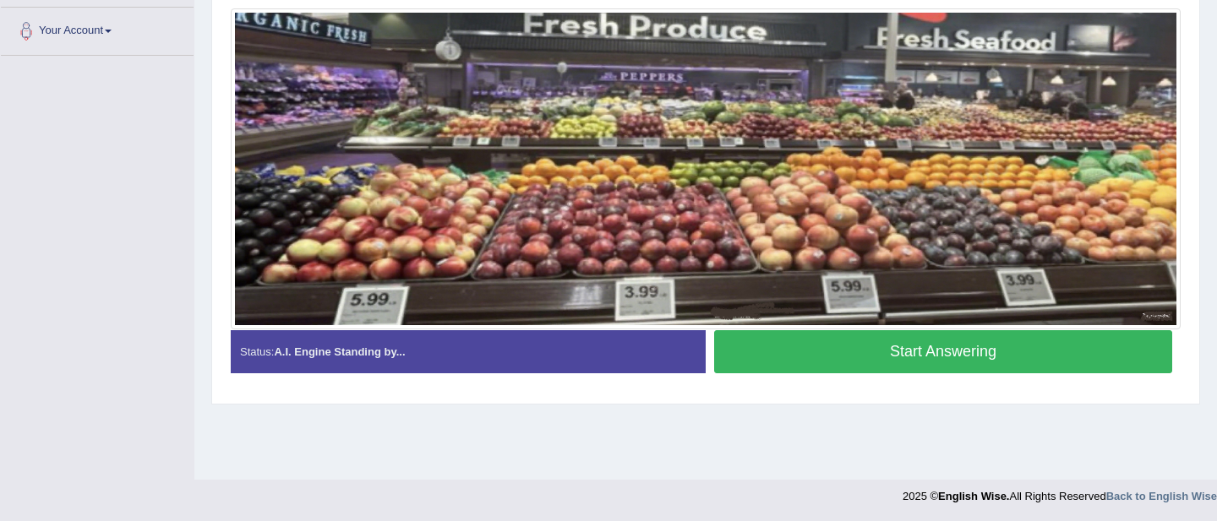
click at [896, 355] on button "Start Answering" at bounding box center [943, 351] width 458 height 43
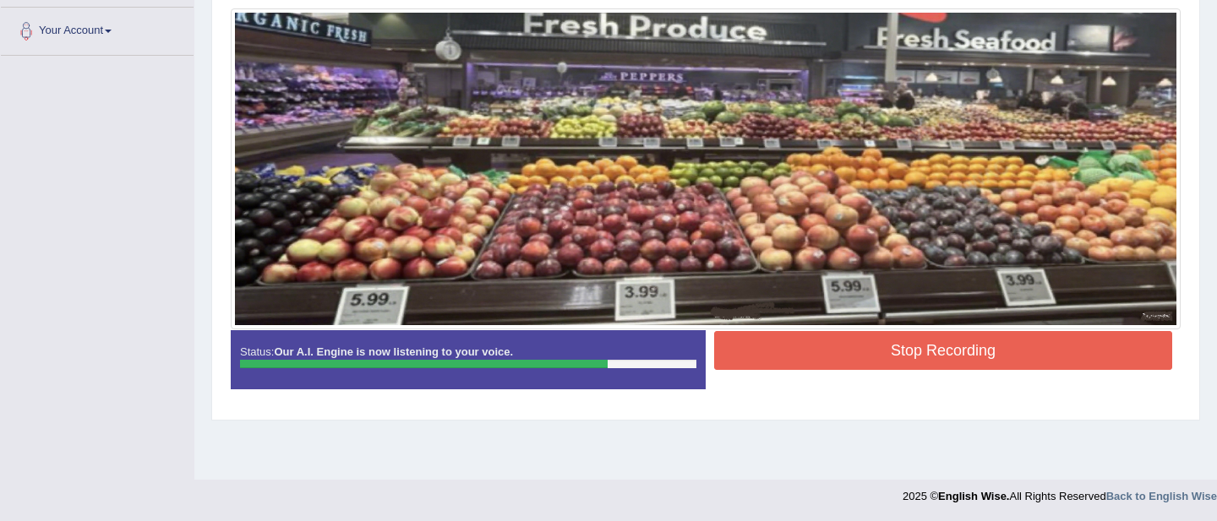
click at [945, 356] on button "Stop Recording" at bounding box center [943, 350] width 458 height 39
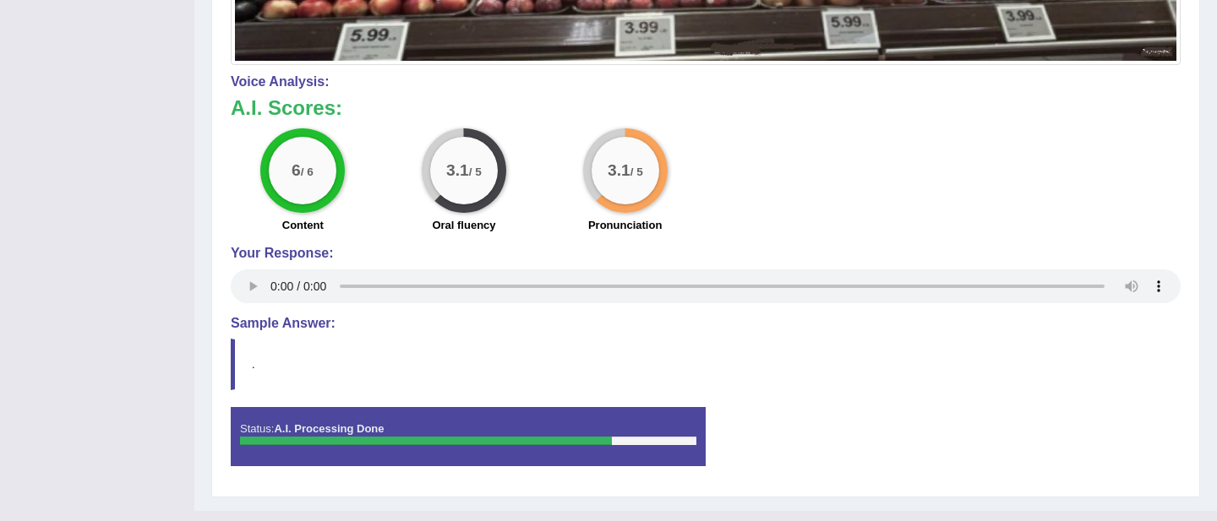
scroll to position [662, 0]
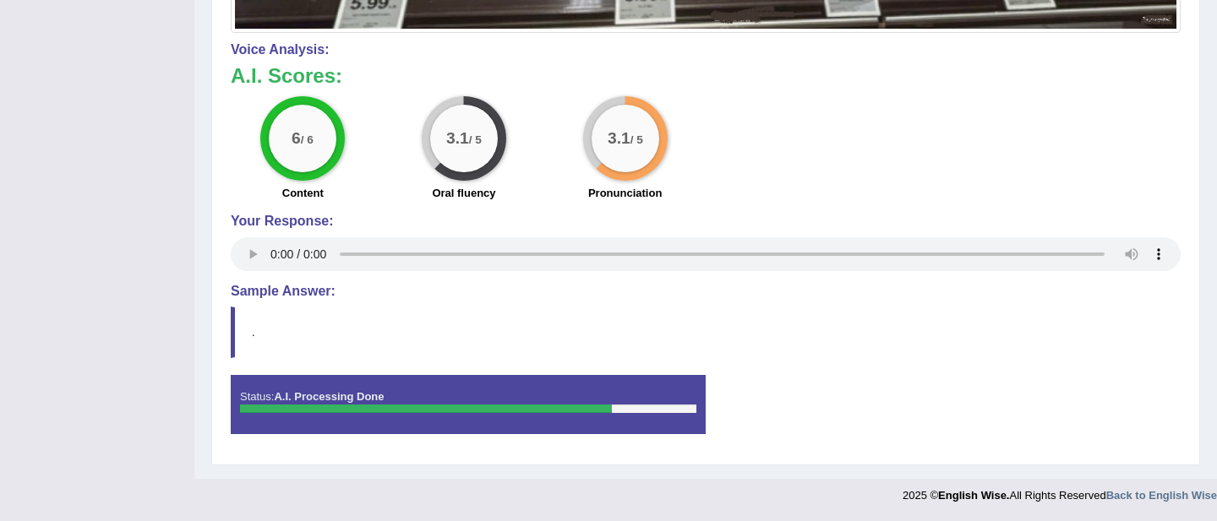
click at [645, 398] on div "Status: A.I. Processing Done" at bounding box center [468, 404] width 475 height 59
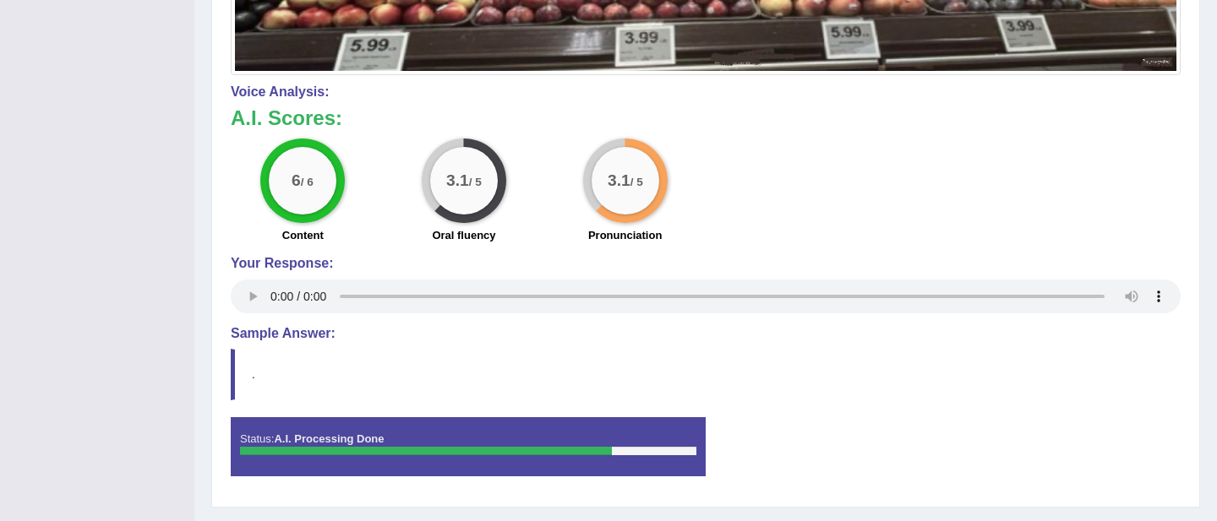
scroll to position [612, 0]
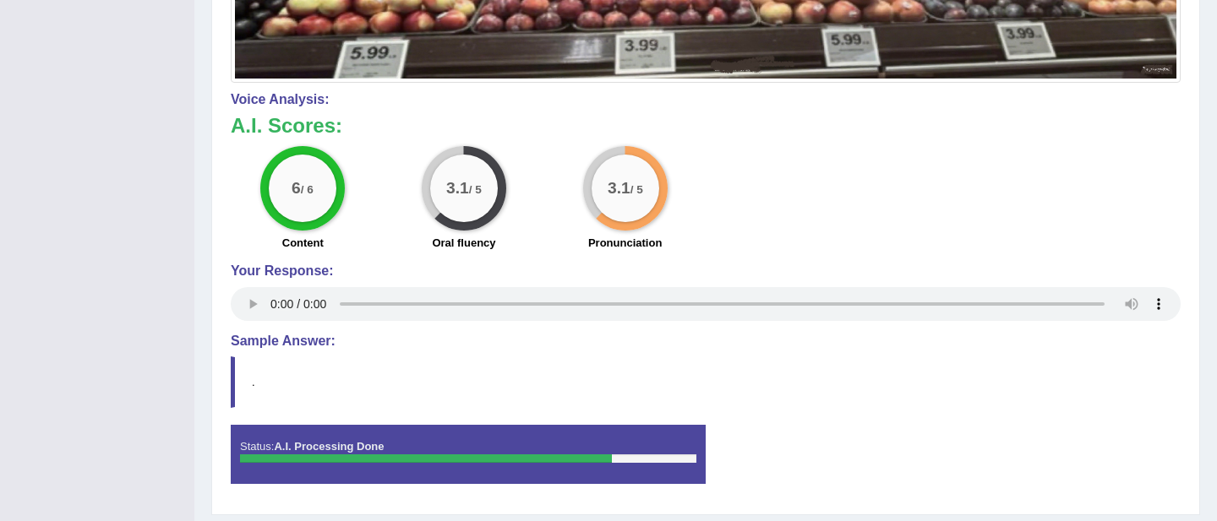
click at [468, 179] on div "3.1 / 5" at bounding box center [464, 189] width 68 height 68
click at [679, 199] on div "3.1 / 5 Pronunciation" at bounding box center [624, 200] width 161 height 109
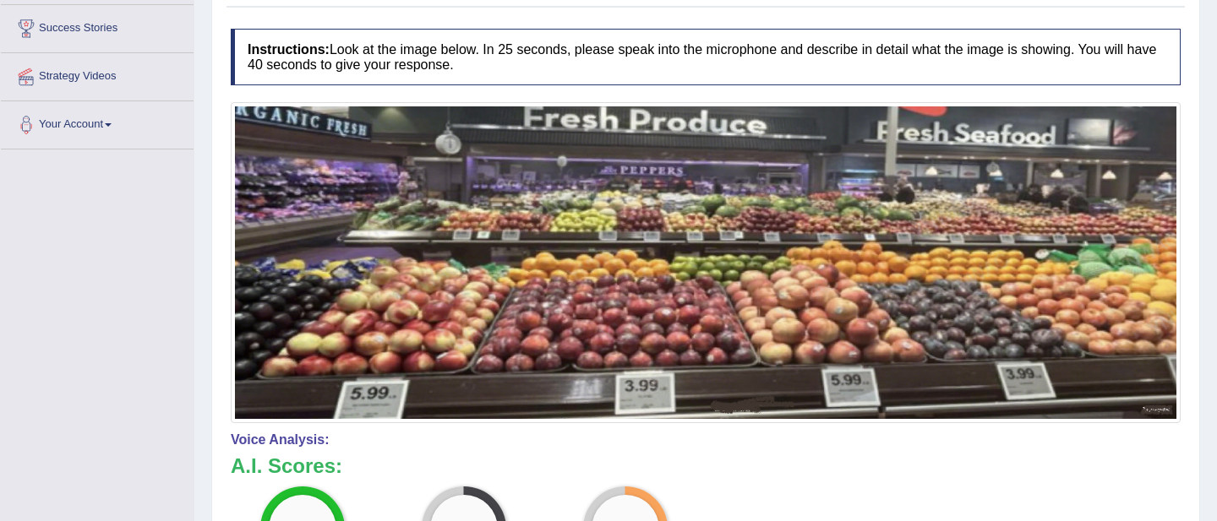
scroll to position [0, 0]
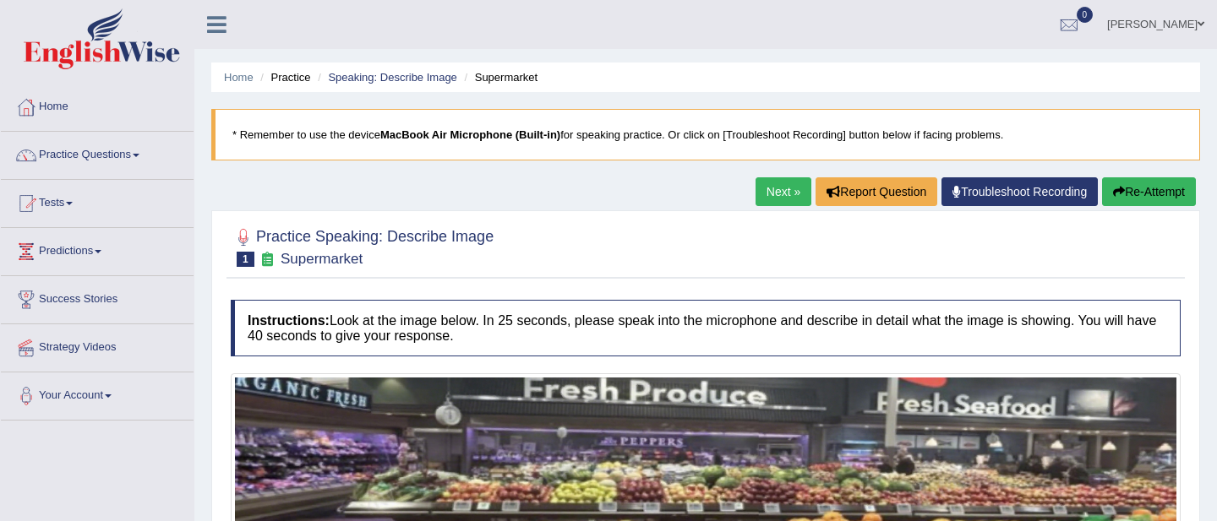
click at [1133, 195] on button "Re-Attempt" at bounding box center [1149, 191] width 94 height 29
click at [1131, 195] on button "Re-Attempt" at bounding box center [1149, 191] width 94 height 29
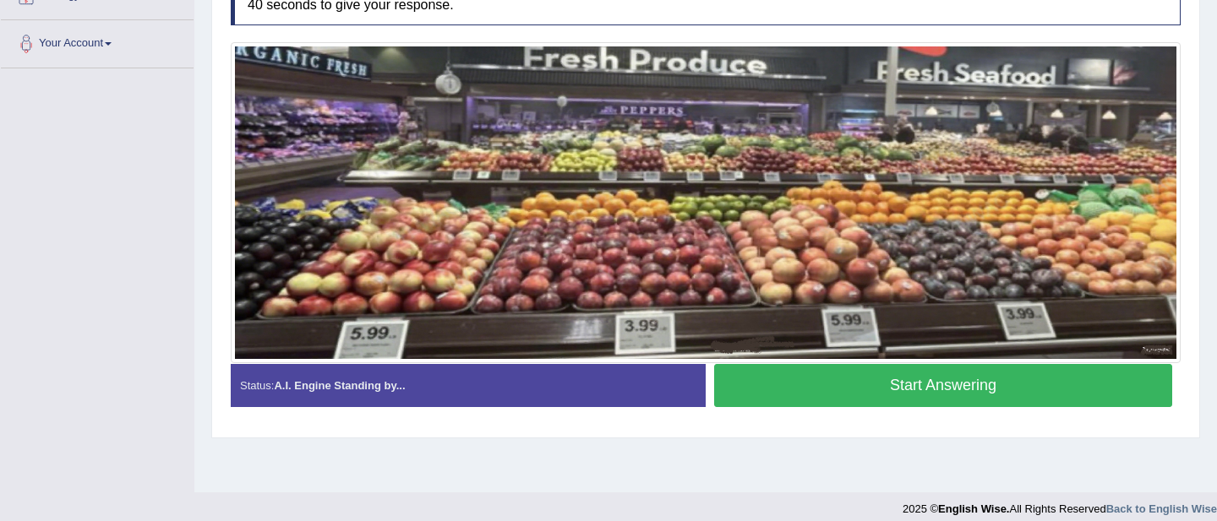
scroll to position [356, 0]
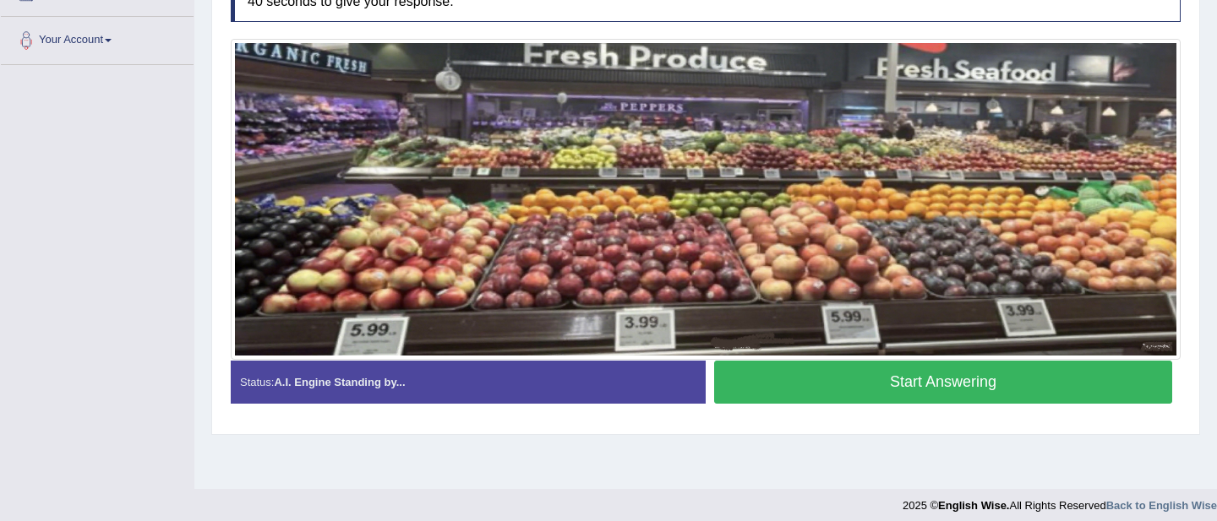
click at [950, 390] on button "Start Answering" at bounding box center [943, 382] width 458 height 43
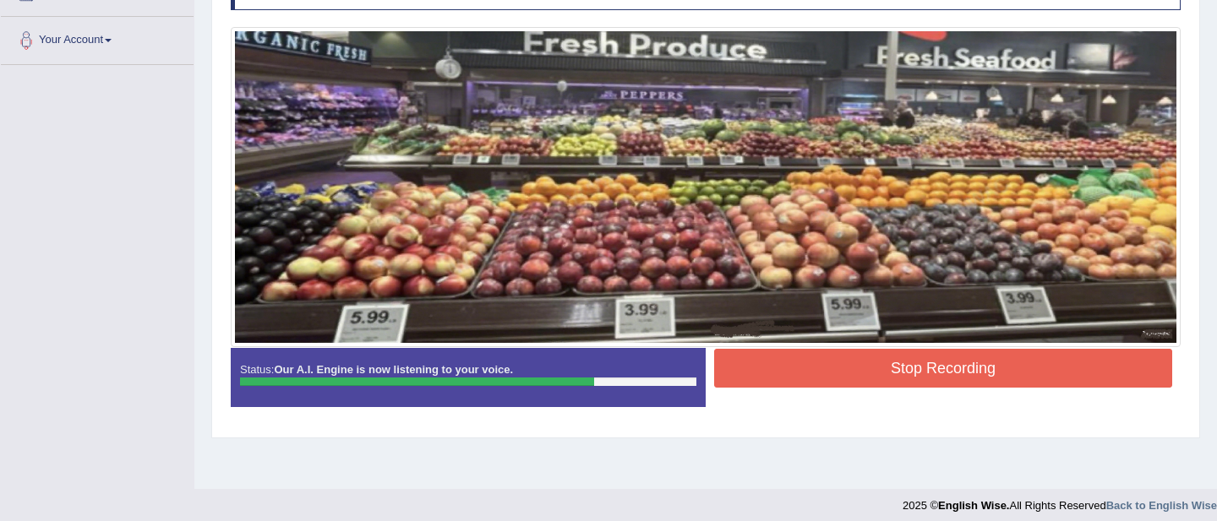
click at [942, 360] on button "Stop Recording" at bounding box center [943, 368] width 458 height 39
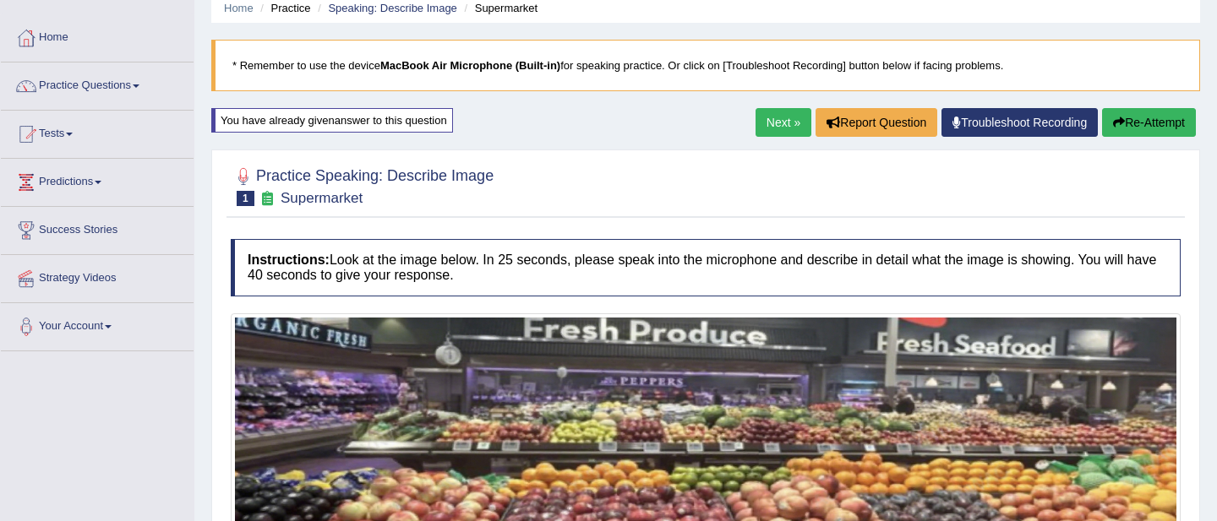
scroll to position [0, 0]
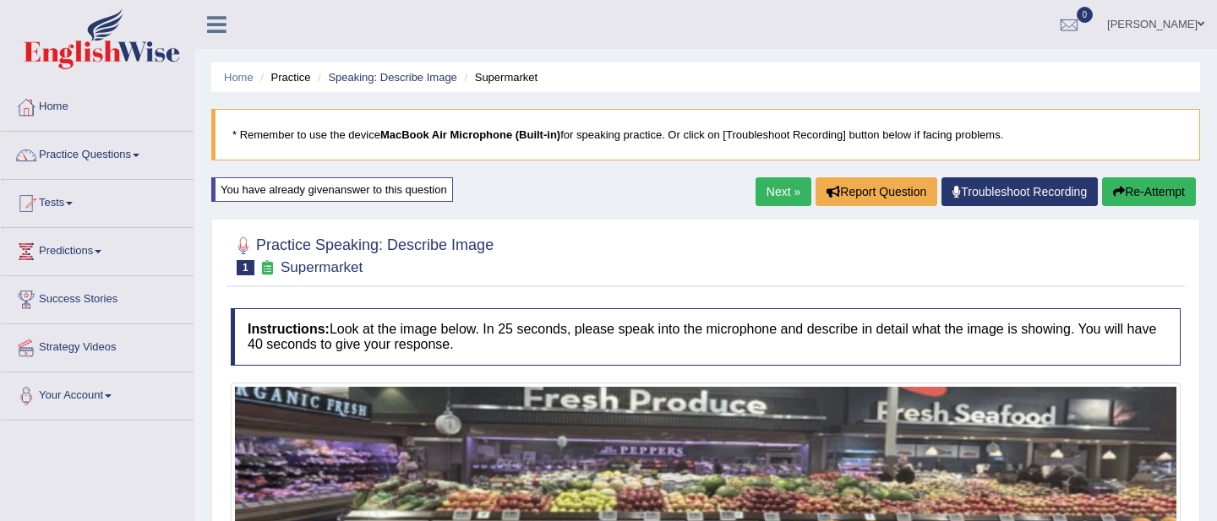
click at [780, 192] on link "Next »" at bounding box center [784, 191] width 56 height 29
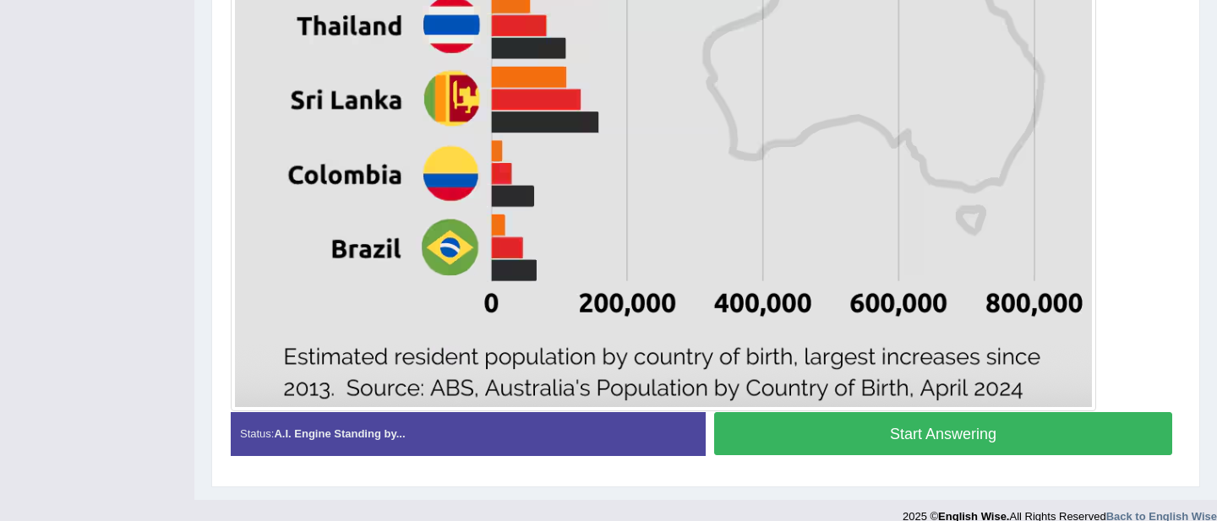
scroll to position [1045, 0]
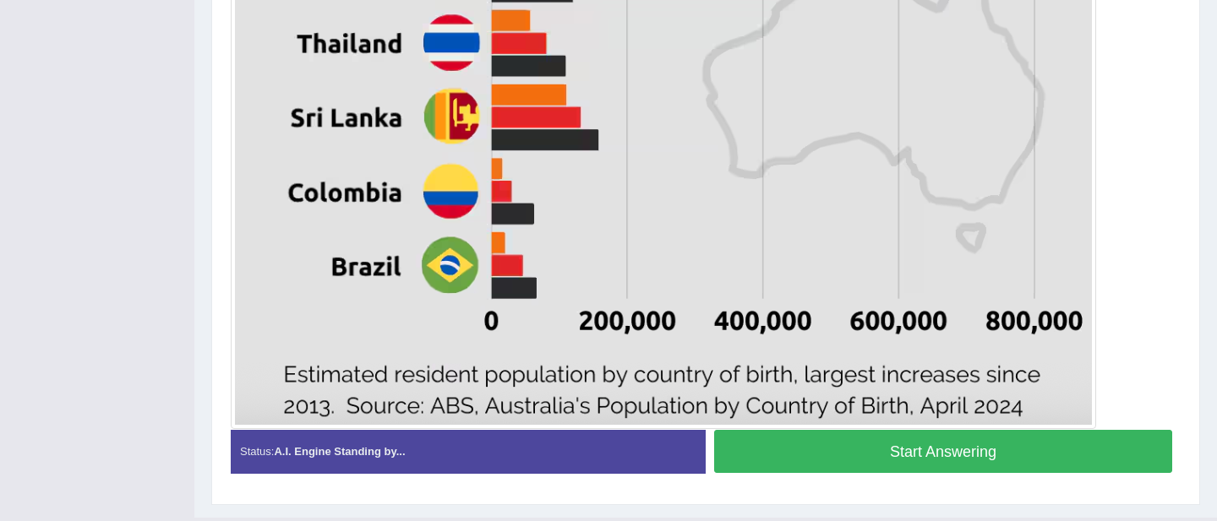
click at [960, 456] on button "Start Answering" at bounding box center [943, 451] width 458 height 43
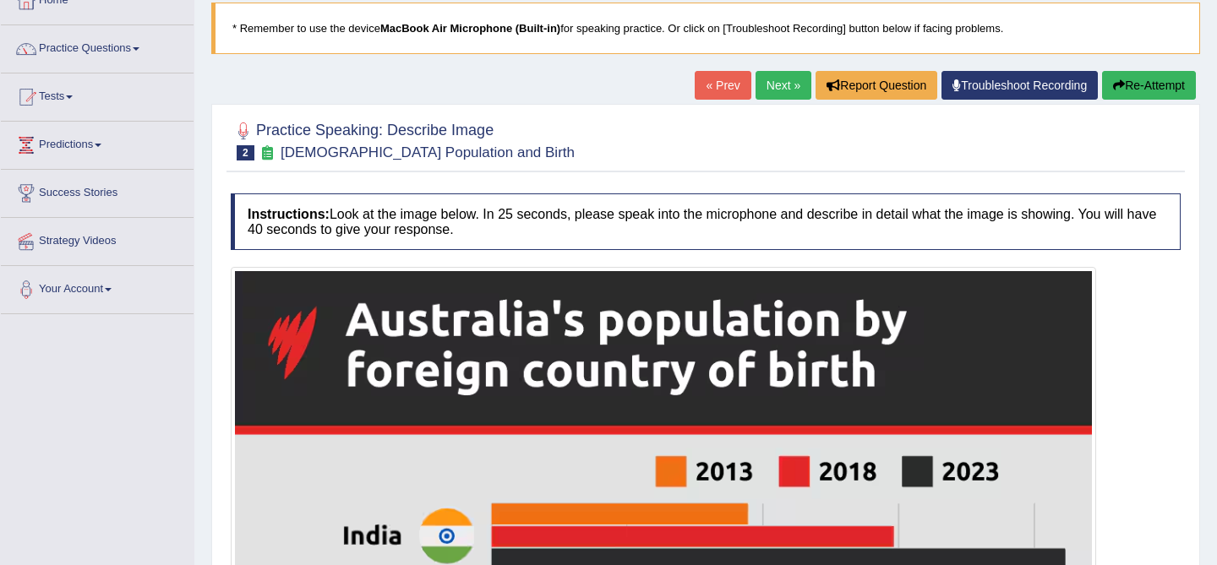
scroll to position [0, 0]
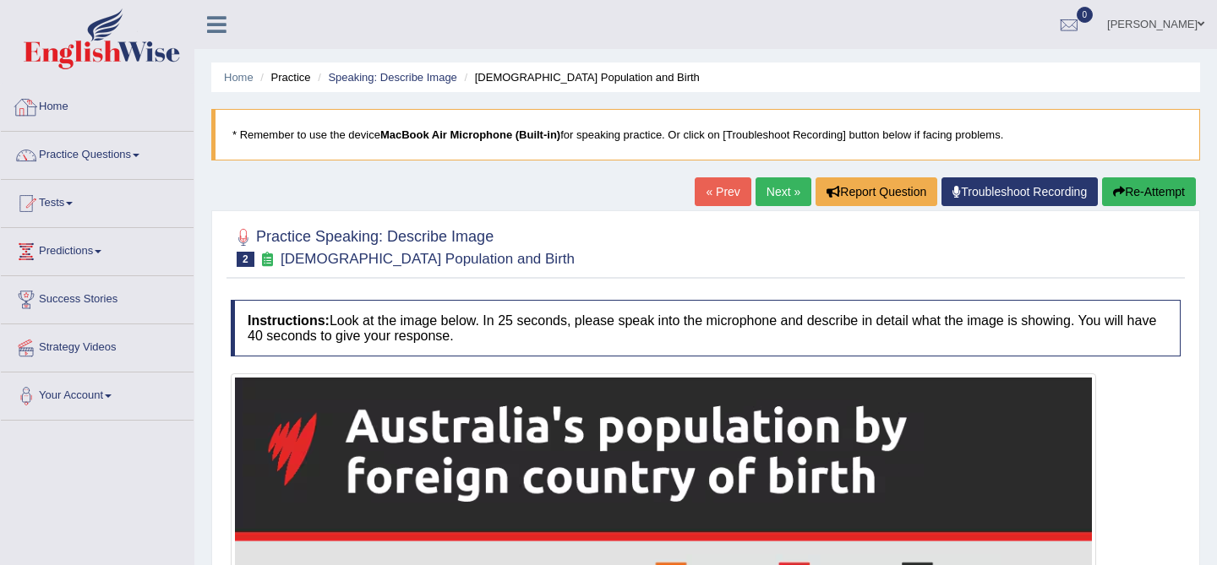
click at [40, 108] on link "Home" at bounding box center [97, 105] width 193 height 42
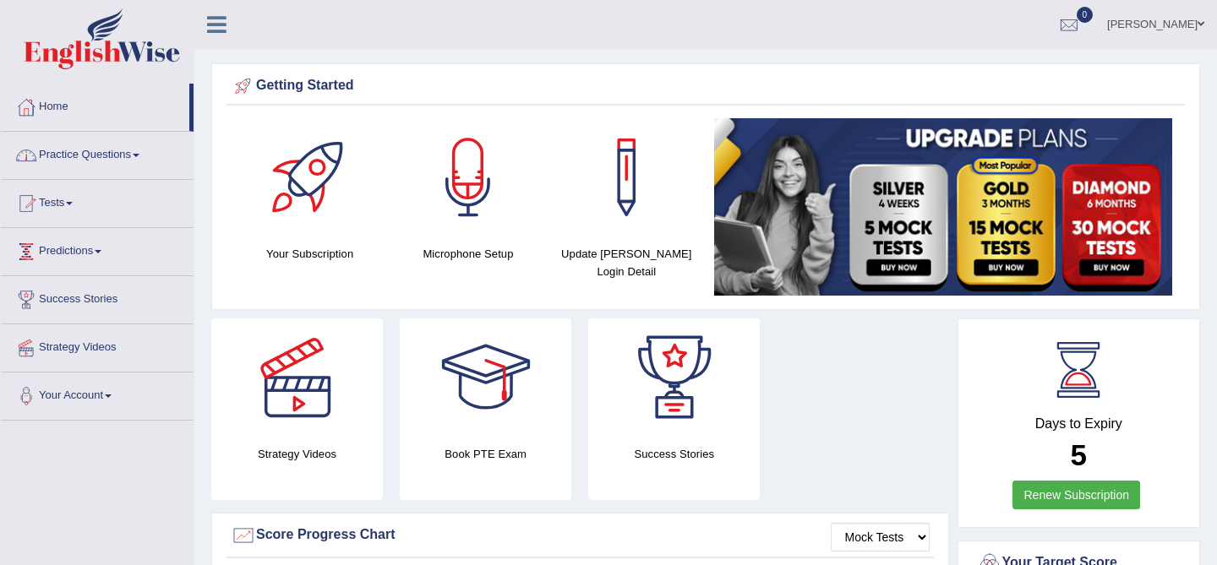
click at [111, 164] on link "Practice Questions" at bounding box center [97, 153] width 193 height 42
